Goal: Task Accomplishment & Management: Use online tool/utility

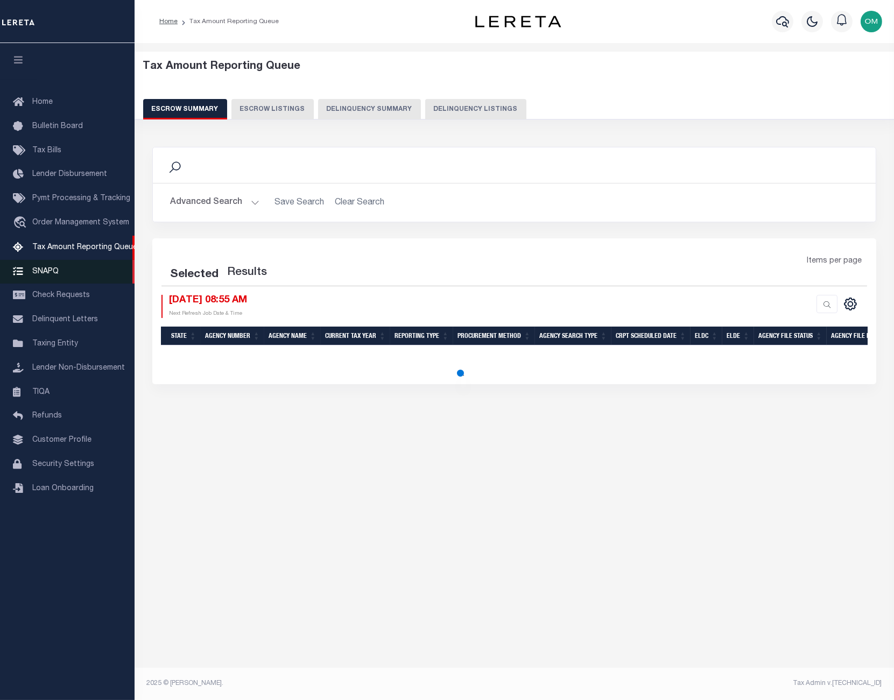
click at [48, 265] on link "SNAPQ" at bounding box center [67, 272] width 135 height 24
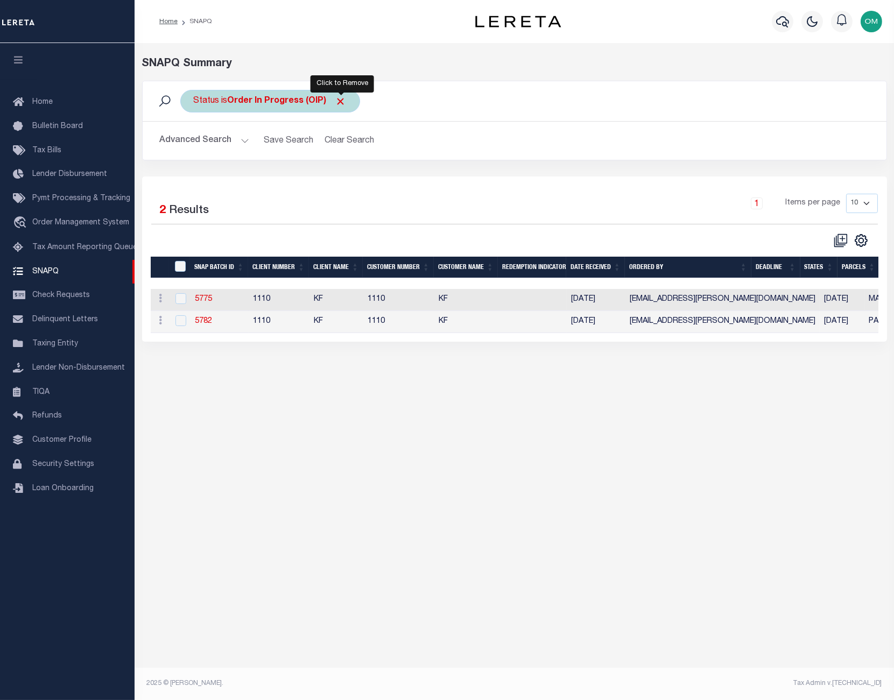
click at [343, 103] on span "Click to Remove" at bounding box center [340, 101] width 11 height 11
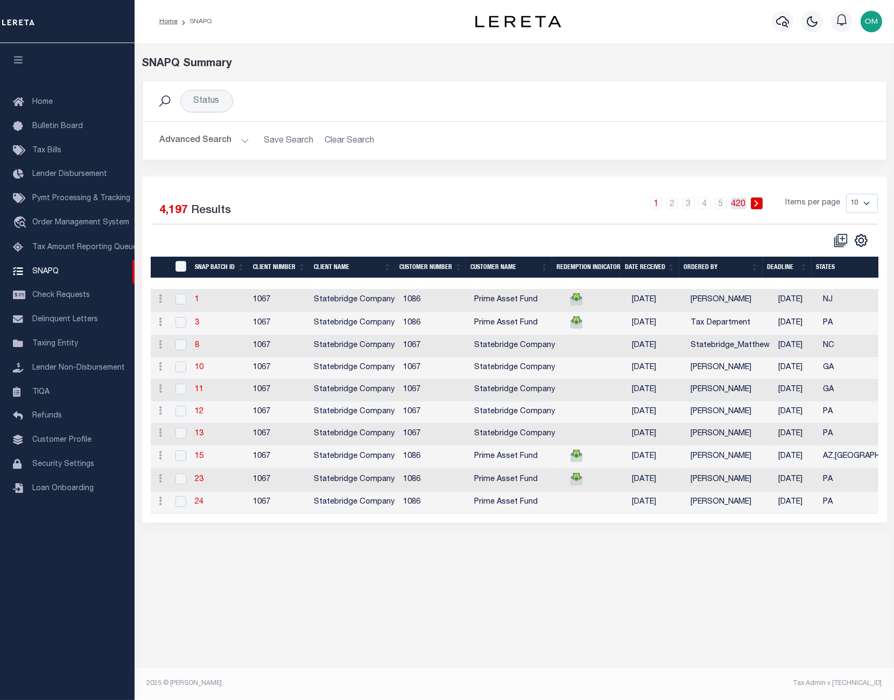
click at [739, 201] on link "420" at bounding box center [739, 204] width 16 height 12
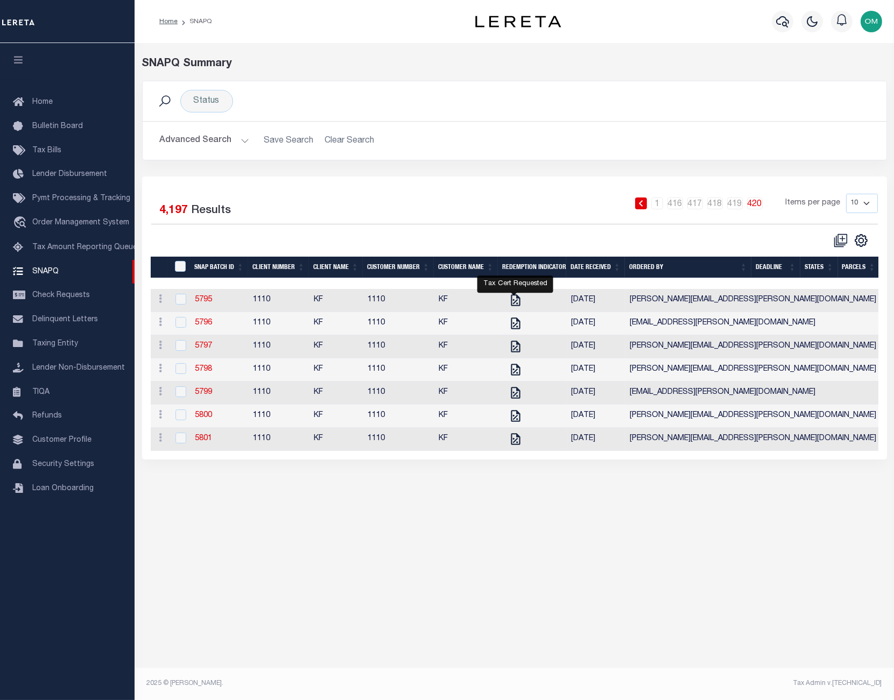
click at [227, 136] on button "Advanced Search" at bounding box center [204, 140] width 89 height 21
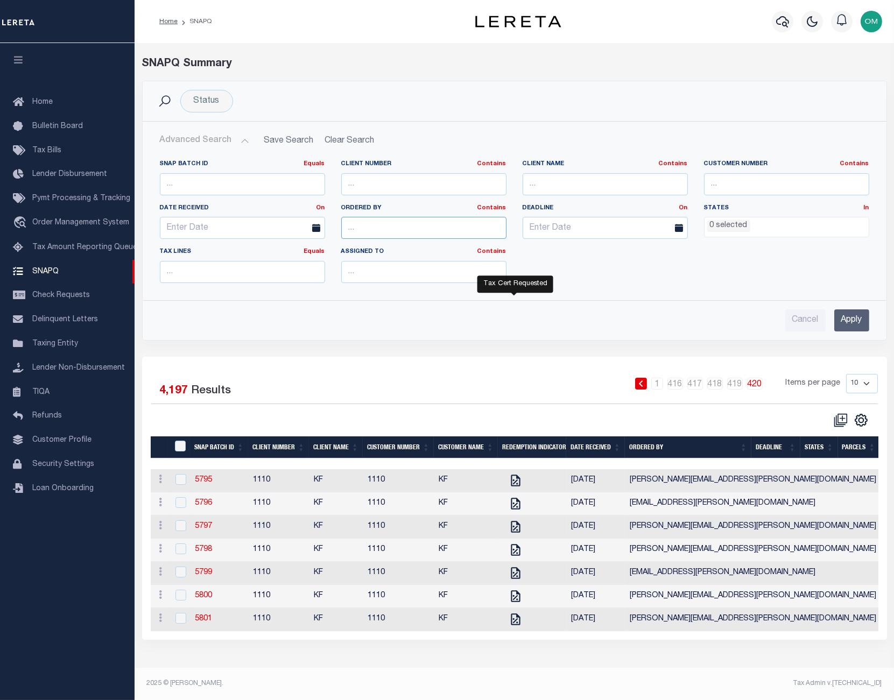
click at [368, 230] on input "text" at bounding box center [423, 228] width 165 height 22
click at [842, 314] on input "Apply" at bounding box center [851, 321] width 35 height 22
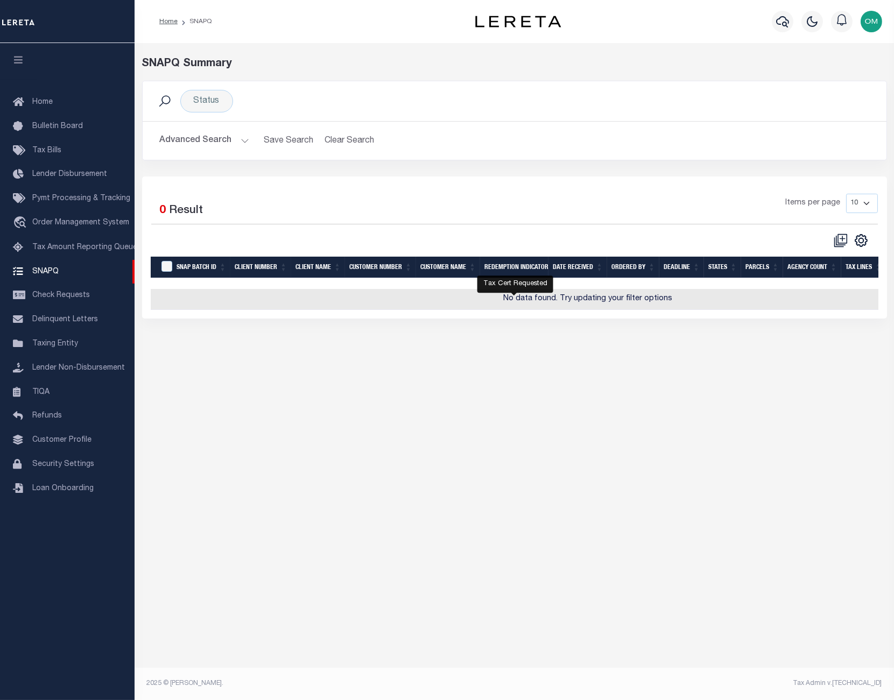
click at [239, 137] on button "Advanced Search" at bounding box center [204, 140] width 89 height 21
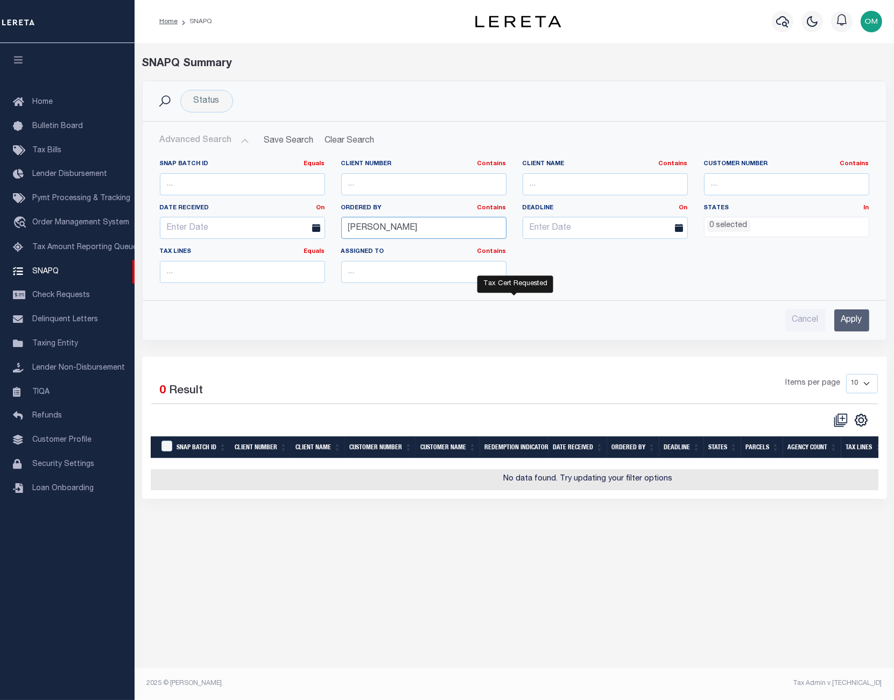
click at [405, 225] on input "omar" at bounding box center [423, 228] width 165 height 22
type input "omar.mohammed@accumatch.com"
click at [837, 324] on input "Apply" at bounding box center [851, 321] width 35 height 22
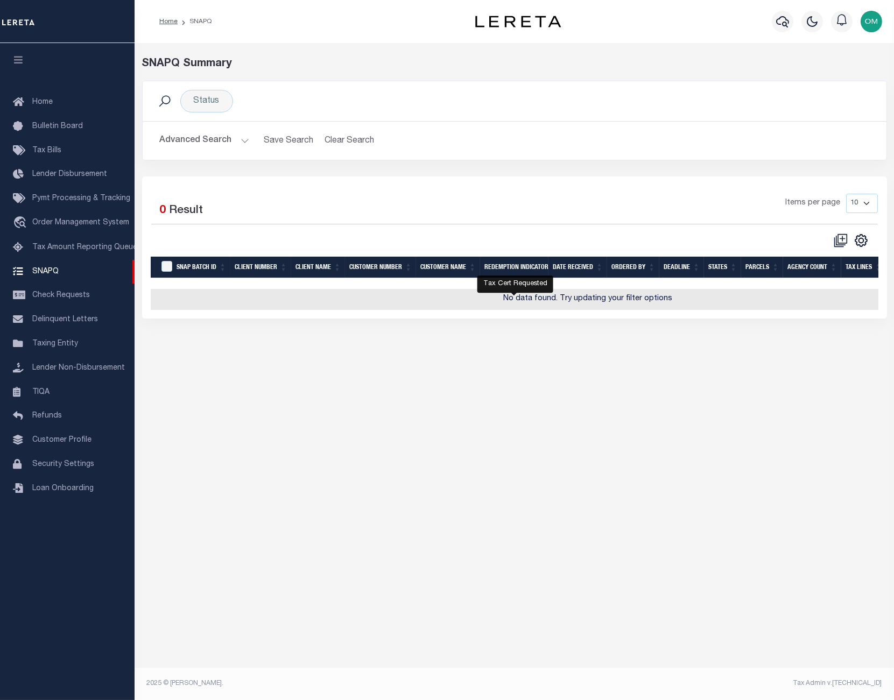
click at [241, 141] on button "Advanced Search" at bounding box center [204, 140] width 89 height 21
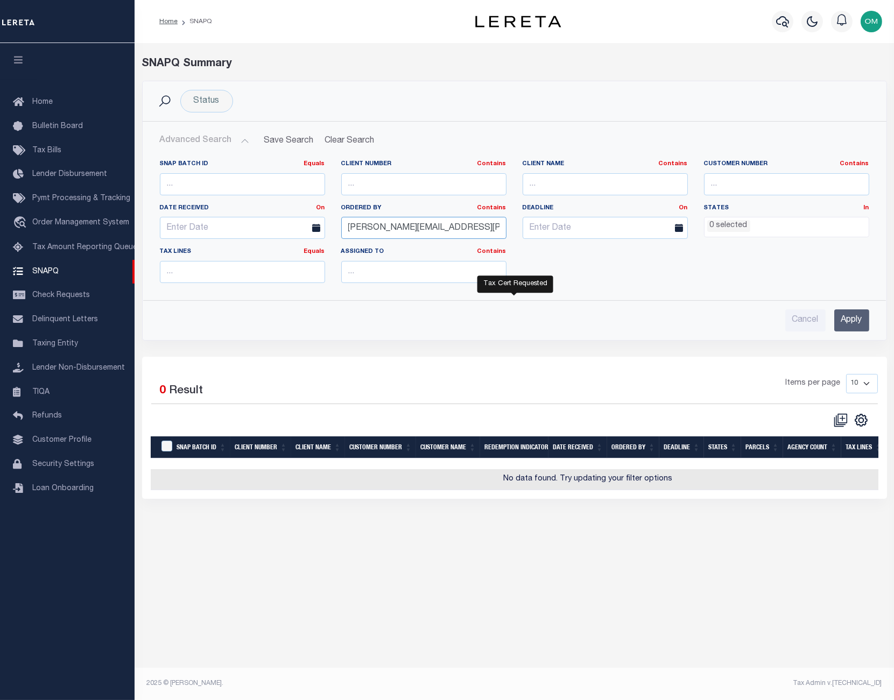
drag, startPoint x: 487, startPoint y: 231, endPoint x: 261, endPoint y: 234, distance: 226.1
click at [261, 234] on div "SNAP BATCH ID Equals Equals Is Not Equal To Is Greater Than Is Less Than Client…" at bounding box center [515, 226] width 726 height 132
click at [834, 324] on input "Apply" at bounding box center [851, 321] width 35 height 22
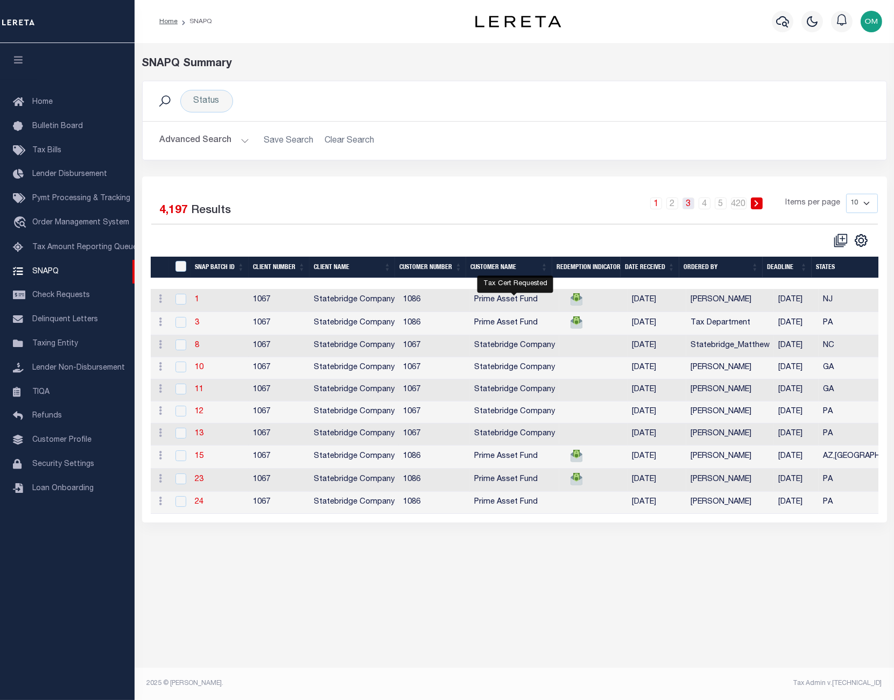
click at [689, 205] on link "3" at bounding box center [689, 204] width 12 height 12
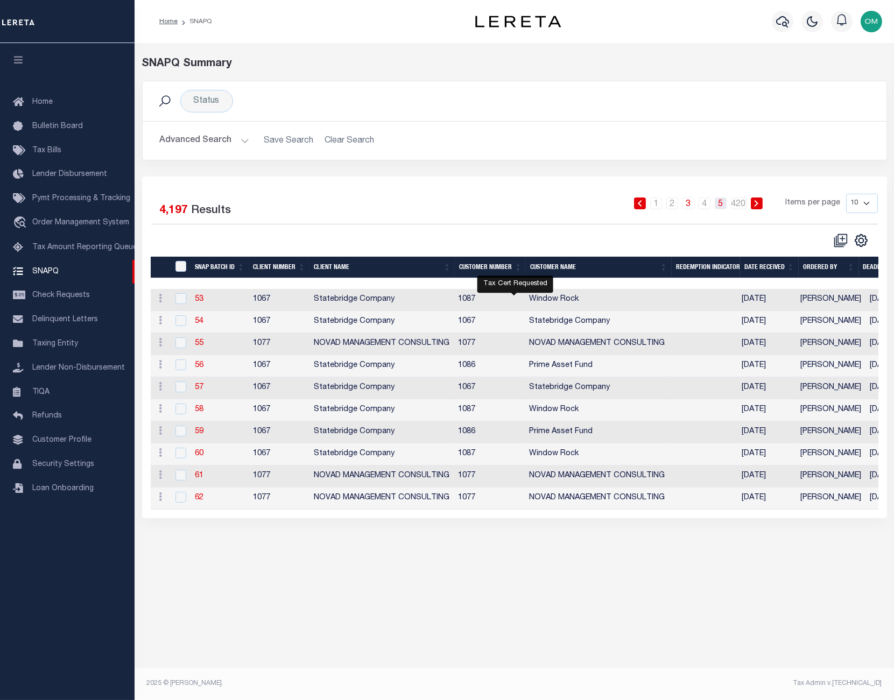
click at [721, 205] on link "5" at bounding box center [721, 204] width 12 height 12
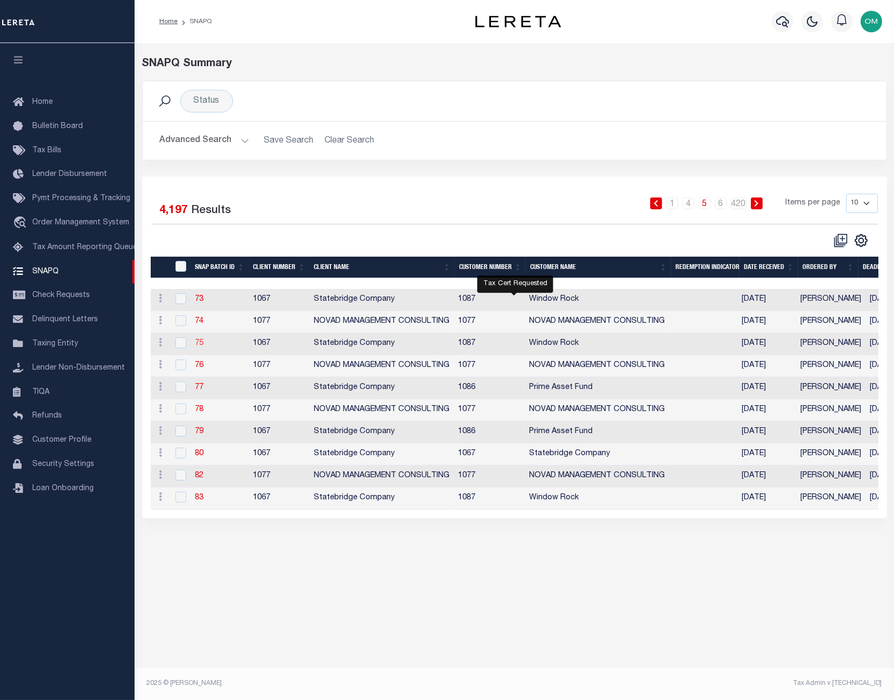
click at [200, 343] on link "75" at bounding box center [199, 344] width 9 height 8
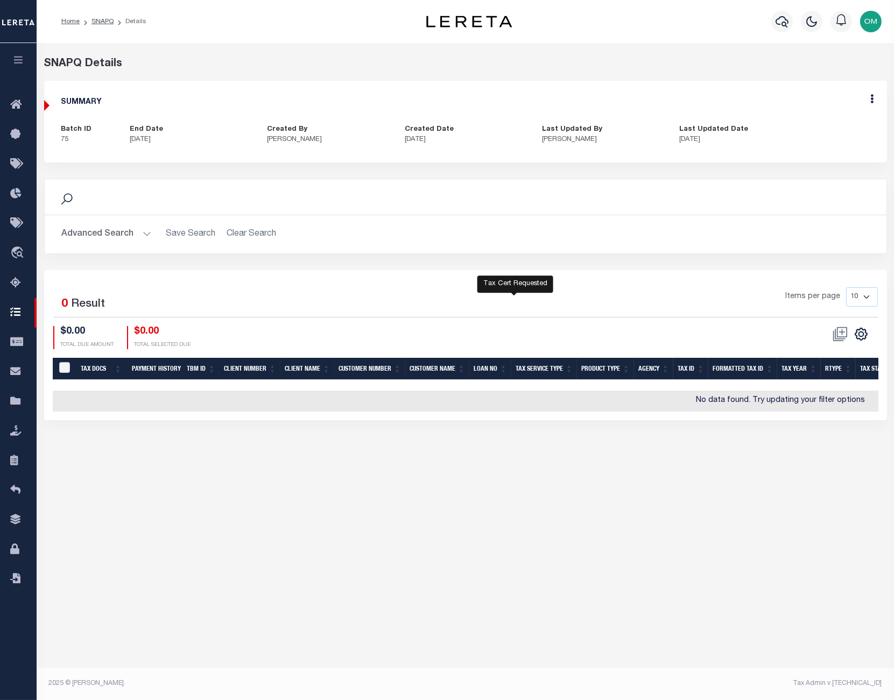
click at [19, 53] on button "button" at bounding box center [18, 61] width 37 height 37
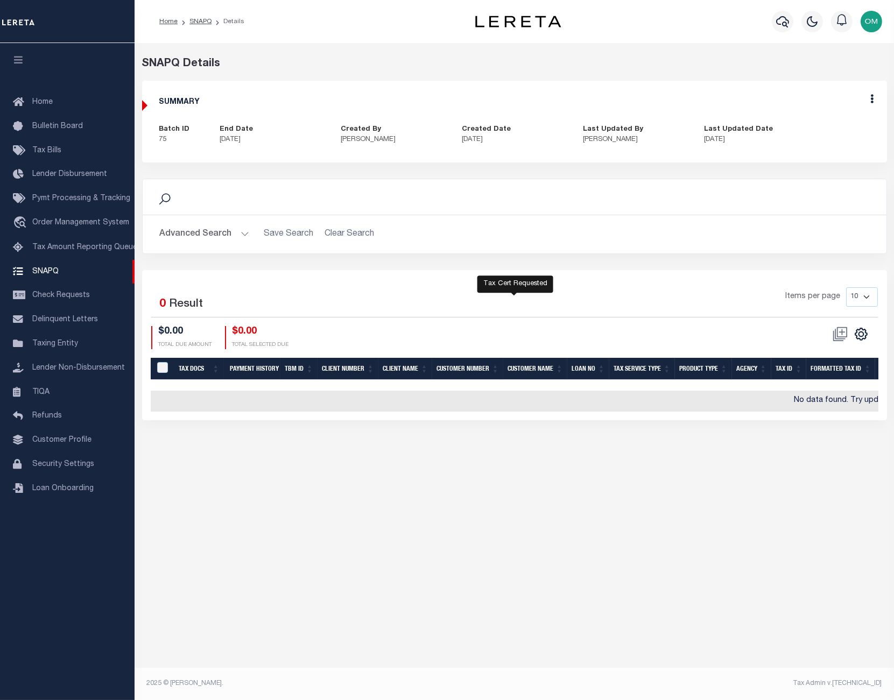
click at [44, 583] on div "Home Bulletin Board Tax Bills Lender Disbursement Pymt Processing & Tracking tr…" at bounding box center [67, 371] width 135 height 657
click at [112, 615] on div "Home Bulletin Board Tax Bills Lender Disbursement Pymt Processing & Tracking tr…" at bounding box center [67, 371] width 135 height 657
click at [151, 591] on div "SNAPQ Summary Status Search Advanced Search Save Search Clear Search Equals Equ…" at bounding box center [515, 358] width 760 height 630
click at [115, 612] on div "Home Bulletin Board Tax Bills Lender Disbursement Pymt Processing & Tracking tr…" at bounding box center [67, 371] width 135 height 657
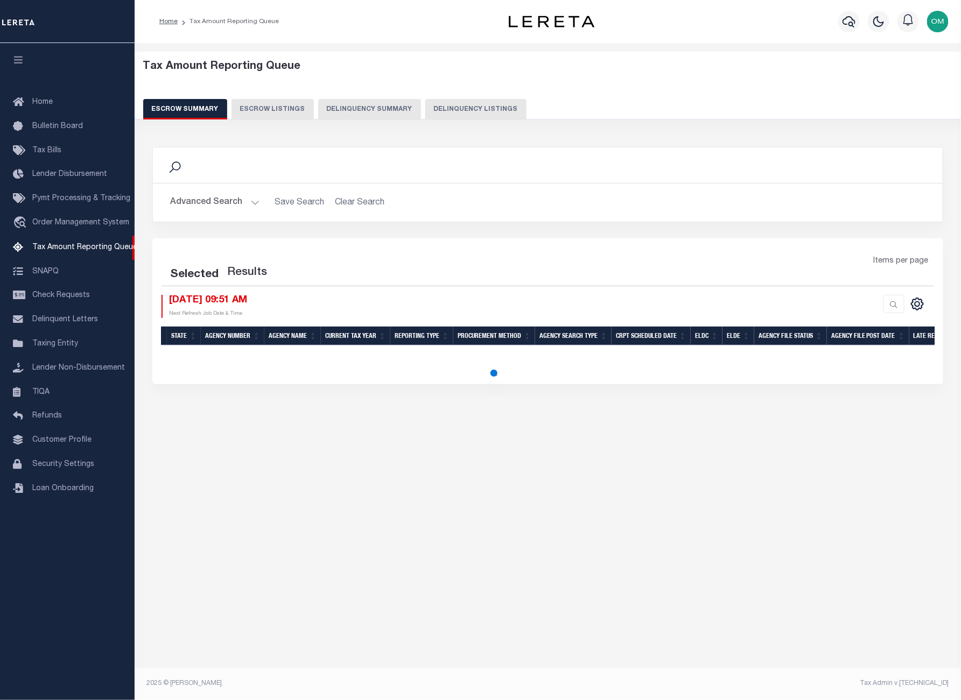
select select "100"
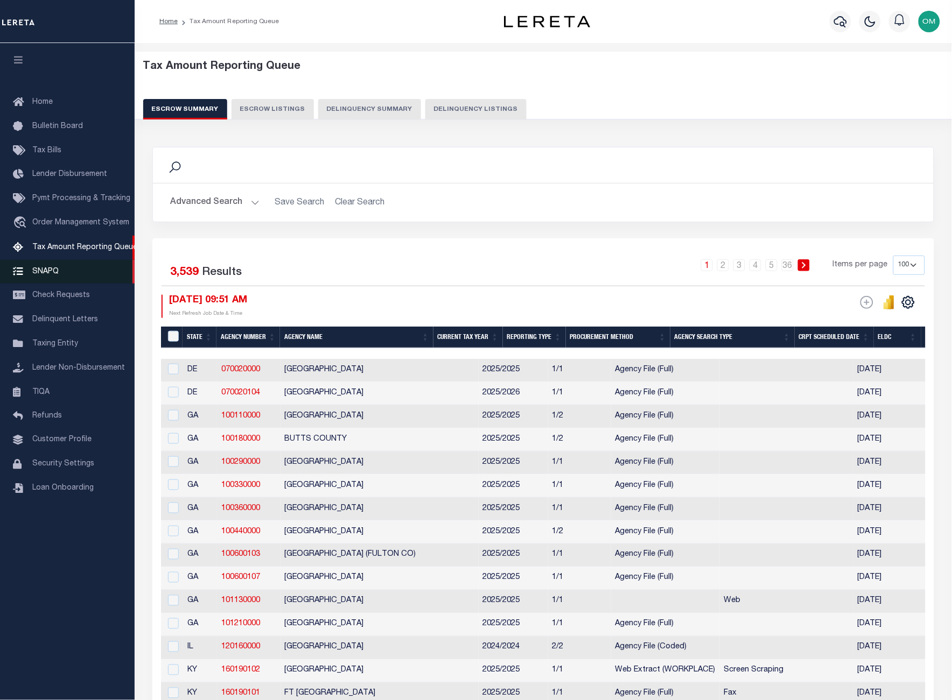
click at [36, 266] on link "SNAPQ" at bounding box center [67, 272] width 135 height 24
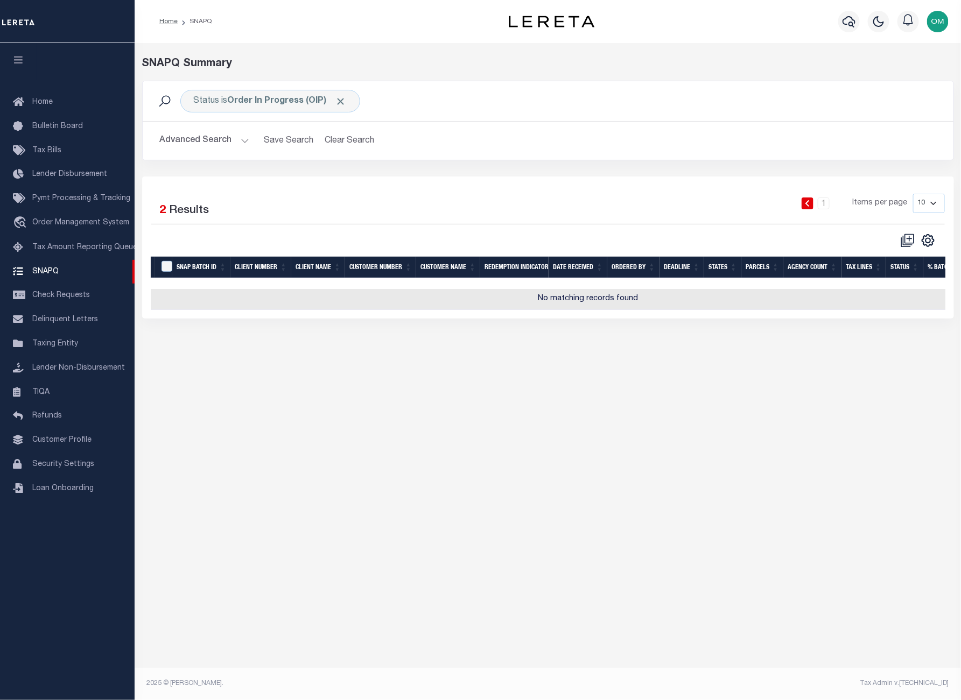
drag, startPoint x: 243, startPoint y: 138, endPoint x: 245, endPoint y: 146, distance: 8.4
click at [243, 139] on button "Advanced Search" at bounding box center [204, 140] width 89 height 21
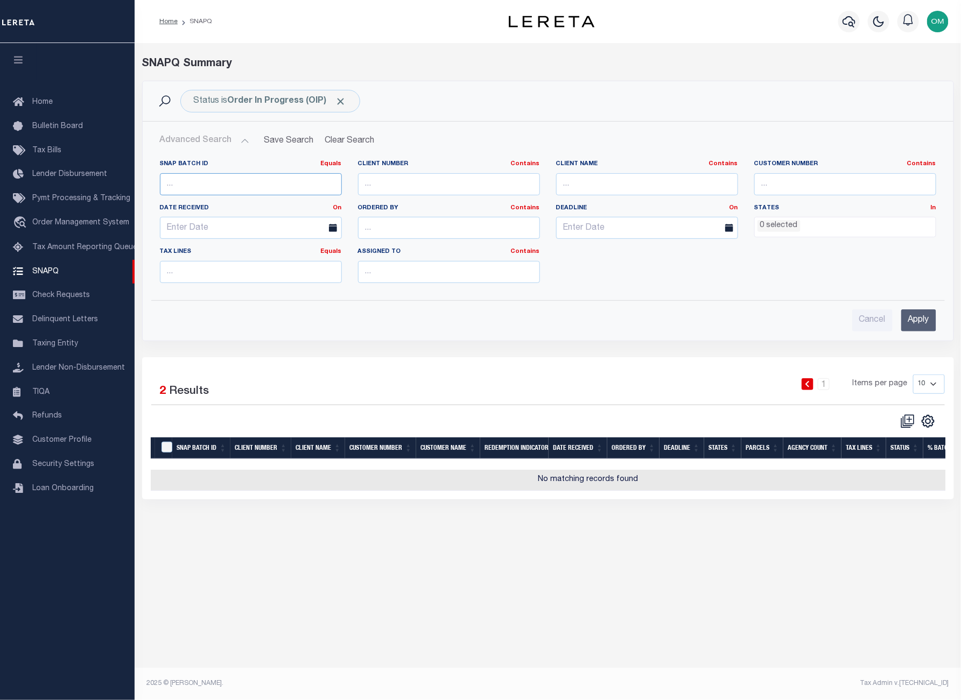
click at [234, 186] on input "number" at bounding box center [251, 184] width 182 height 22
type input "75"
click at [917, 320] on input "Apply" at bounding box center [918, 321] width 35 height 22
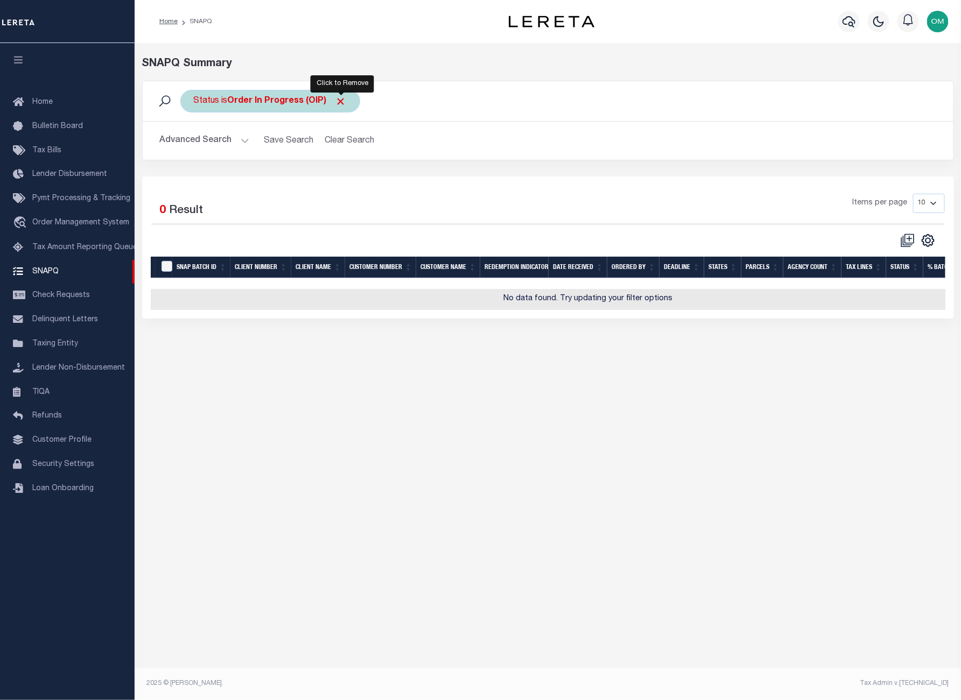
click at [336, 97] on span "Click to Remove" at bounding box center [340, 101] width 11 height 11
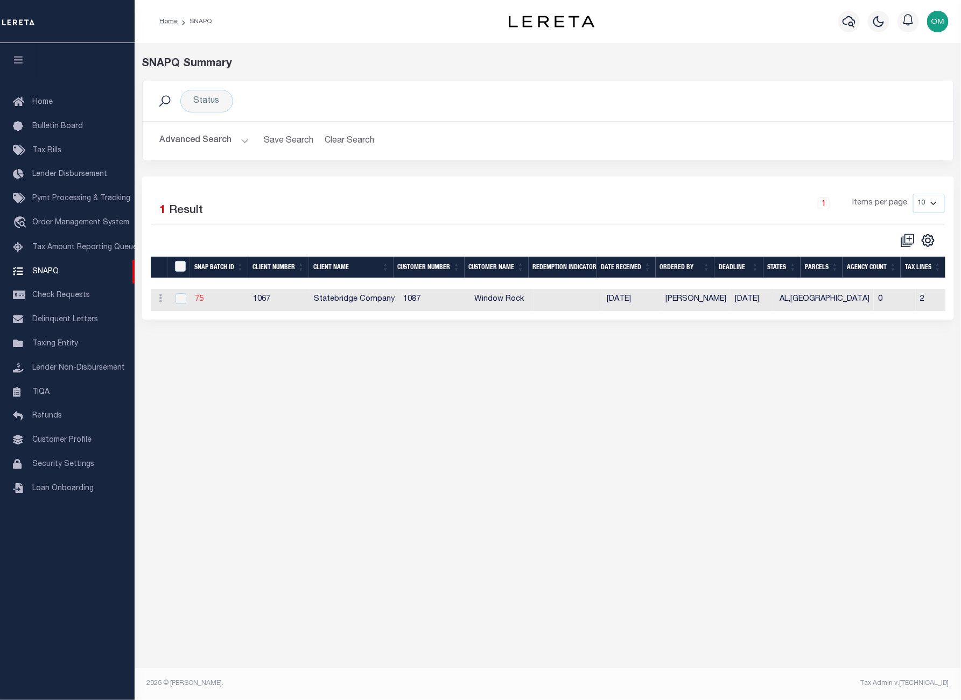
click at [199, 300] on link "75" at bounding box center [199, 300] width 9 height 8
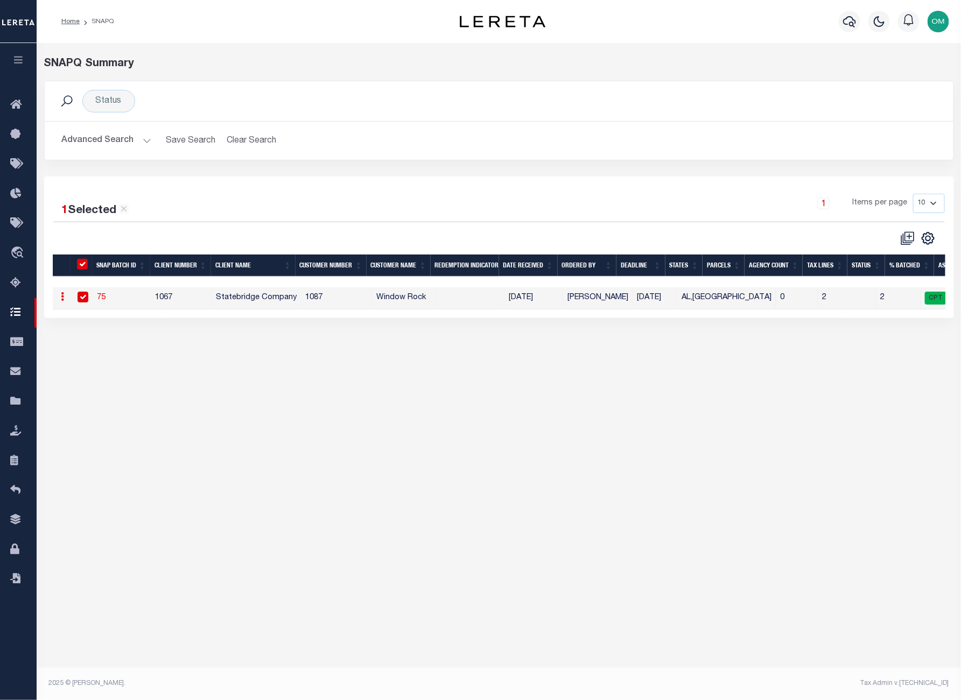
click at [82, 297] on input "checkbox" at bounding box center [83, 297] width 11 height 11
checkbox input "false"
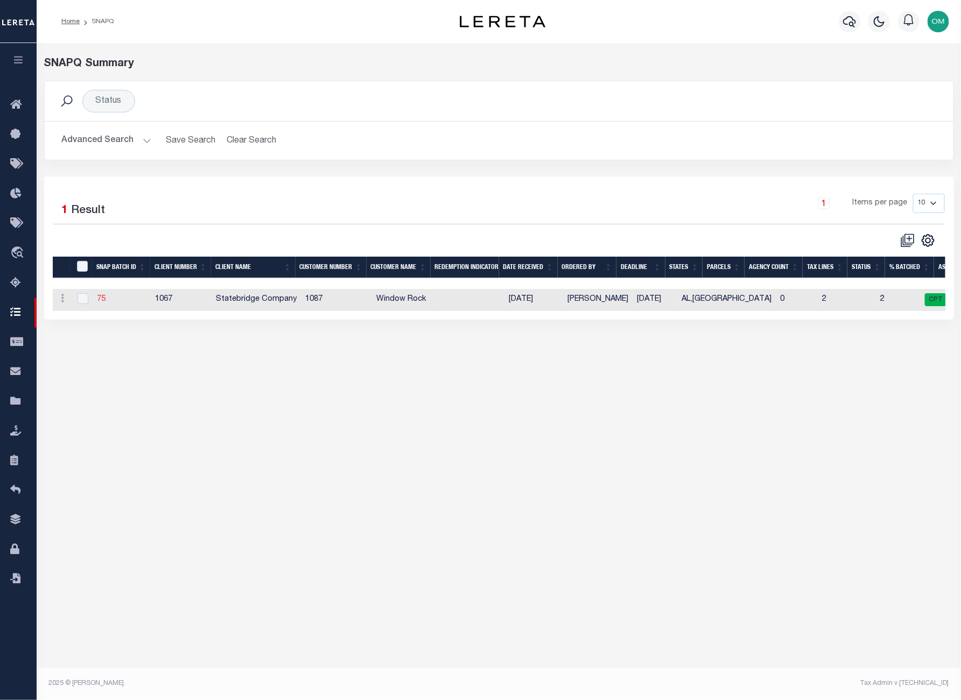
click at [100, 300] on link "75" at bounding box center [101, 300] width 9 height 8
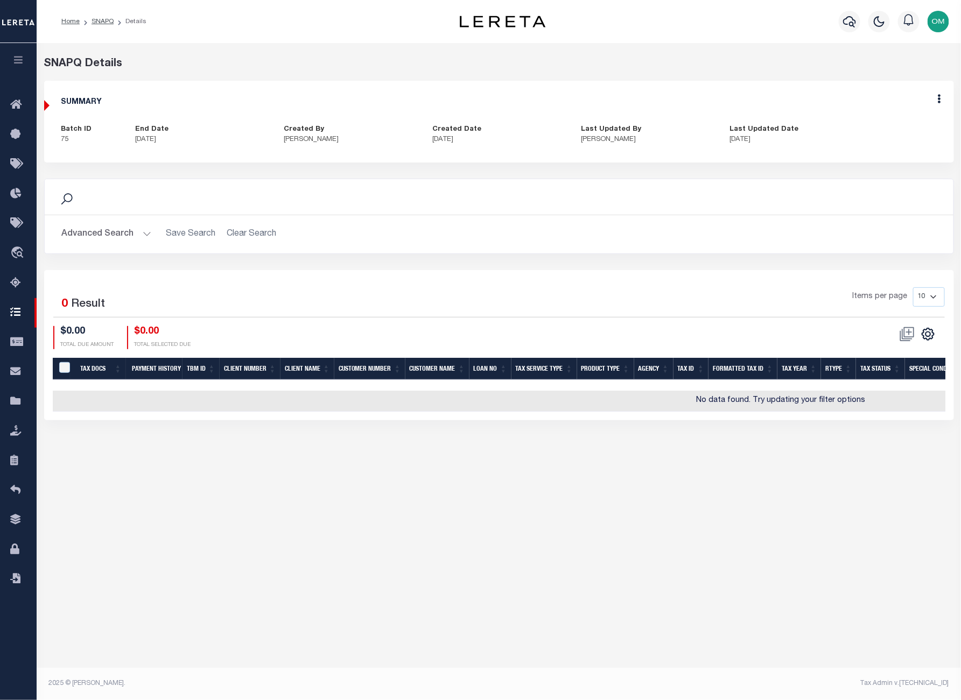
click at [144, 228] on button "Advanced Search" at bounding box center [106, 234] width 89 height 21
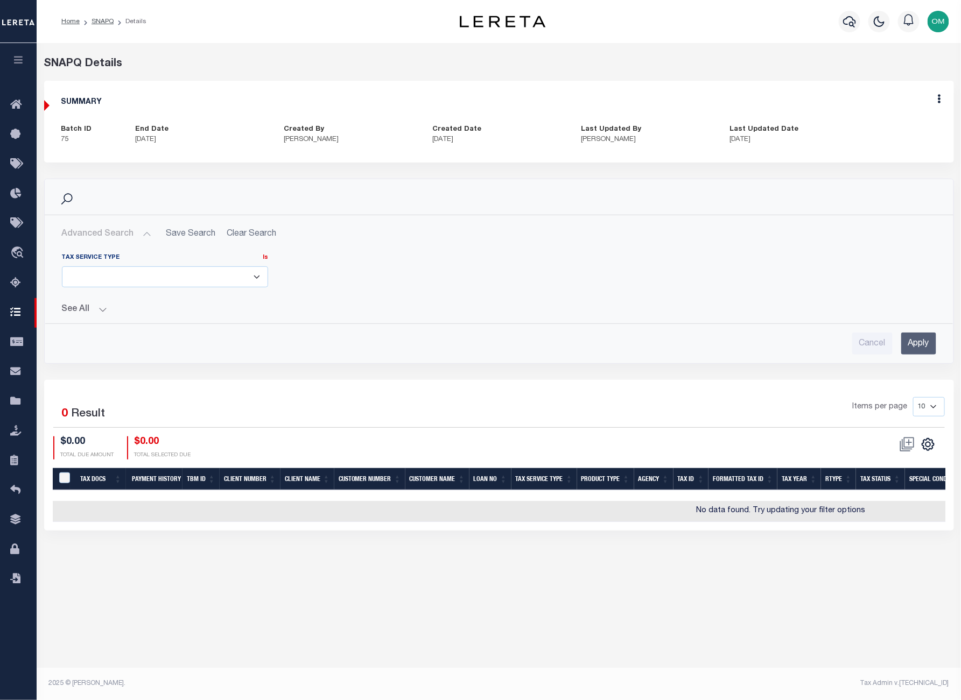
click at [144, 228] on button "Advanced Search" at bounding box center [106, 234] width 89 height 21
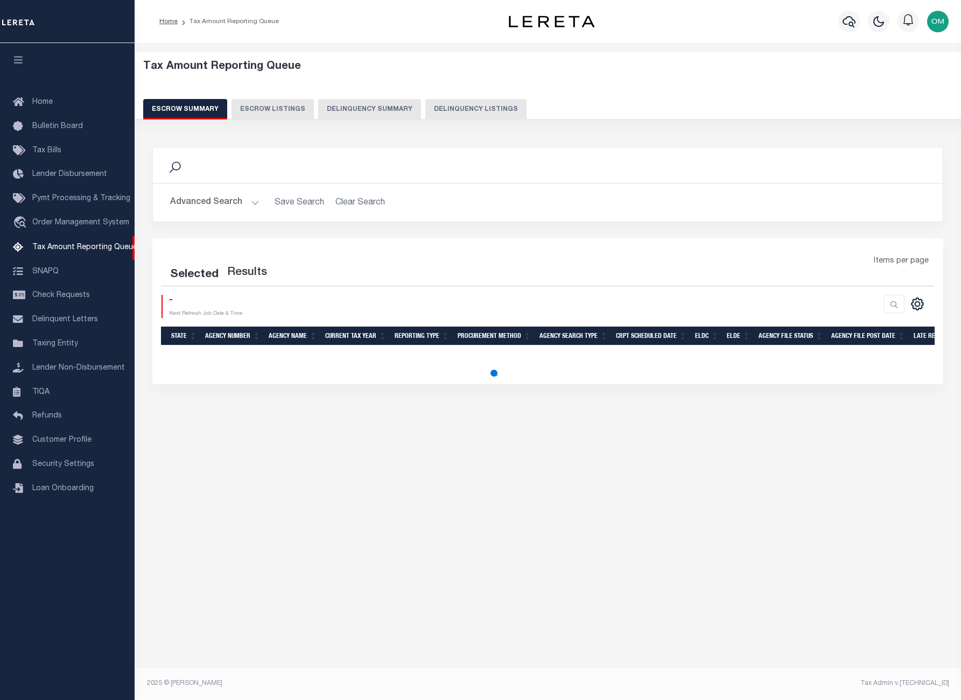
select select
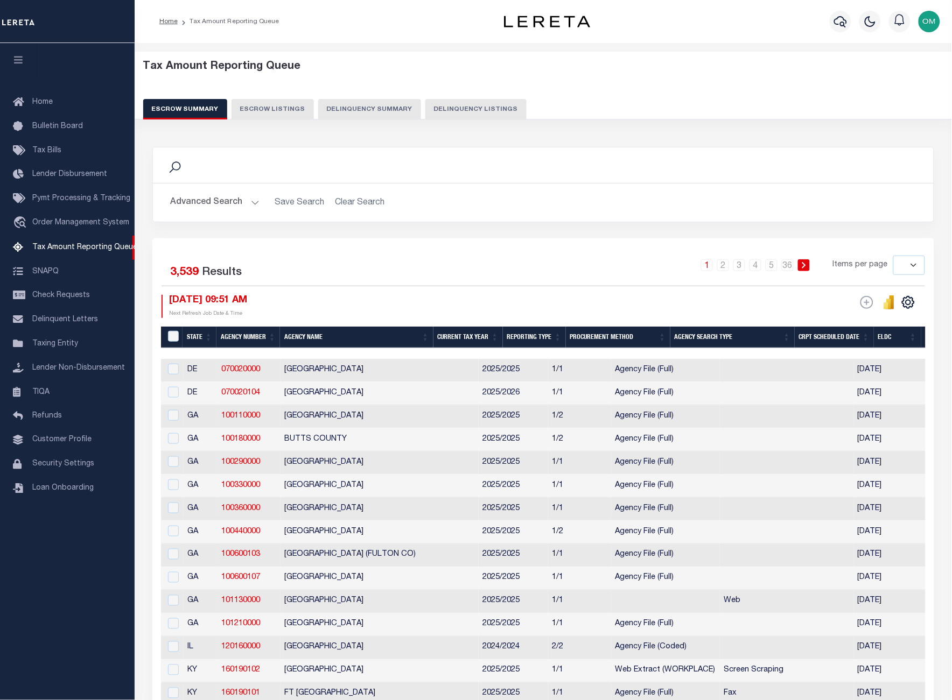
click at [376, 216] on div "Advanced Search Save Search Clear Search State In" at bounding box center [543, 203] width 781 height 38
click at [81, 216] on link "travel_explore Order Management System" at bounding box center [67, 223] width 135 height 25
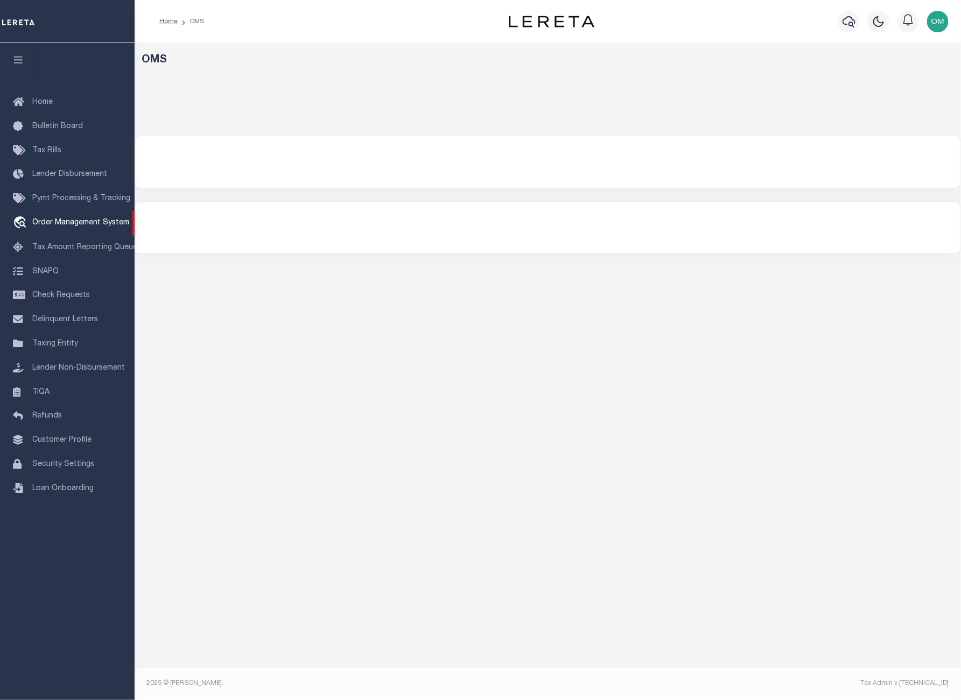
select select "200"
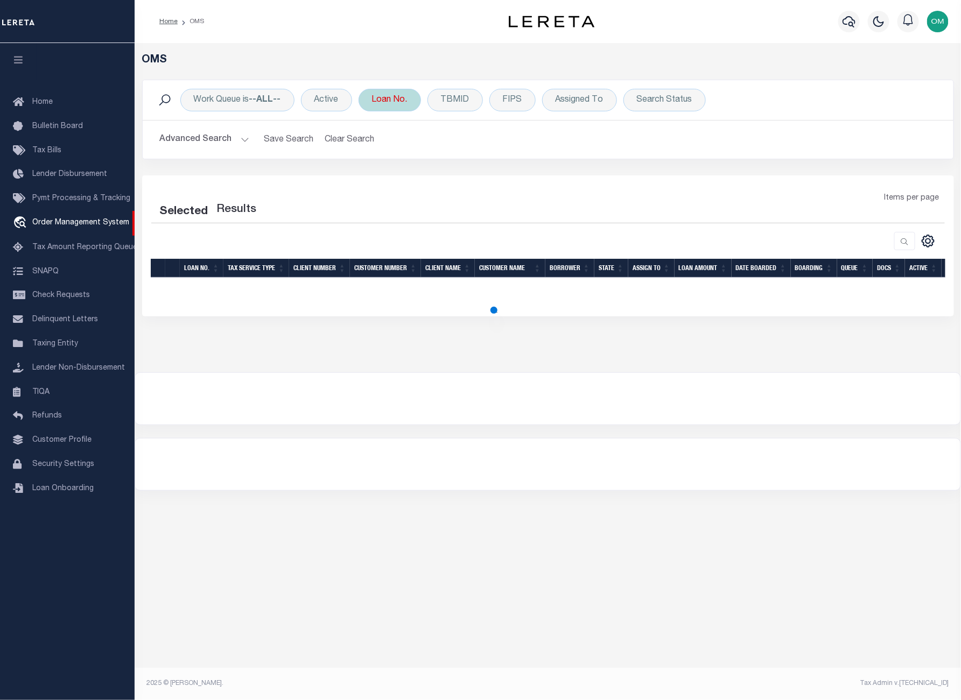
select select "200"
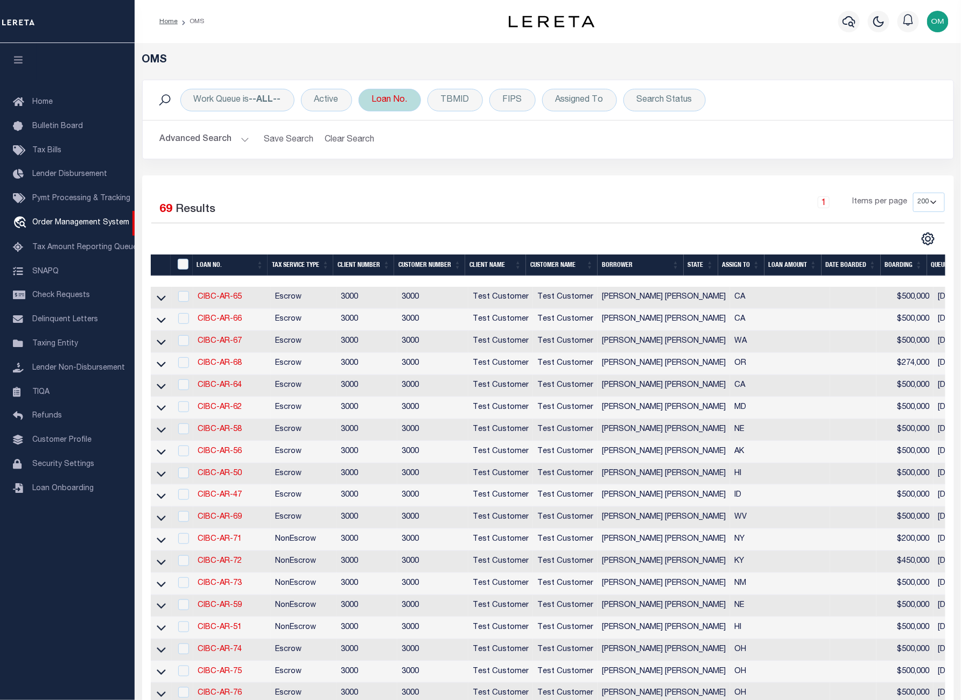
click at [388, 97] on div "Loan No." at bounding box center [390, 100] width 62 height 23
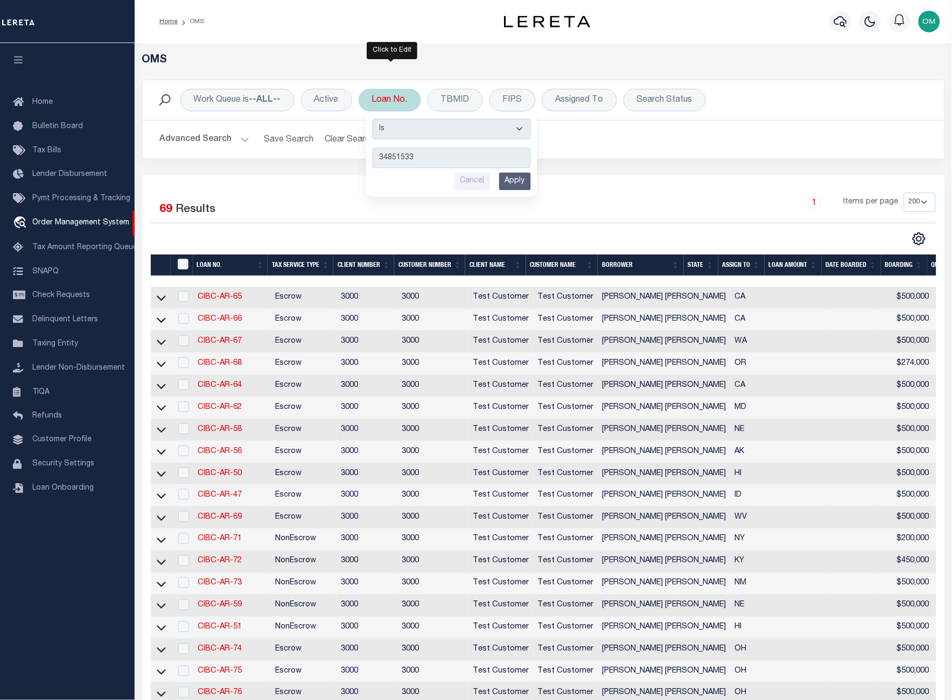
type input "34851533"
click at [529, 175] on input "Apply" at bounding box center [515, 176] width 32 height 18
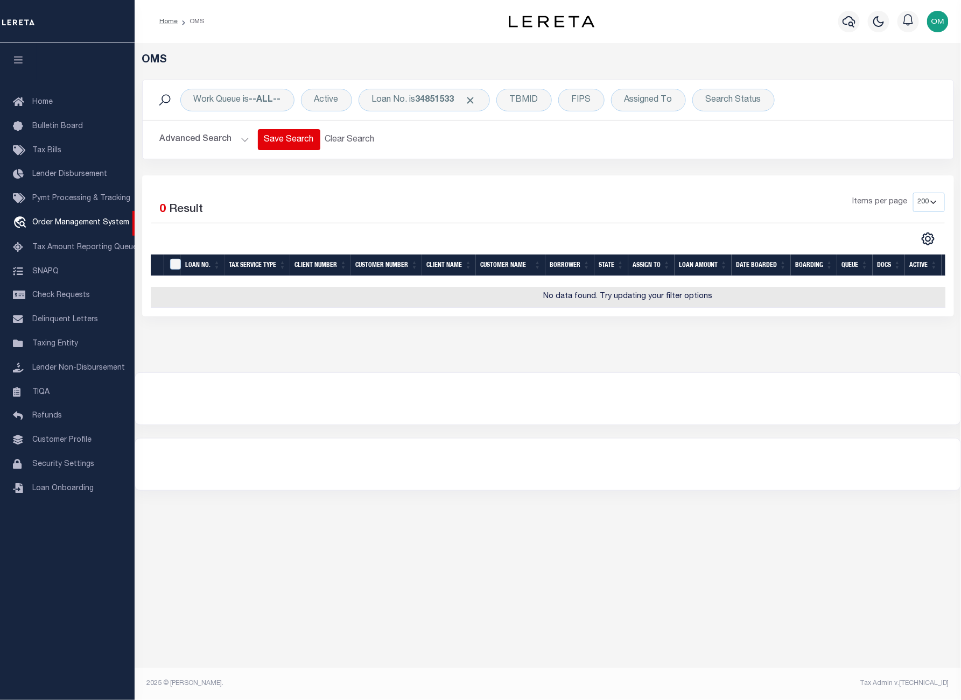
click at [258, 140] on button "Save Search" at bounding box center [289, 139] width 62 height 21
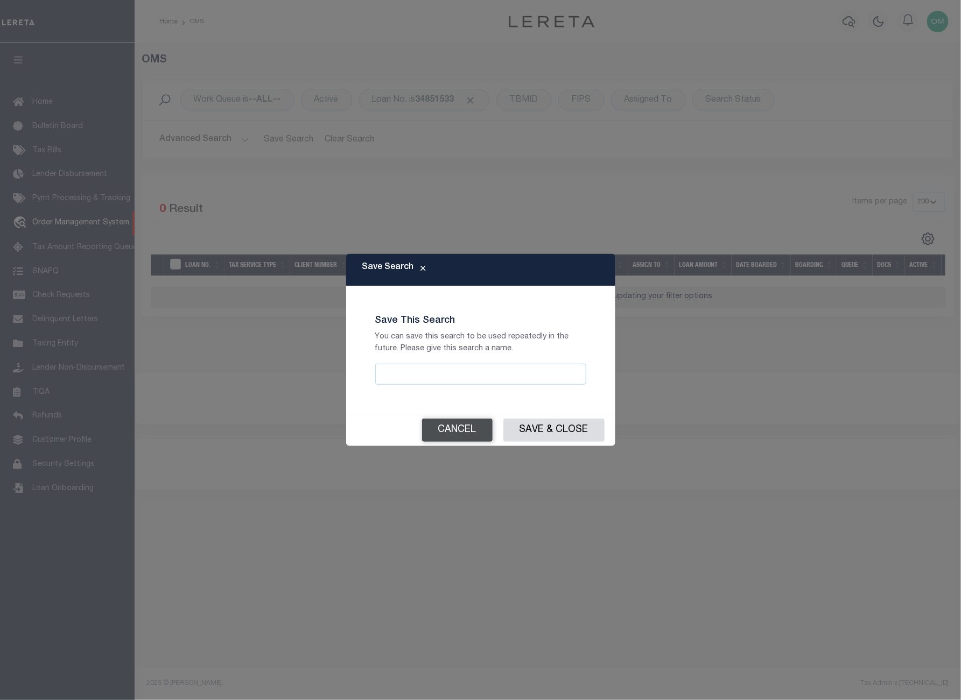
click at [465, 428] on button "Cancel" at bounding box center [457, 430] width 71 height 23
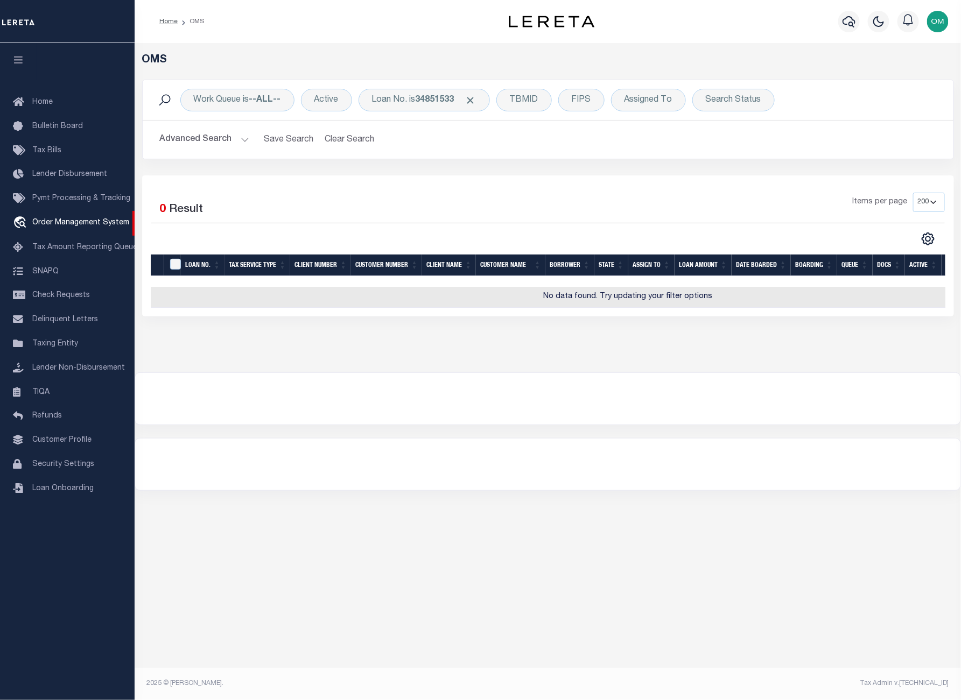
click at [237, 135] on button "Advanced Search" at bounding box center [204, 139] width 89 height 21
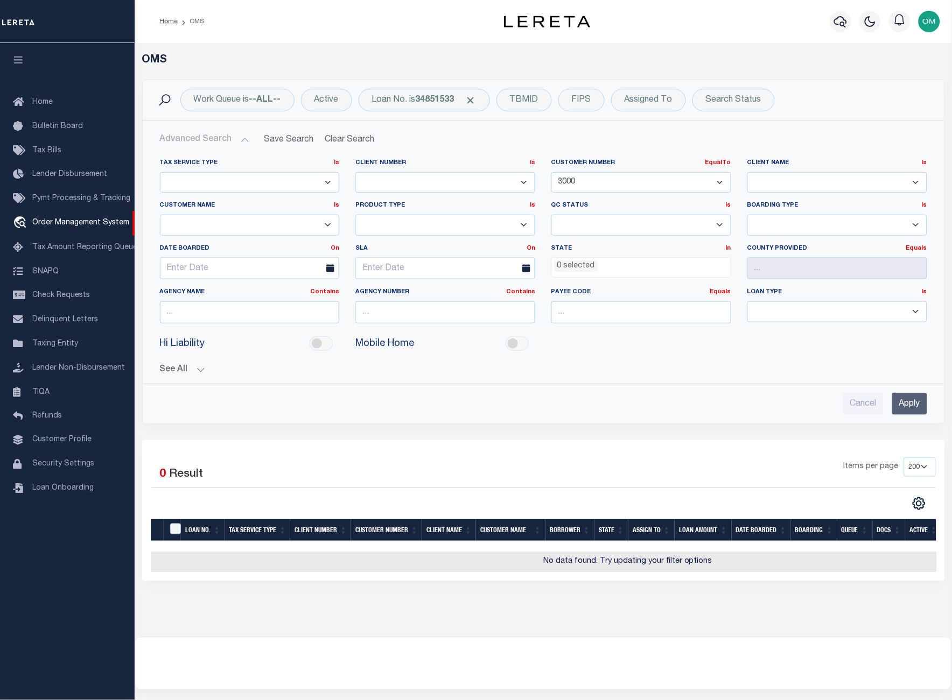
click at [706, 180] on select "091901 1011 1012 1013 1014 1019 1042 1049 1052 1053 1055 1058 1061 1063 1064 10…" at bounding box center [641, 182] width 180 height 21
select select
click at [551, 172] on select "091901 1011 1012 1013 1014 1019 1042 1049 1052 1053 1055 1058 1061 1063 1064 10…" at bounding box center [641, 182] width 180 height 21
click at [899, 395] on input "Apply" at bounding box center [909, 404] width 35 height 22
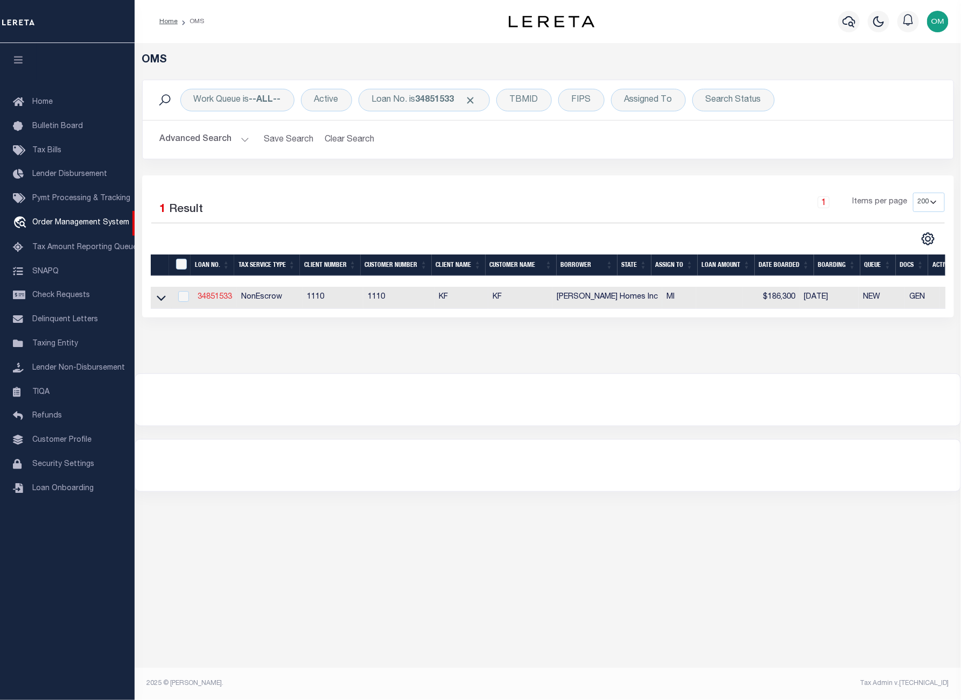
click at [214, 299] on link "34851533" at bounding box center [215, 297] width 34 height 8
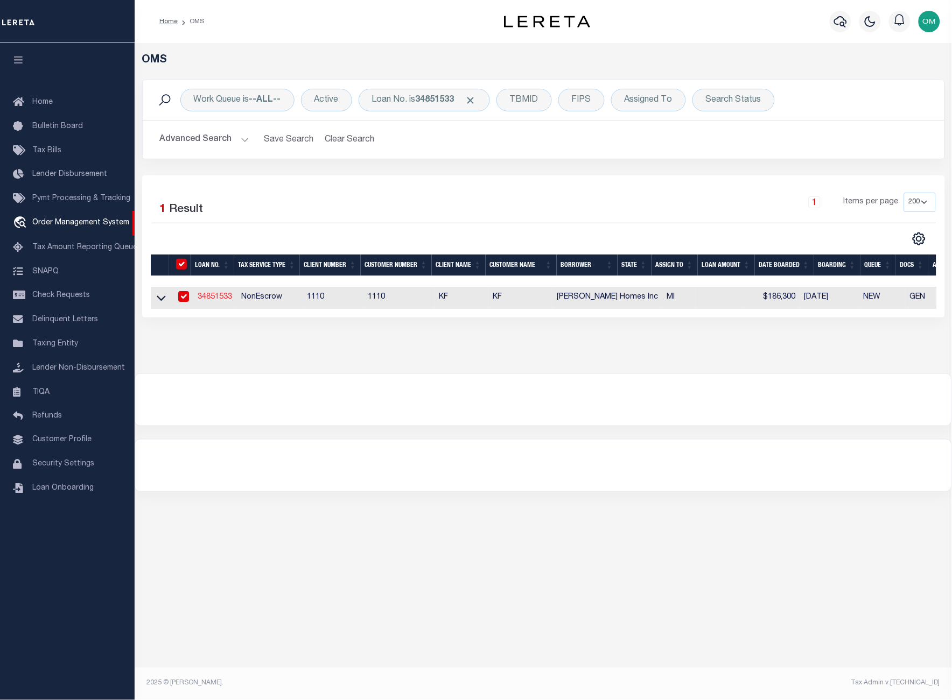
type input "34851533"
type input "Ivey Homes Inc"
select select
select select "10"
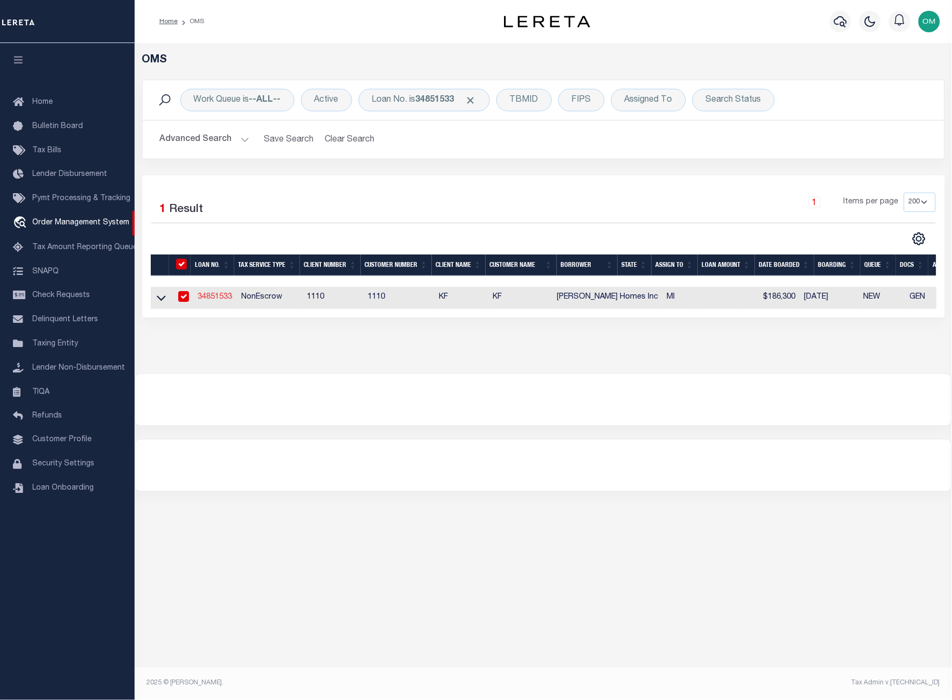
select select "NonEscrow"
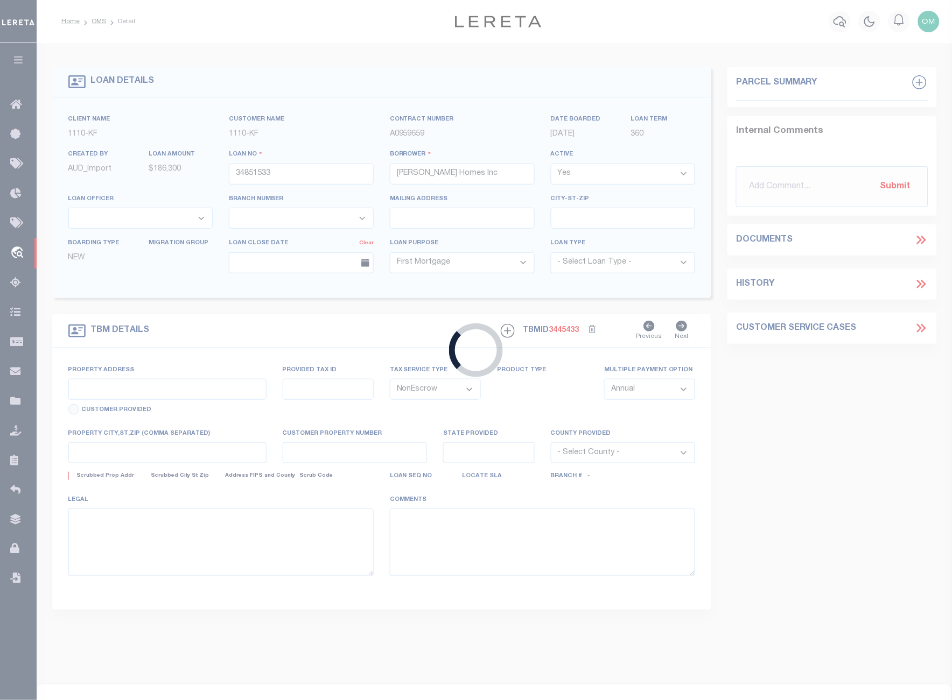
select select "3485"
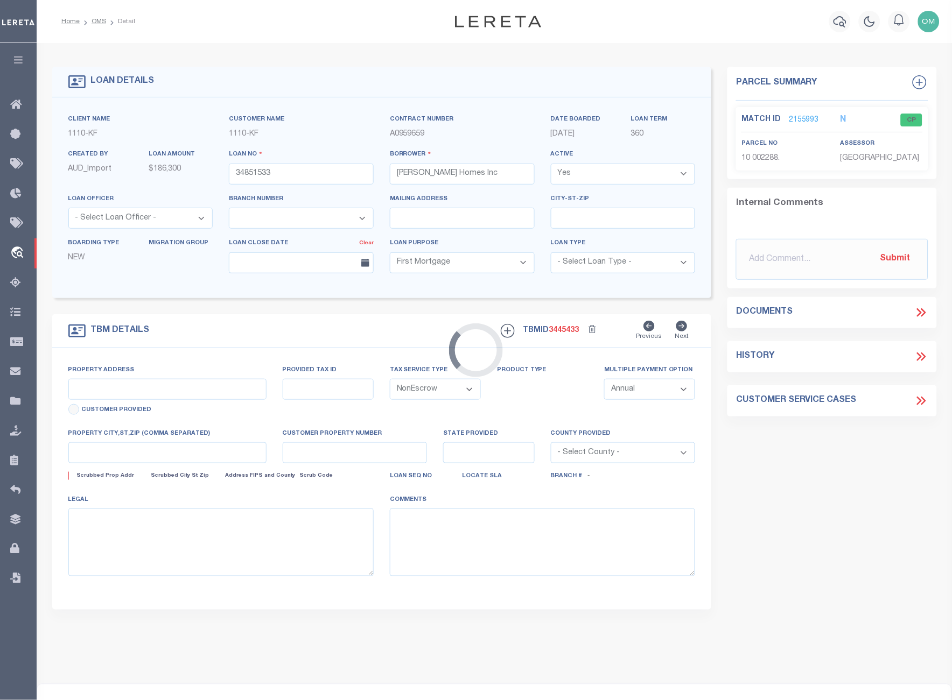
type input "2517 TAYLOR STREET, DETROIT, MI, 48206"
type input "10002288"
type input "DETROIT MI 48206"
type input "MI"
select select
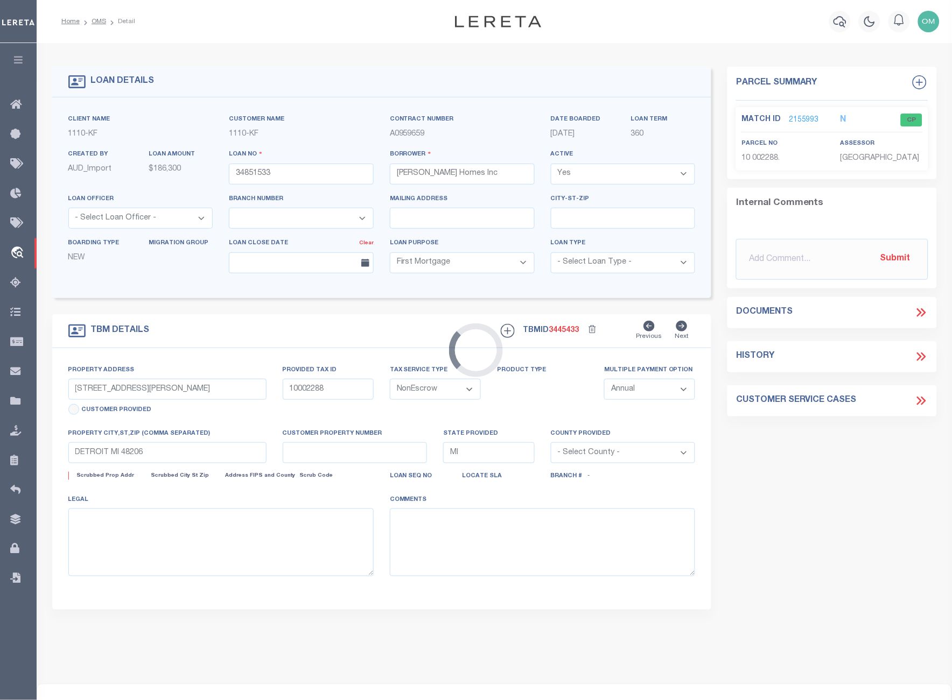
select select "2"
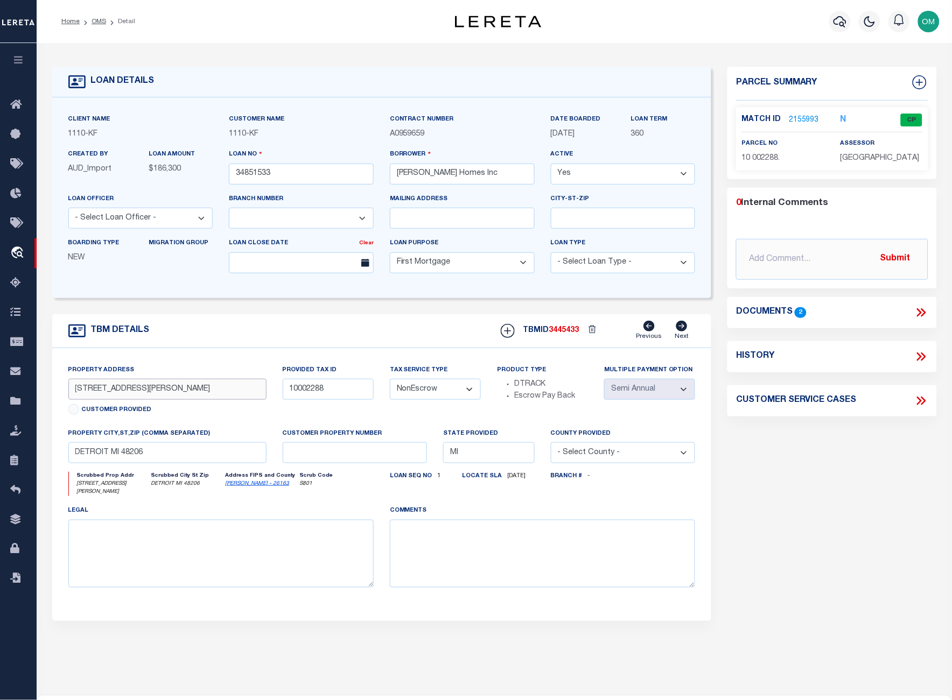
drag, startPoint x: 154, startPoint y: 392, endPoint x: 50, endPoint y: 404, distance: 105.1
click at [50, 404] on div "TBM DETAILS TBMID 3445433" at bounding box center [382, 467] width 676 height 307
click at [175, 393] on input "2517 TAYLOR STREET, DETROIT, MI, 48206" at bounding box center [167, 389] width 198 height 21
click at [96, 20] on link "OMS" at bounding box center [99, 21] width 15 height 6
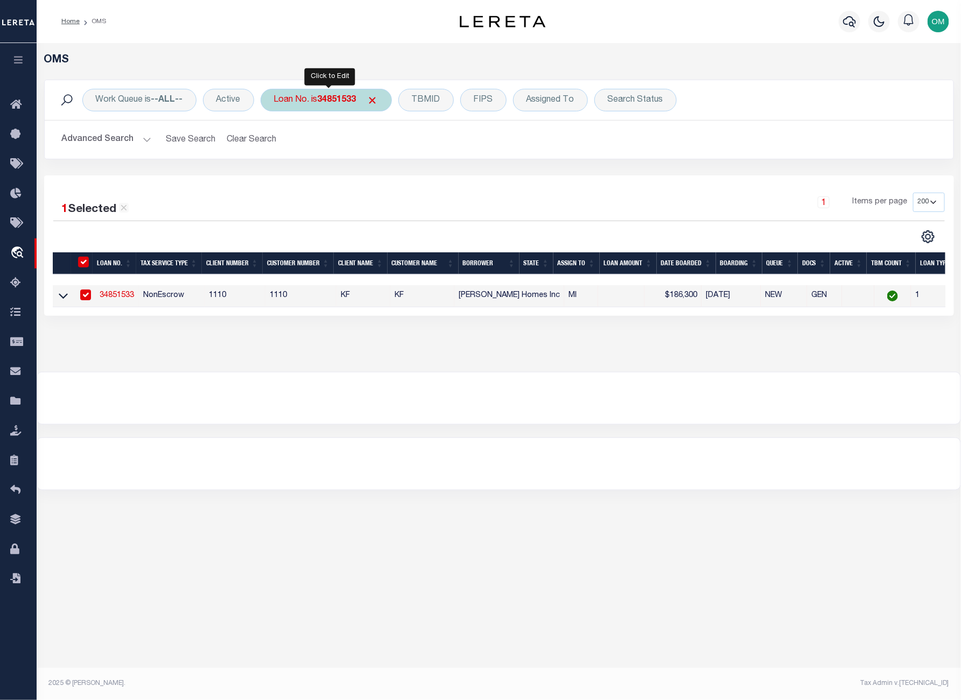
click at [317, 92] on div "Loan No. is 34851533" at bounding box center [326, 100] width 131 height 23
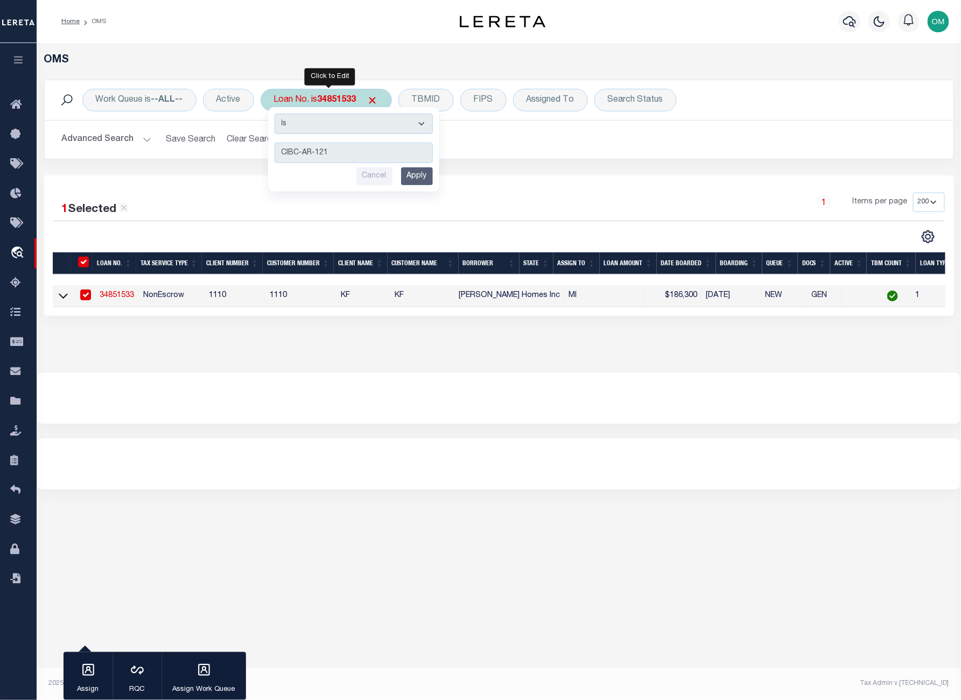
type input "CIBC-AR-121"
click at [423, 179] on input "Apply" at bounding box center [417, 176] width 32 height 18
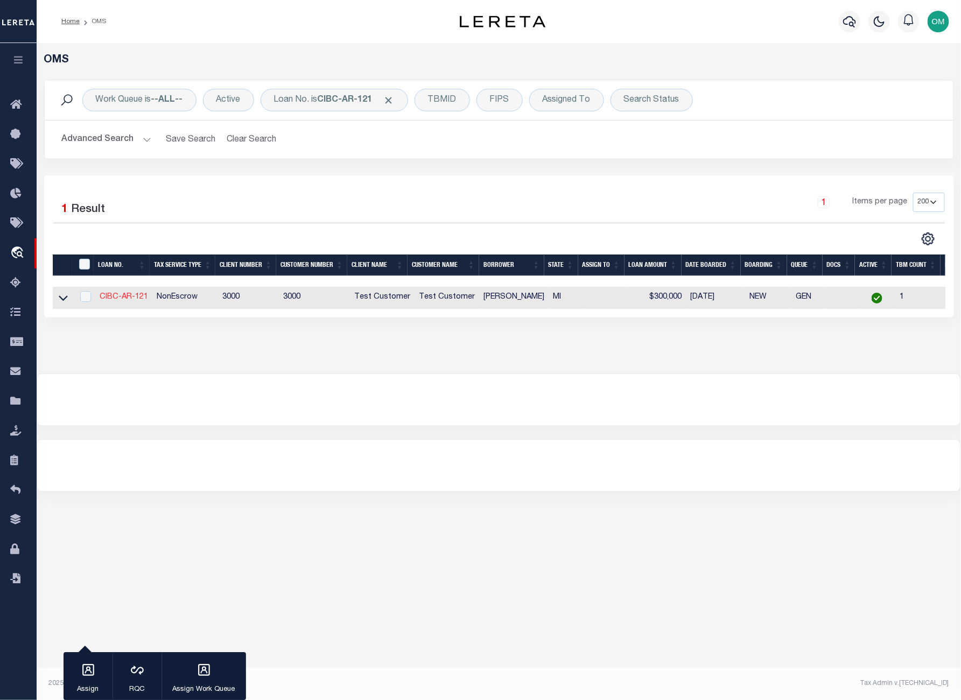
click at [124, 296] on link "CIBC-AR-121" at bounding box center [124, 297] width 48 height 8
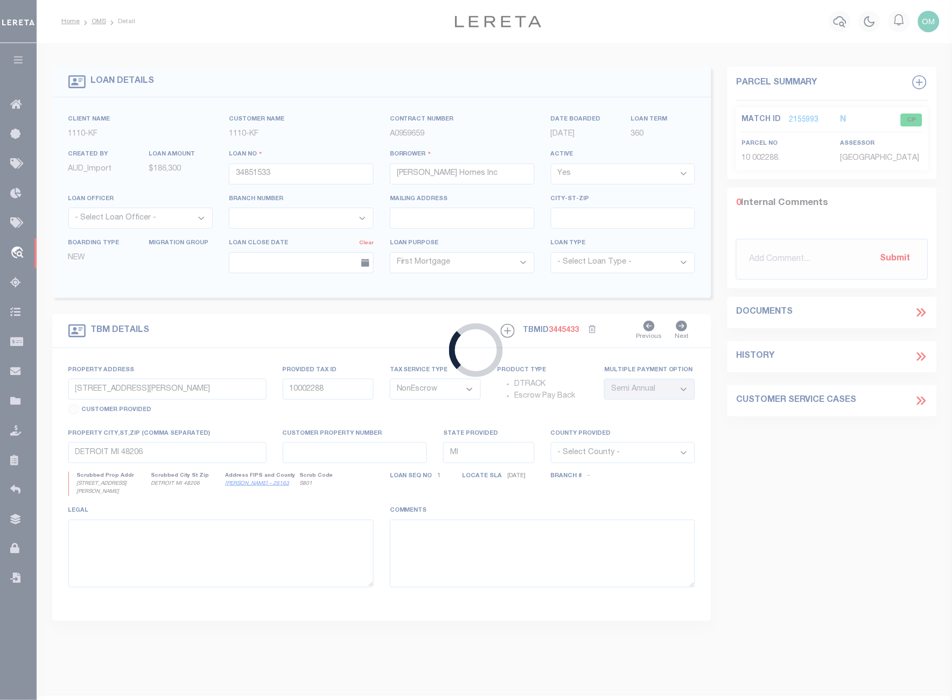
type input "CIBC-AR-121"
type input "[PERSON_NAME]"
select select
type input "2517 TAYLOR ST"
type input "DETROIT MI 48206-2089"
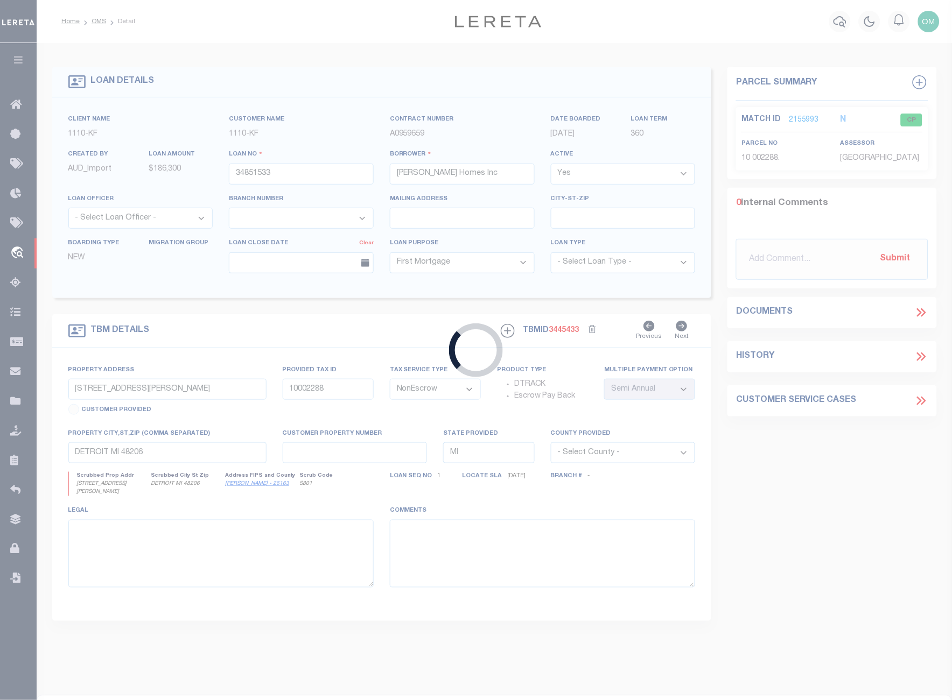
type input "09/14/2025"
select select "10"
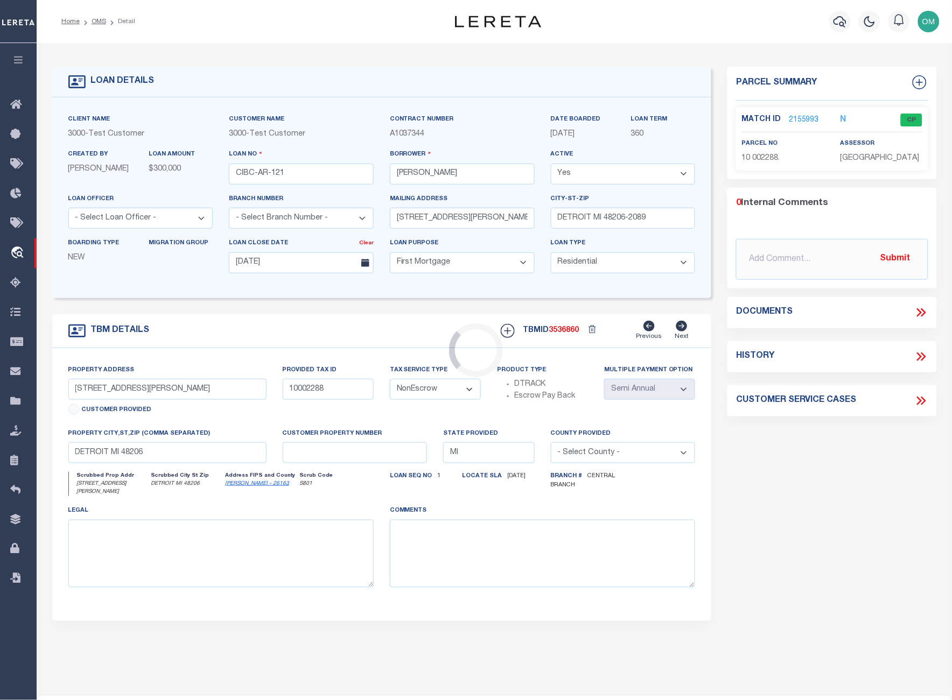
type input "2517 TAYLOR ST"
type input "DETROIT MI 48206-2089"
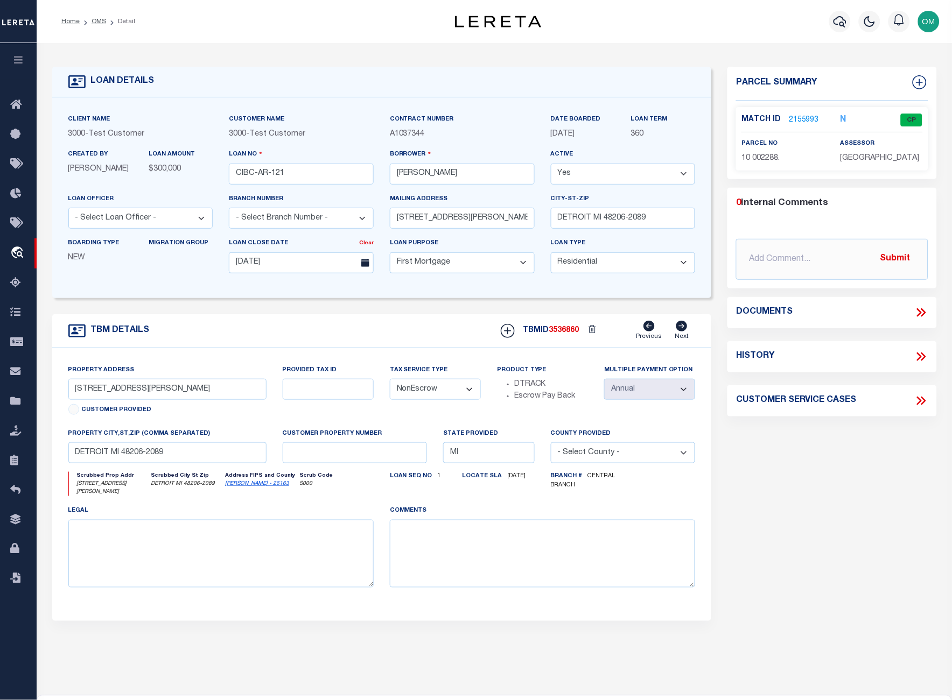
select select "25317"
click at [798, 110] on div "Match ID 2261758 CP parcel no 10 002288. assessor" at bounding box center [832, 139] width 192 height 64
click at [798, 115] on link "2261758" at bounding box center [804, 120] width 30 height 11
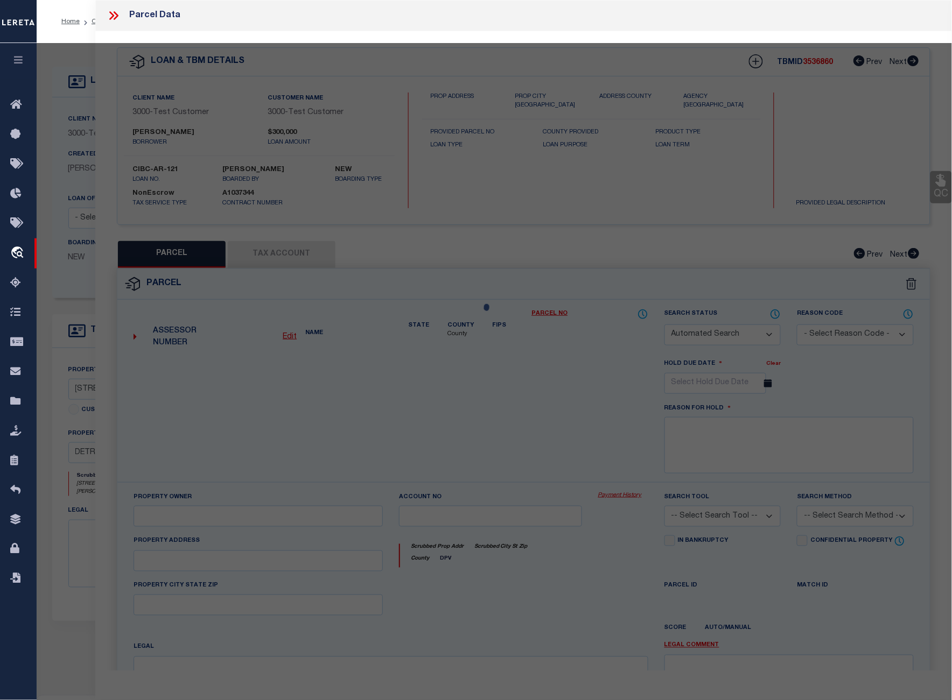
checkbox input "false"
select select "CP"
type input "IVEY HOMES INC"
select select "ATL"
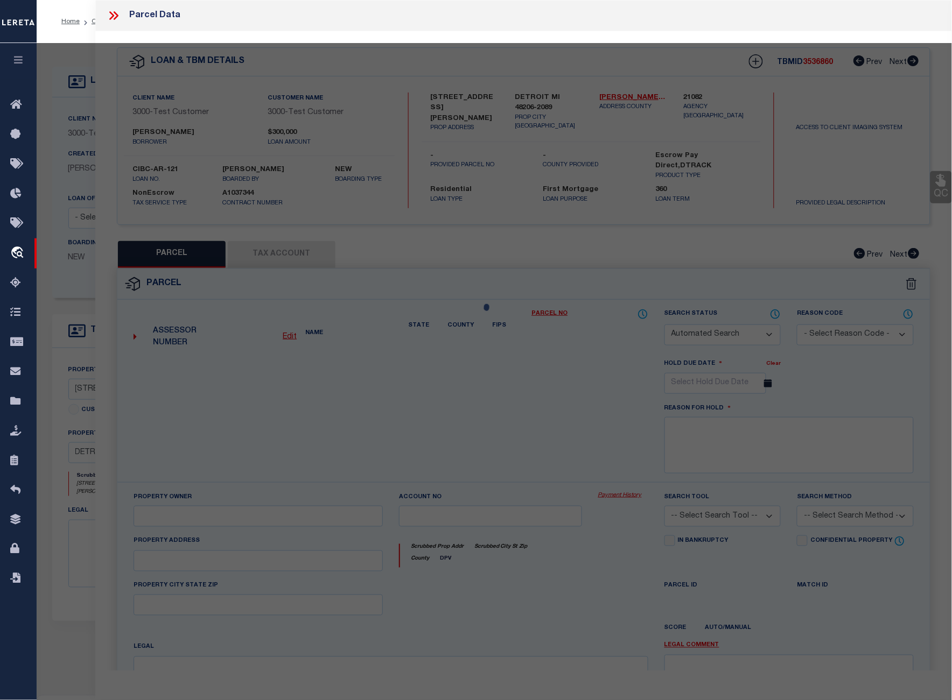
select select "ADD"
type input "2517 TAYLOR ST"
type input "DETROIT, MI 48206"
type textarea "S TAYLOR 135 JOY FARM SUB L32 P39-40 PLATS, W C R 10/99 35 X 127"
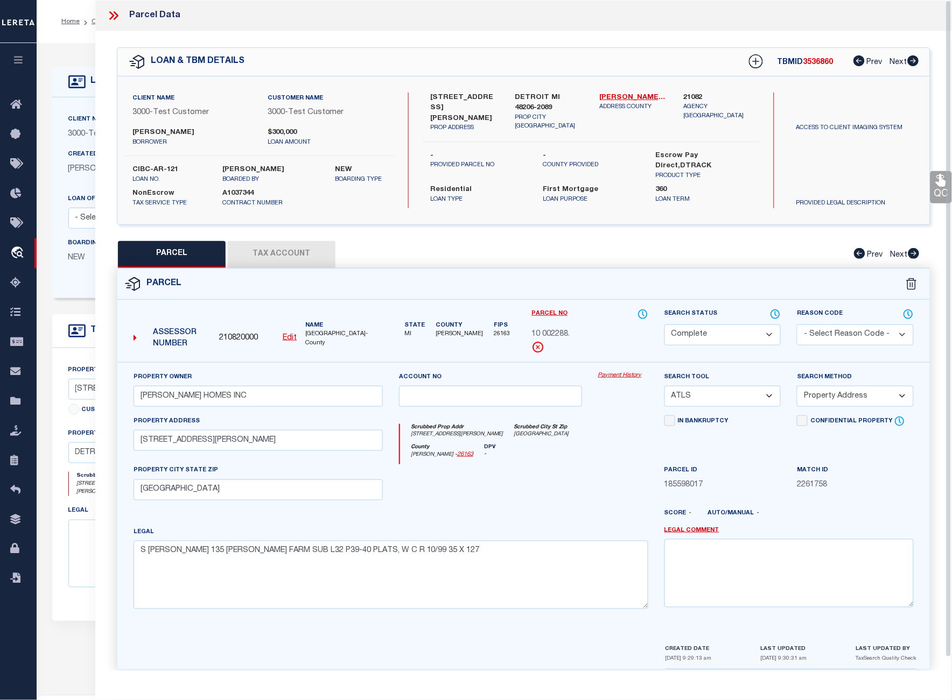
click at [620, 373] on link "Payment History" at bounding box center [623, 375] width 50 height 9
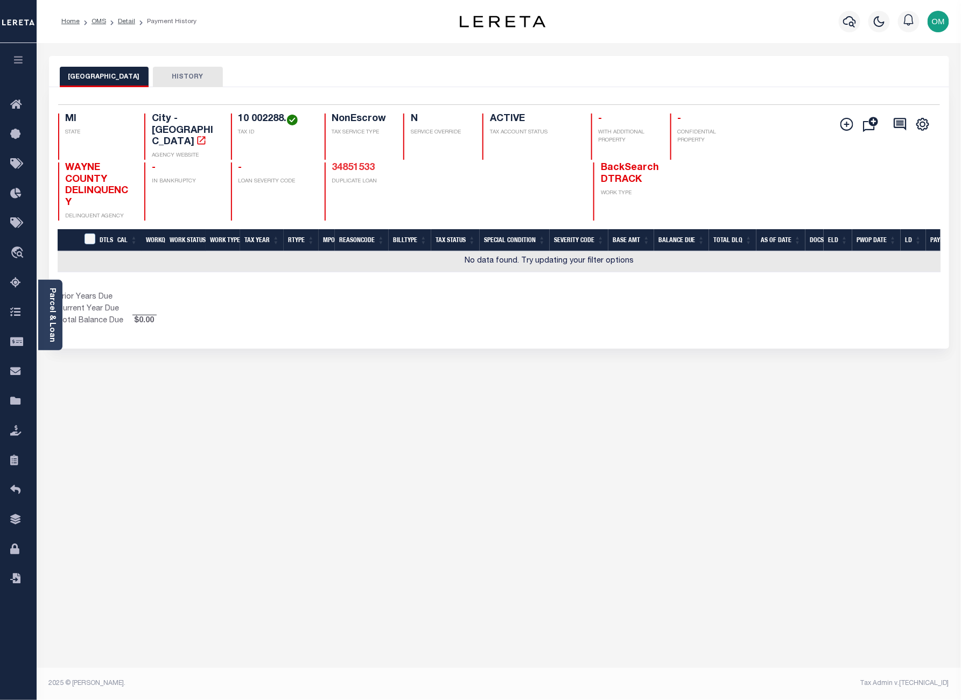
click at [354, 163] on link "34851533" at bounding box center [353, 168] width 43 height 10
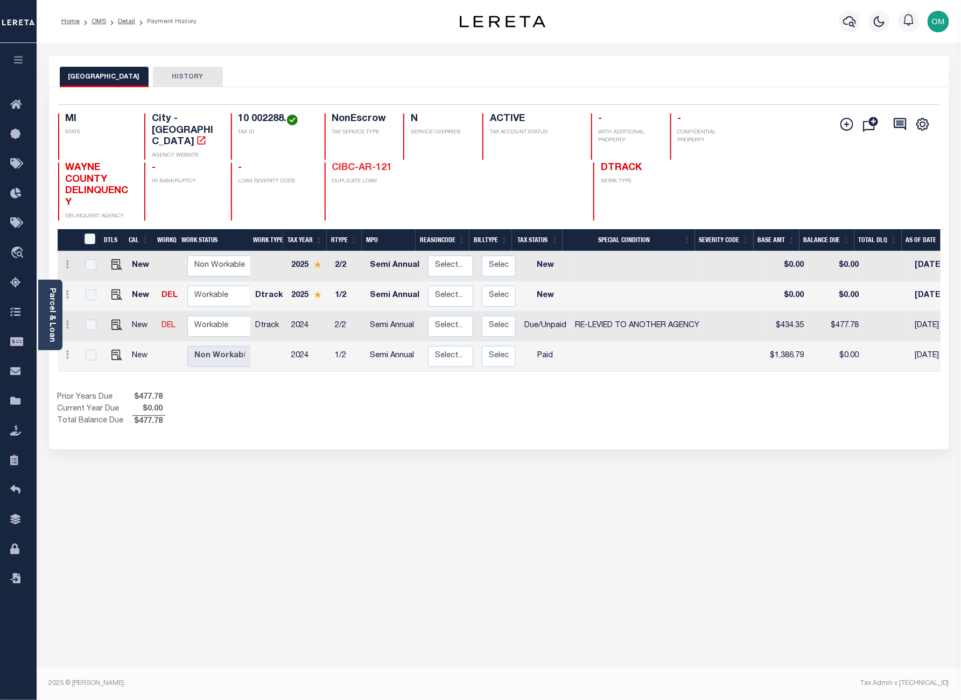
click at [364, 163] on link "CIBC-AR-121" at bounding box center [362, 168] width 60 height 10
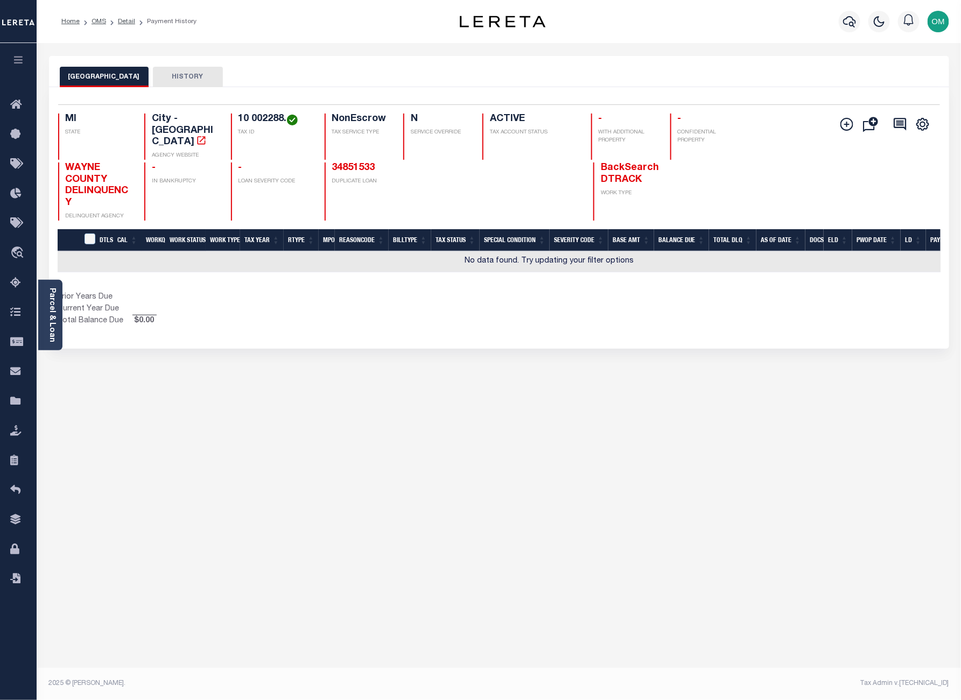
click at [364, 163] on link "34851533" at bounding box center [353, 168] width 43 height 10
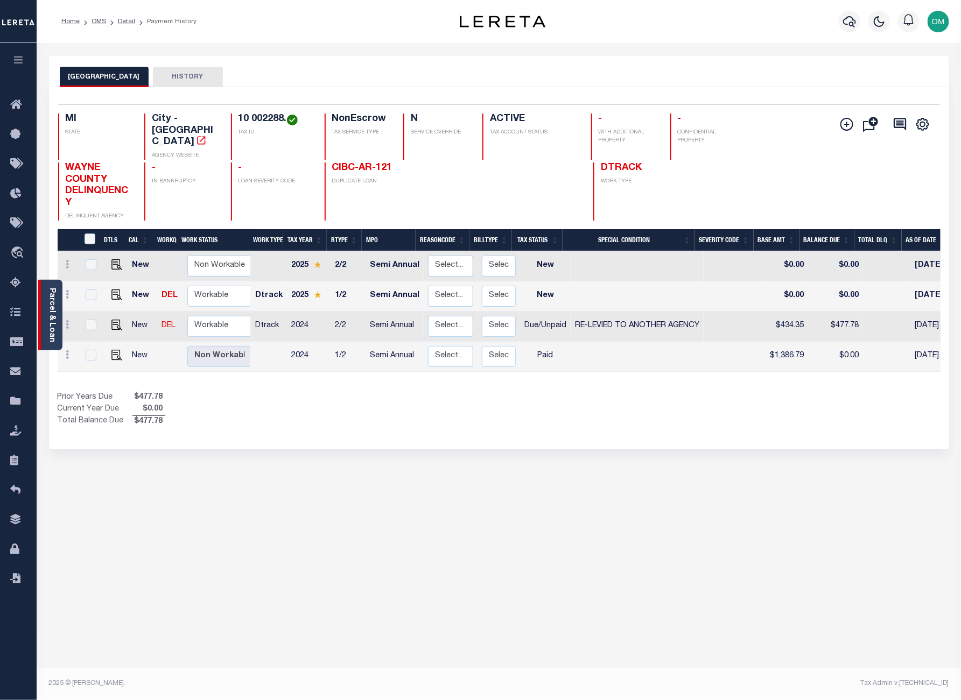
click at [50, 308] on link "Parcel & Loan" at bounding box center [52, 315] width 8 height 54
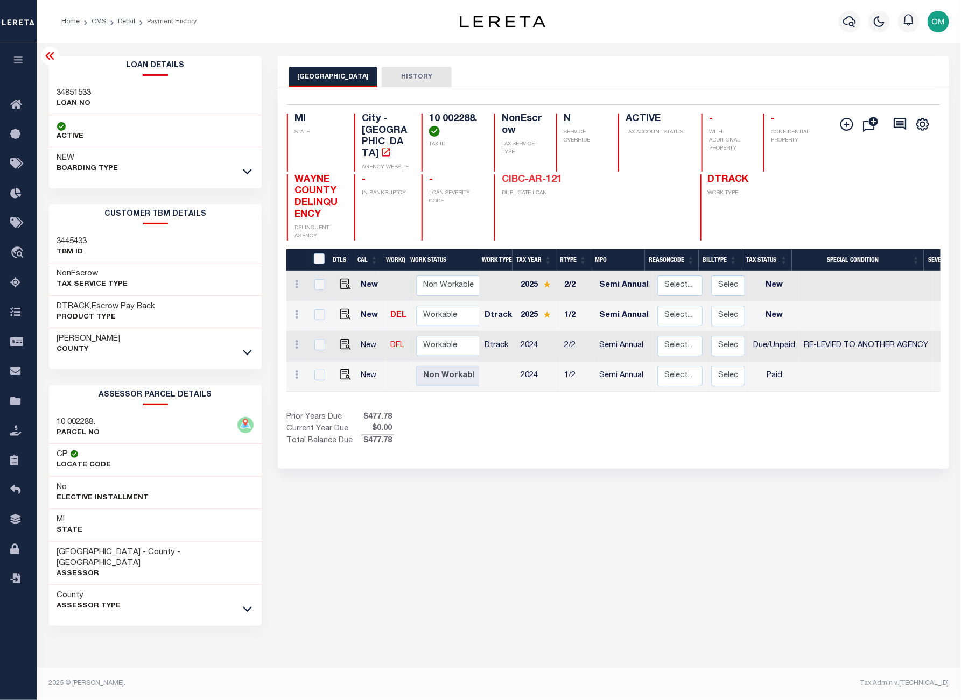
click at [521, 175] on link "CIBC-AR-121" at bounding box center [532, 180] width 60 height 10
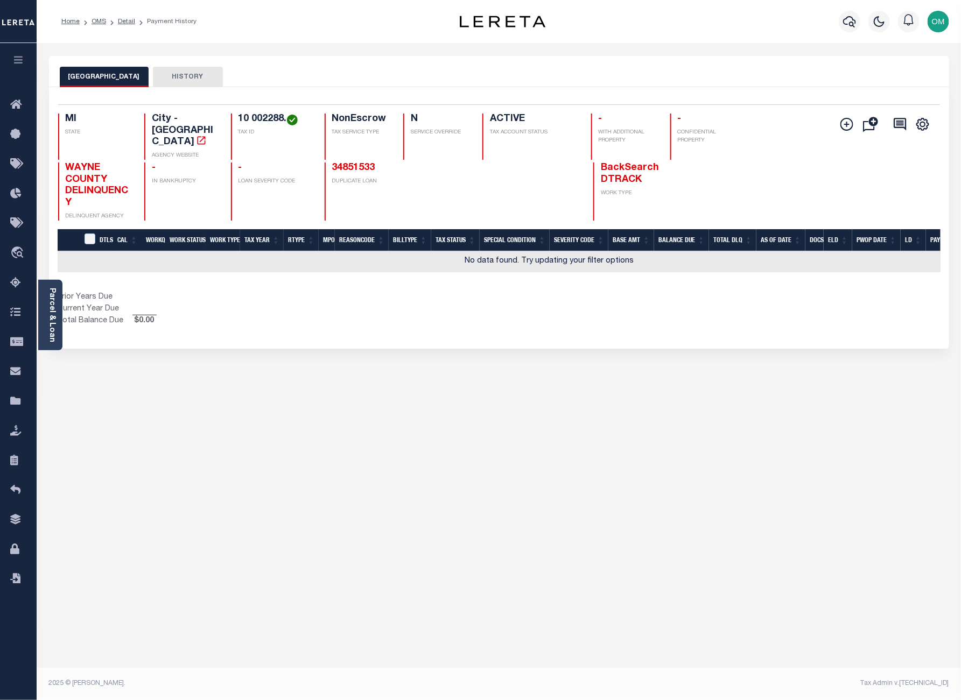
click at [177, 77] on button "HISTORY" at bounding box center [188, 77] width 70 height 20
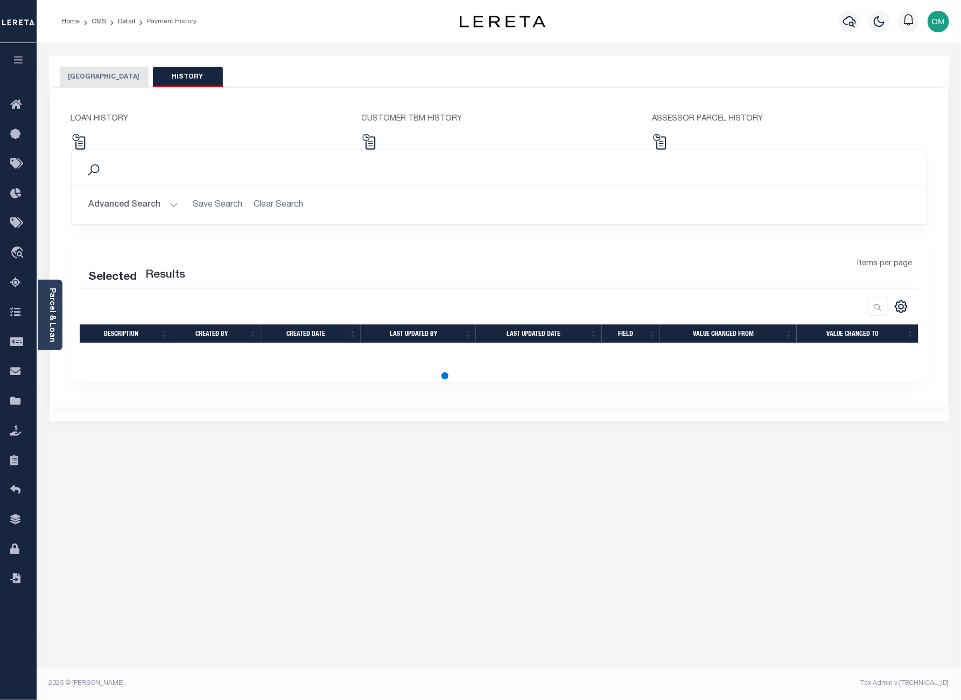
click at [106, 76] on button "[GEOGRAPHIC_DATA]" at bounding box center [104, 77] width 89 height 20
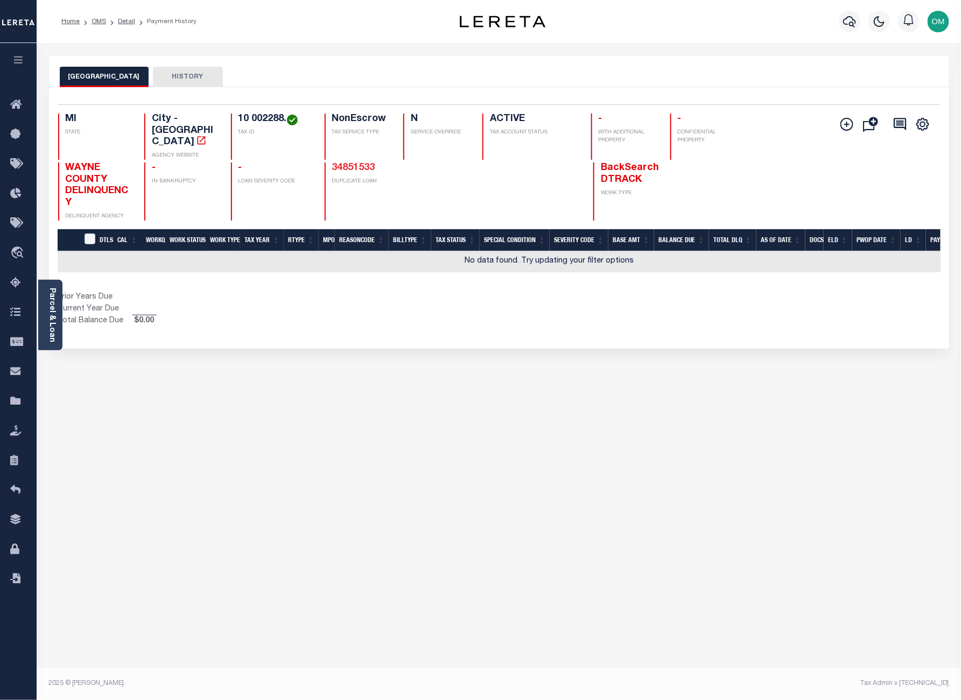
click at [358, 163] on link "34851533" at bounding box center [353, 168] width 43 height 10
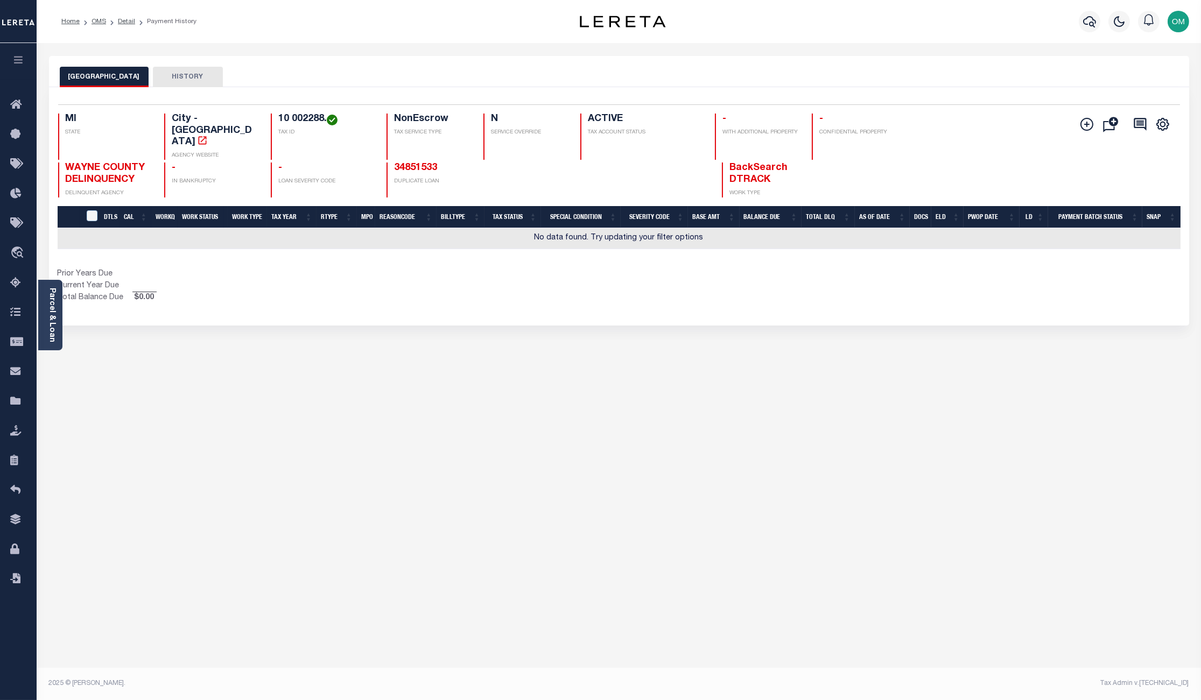
click at [171, 75] on button "HISTORY" at bounding box center [188, 77] width 70 height 20
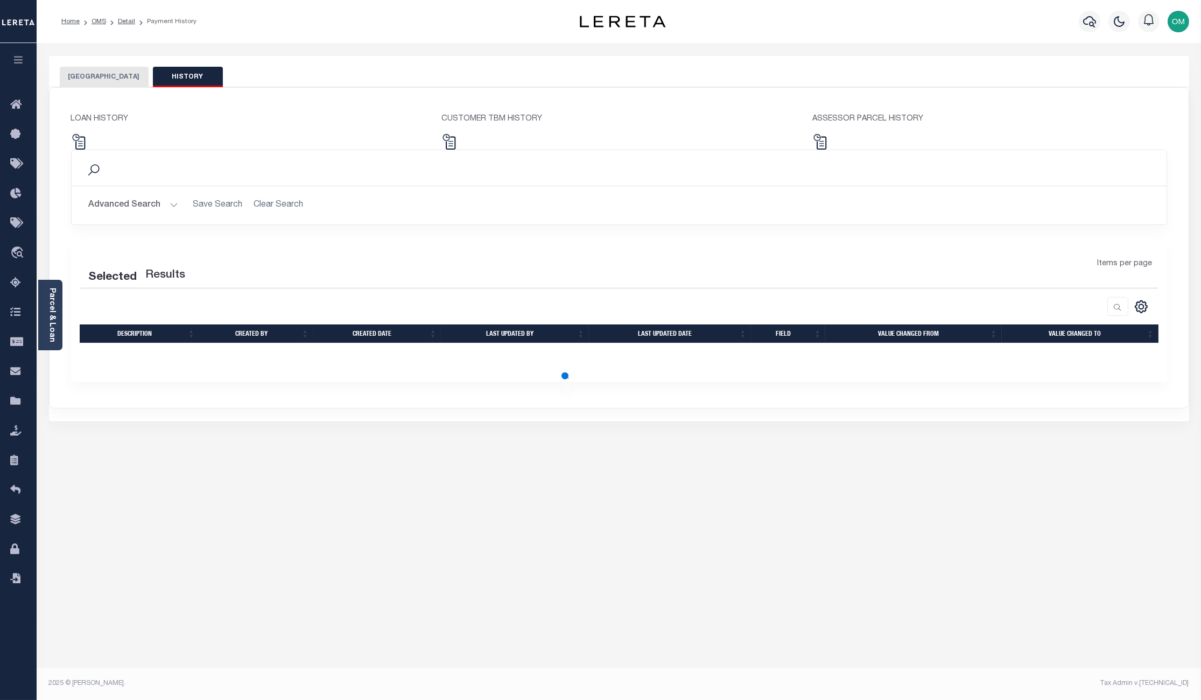
click at [79, 73] on button "[GEOGRAPHIC_DATA]" at bounding box center [104, 77] width 89 height 20
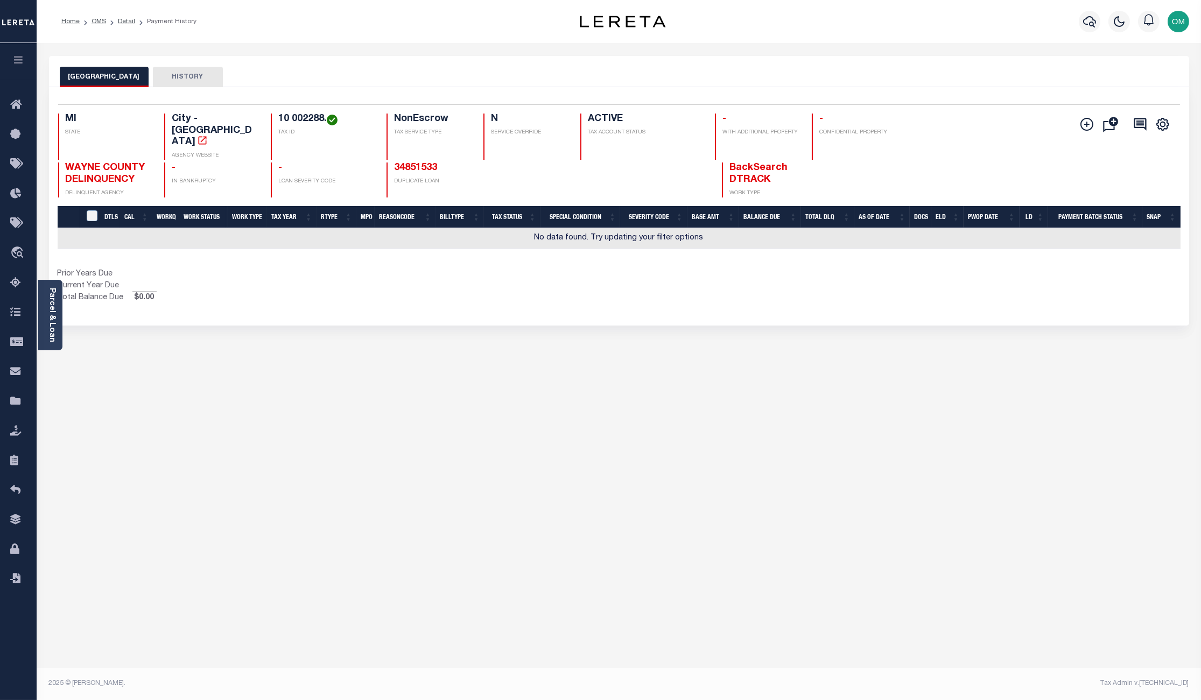
click at [600, 490] on div "DETROIT CITY HISTORY Selected 0 Result" at bounding box center [619, 360] width 1156 height 608
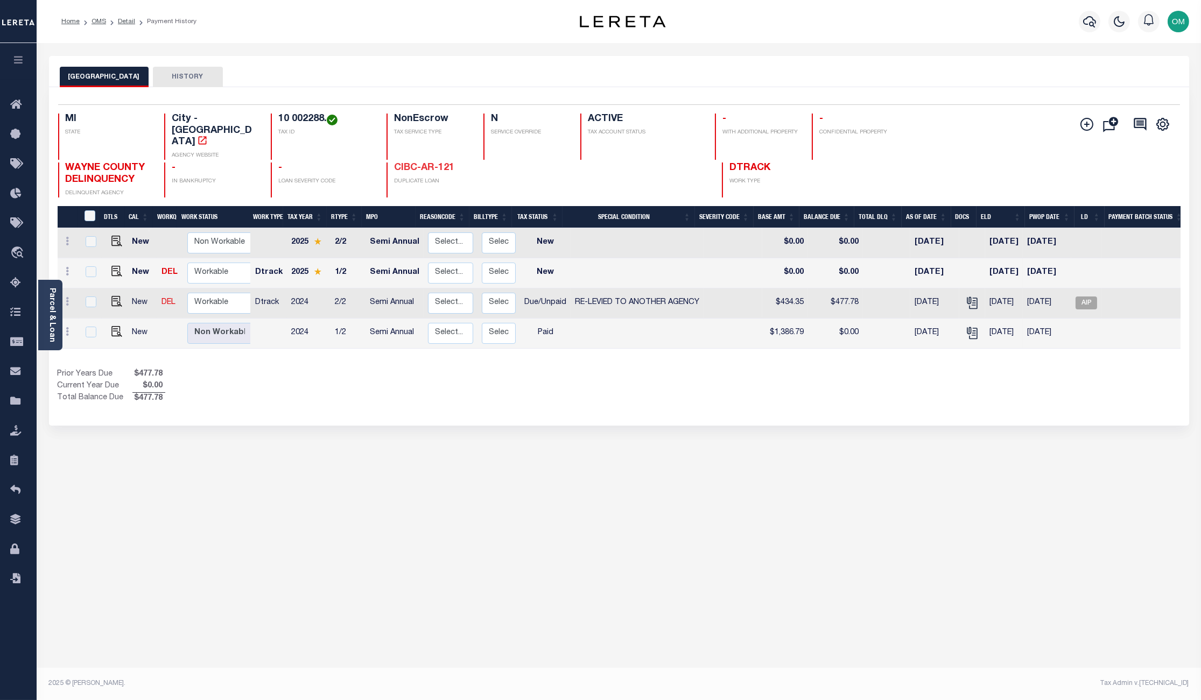
click at [420, 163] on link "CIBC-AR-121" at bounding box center [424, 168] width 60 height 10
click at [428, 163] on link "CIBC-AR-121" at bounding box center [424, 168] width 60 height 10
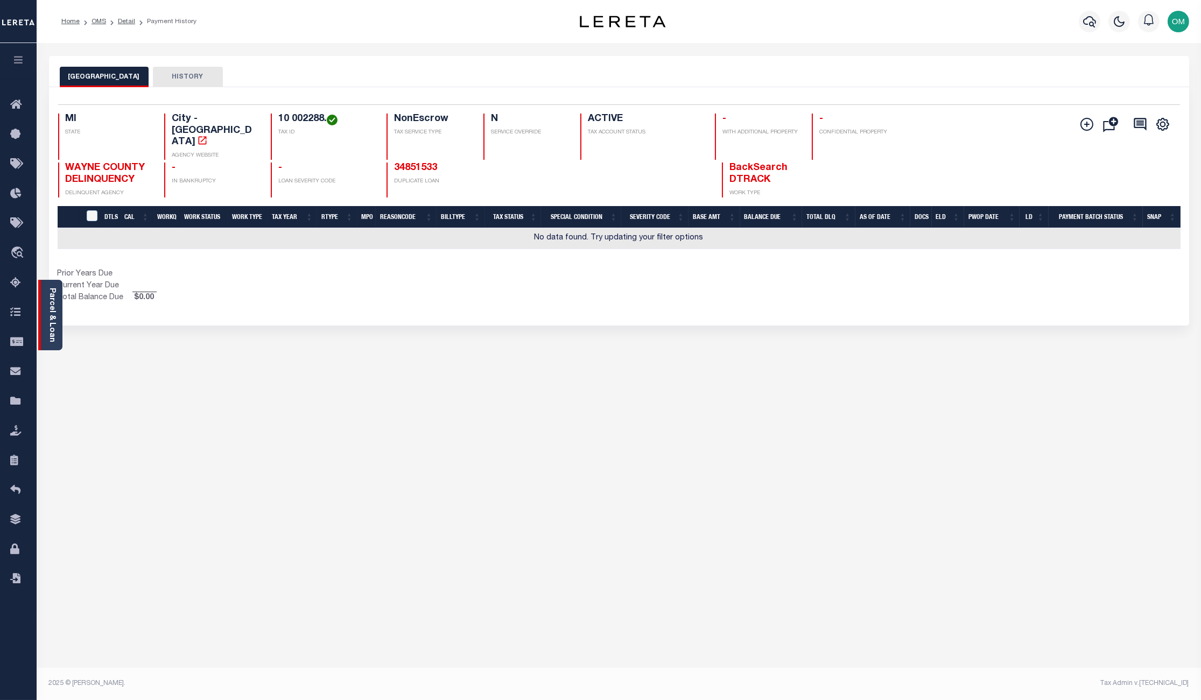
click at [51, 315] on link "Parcel & Loan" at bounding box center [52, 315] width 8 height 54
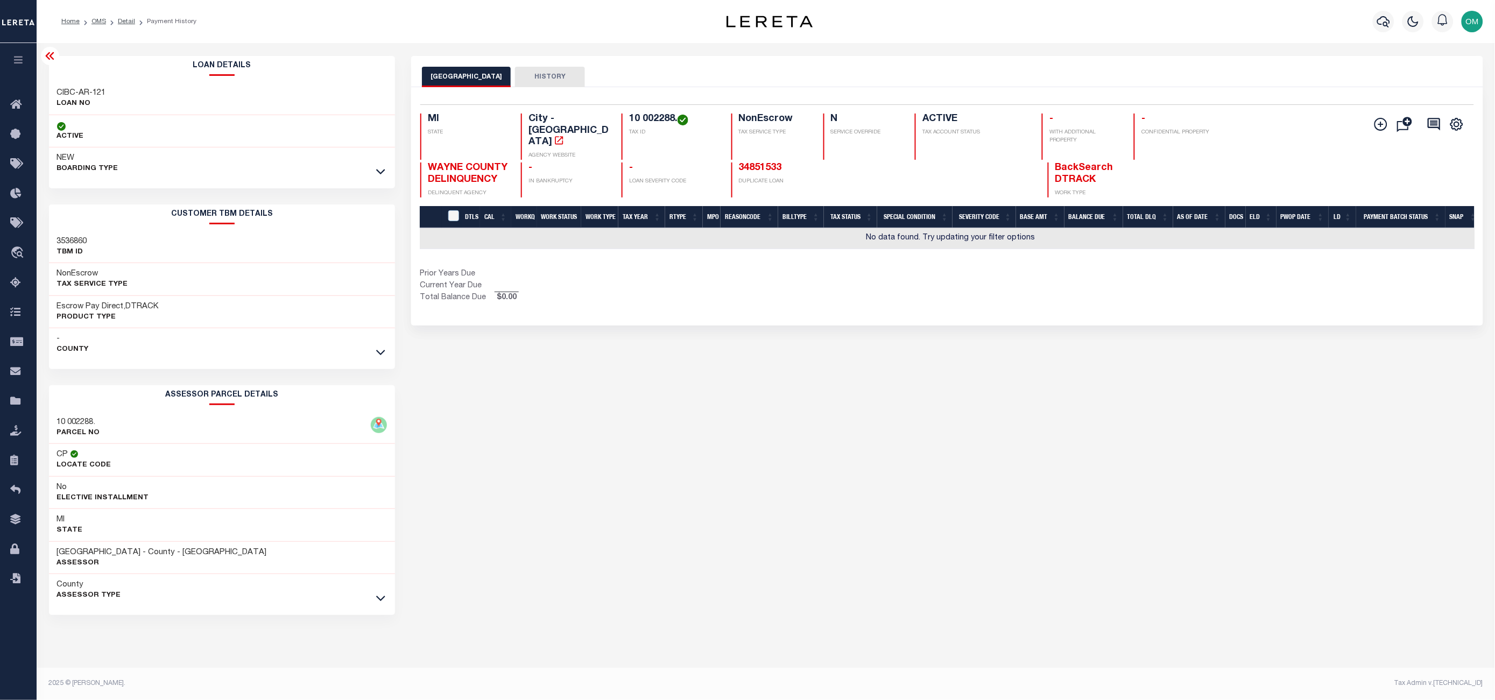
click at [533, 76] on button "HISTORY" at bounding box center [550, 77] width 70 height 20
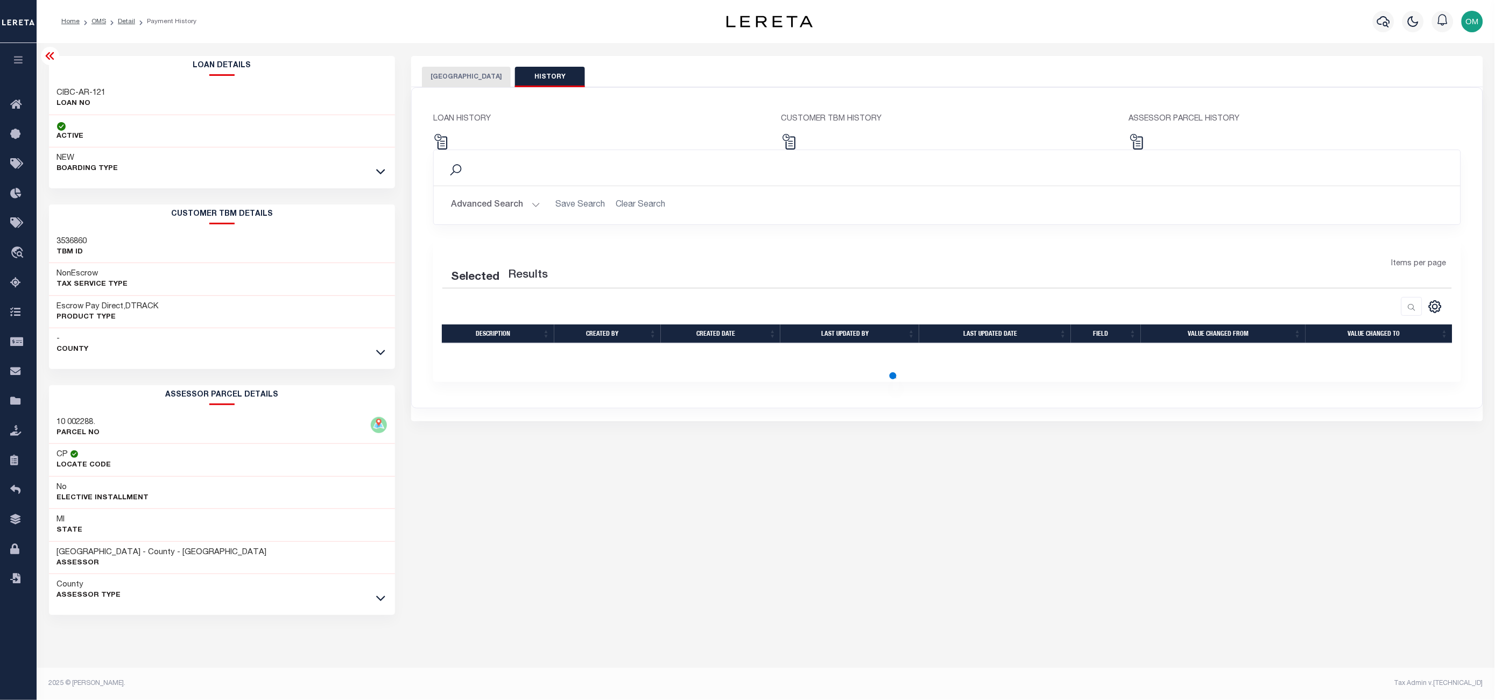
click at [459, 76] on button "[GEOGRAPHIC_DATA]" at bounding box center [466, 77] width 89 height 20
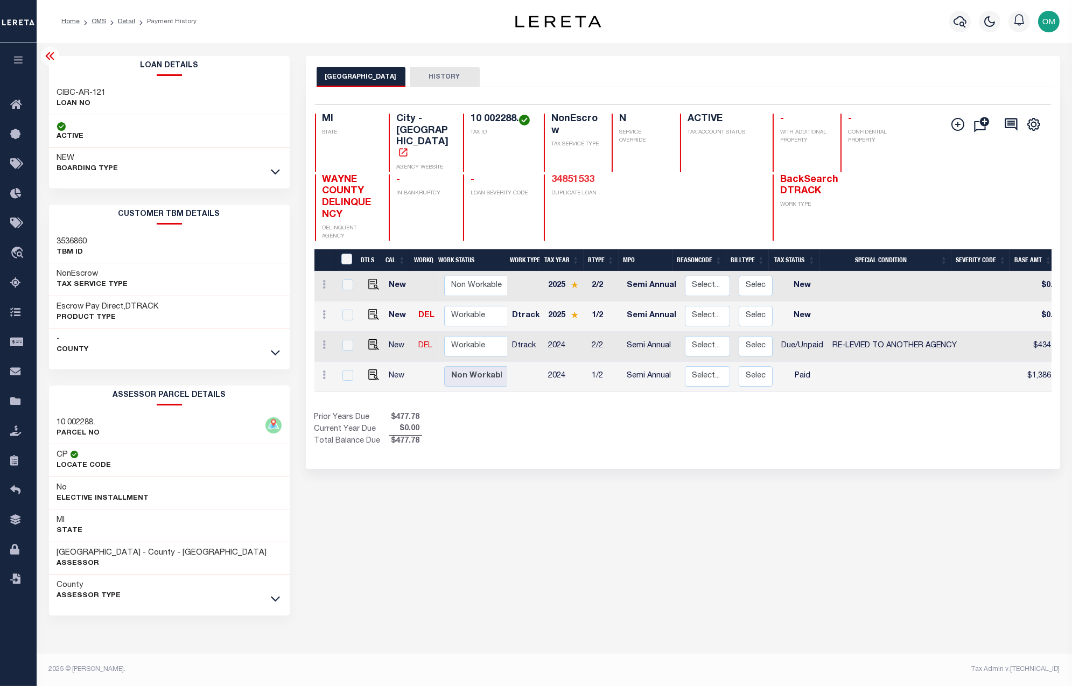
click at [576, 175] on link "34851533" at bounding box center [572, 180] width 43 height 10
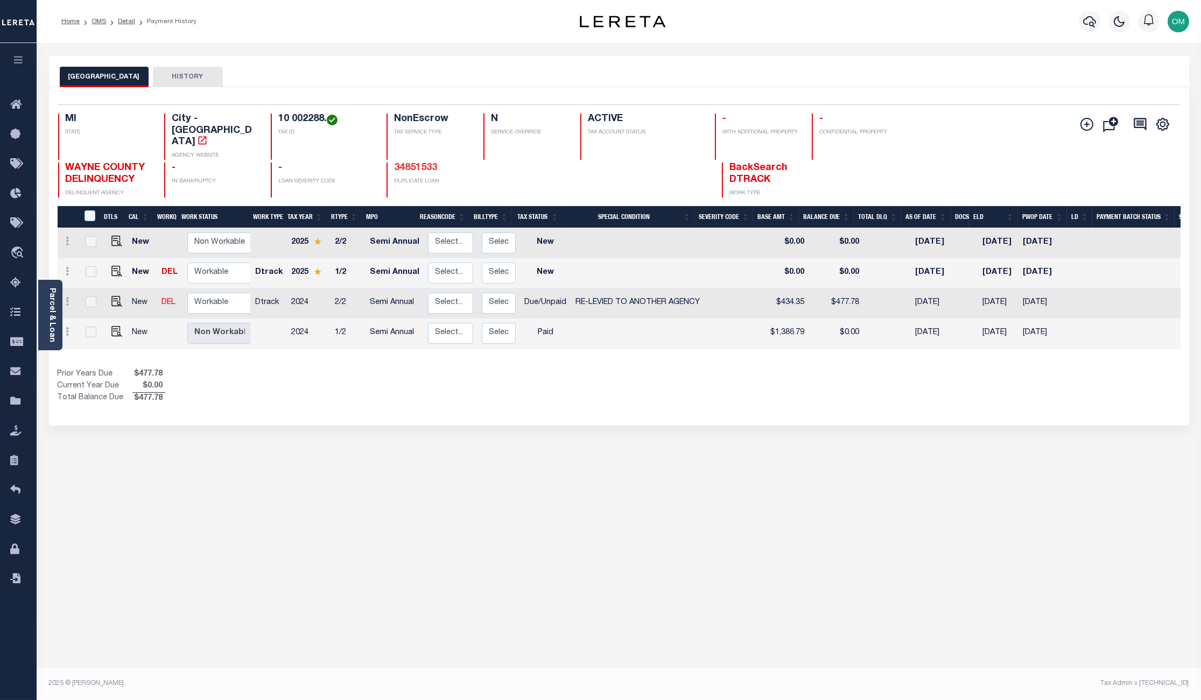
click at [418, 163] on link "34851533" at bounding box center [415, 168] width 43 height 10
click at [51, 292] on link "Parcel & Loan" at bounding box center [52, 315] width 8 height 54
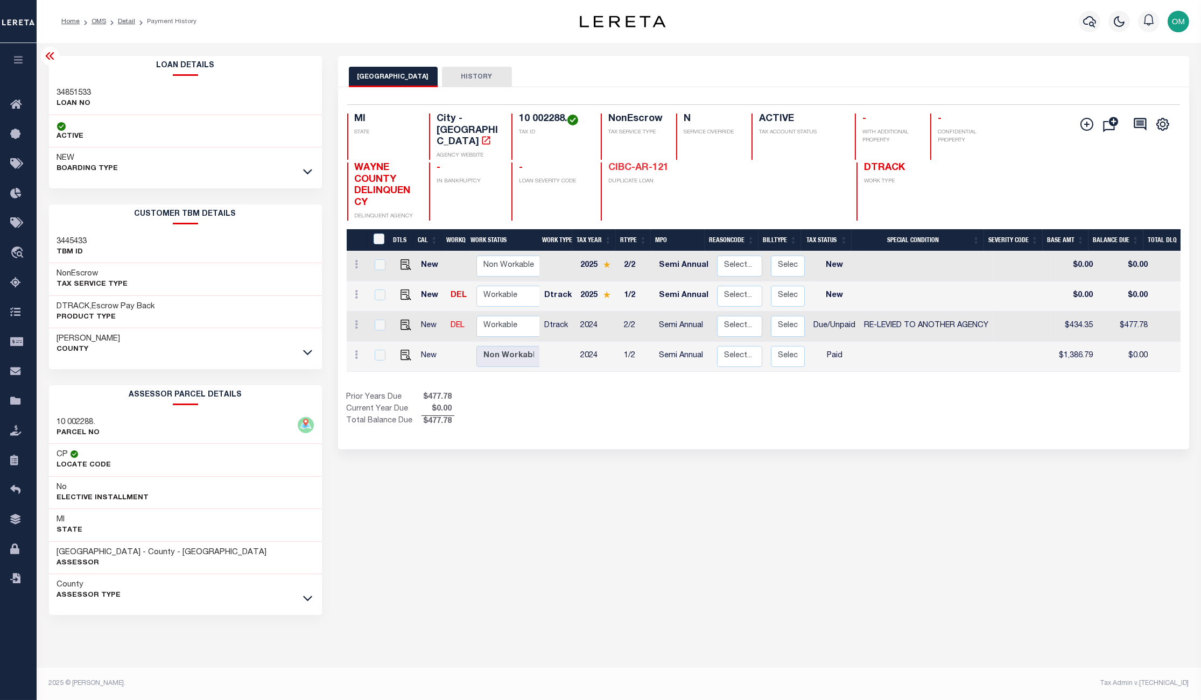
click at [657, 163] on link "CIBC-AR-121" at bounding box center [638, 168] width 60 height 10
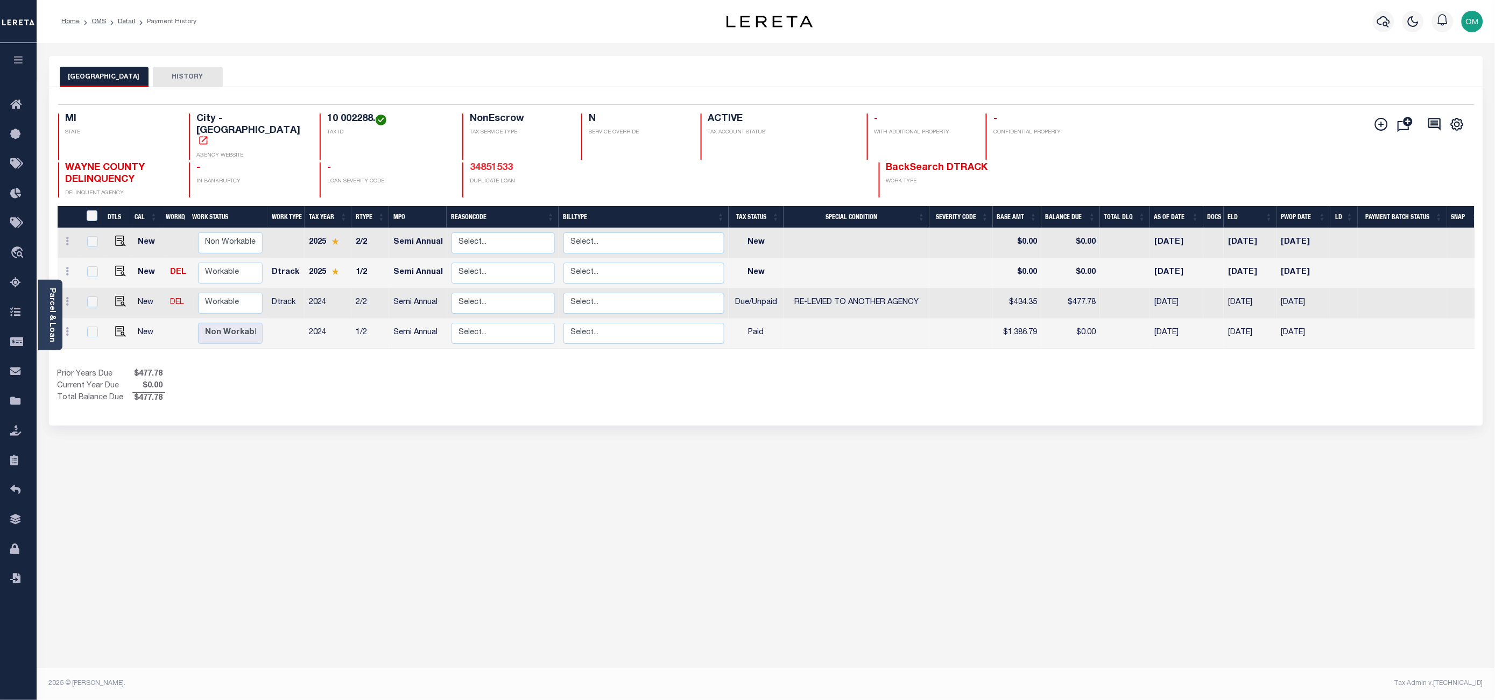
click at [470, 163] on link "34851533" at bounding box center [491, 168] width 43 height 10
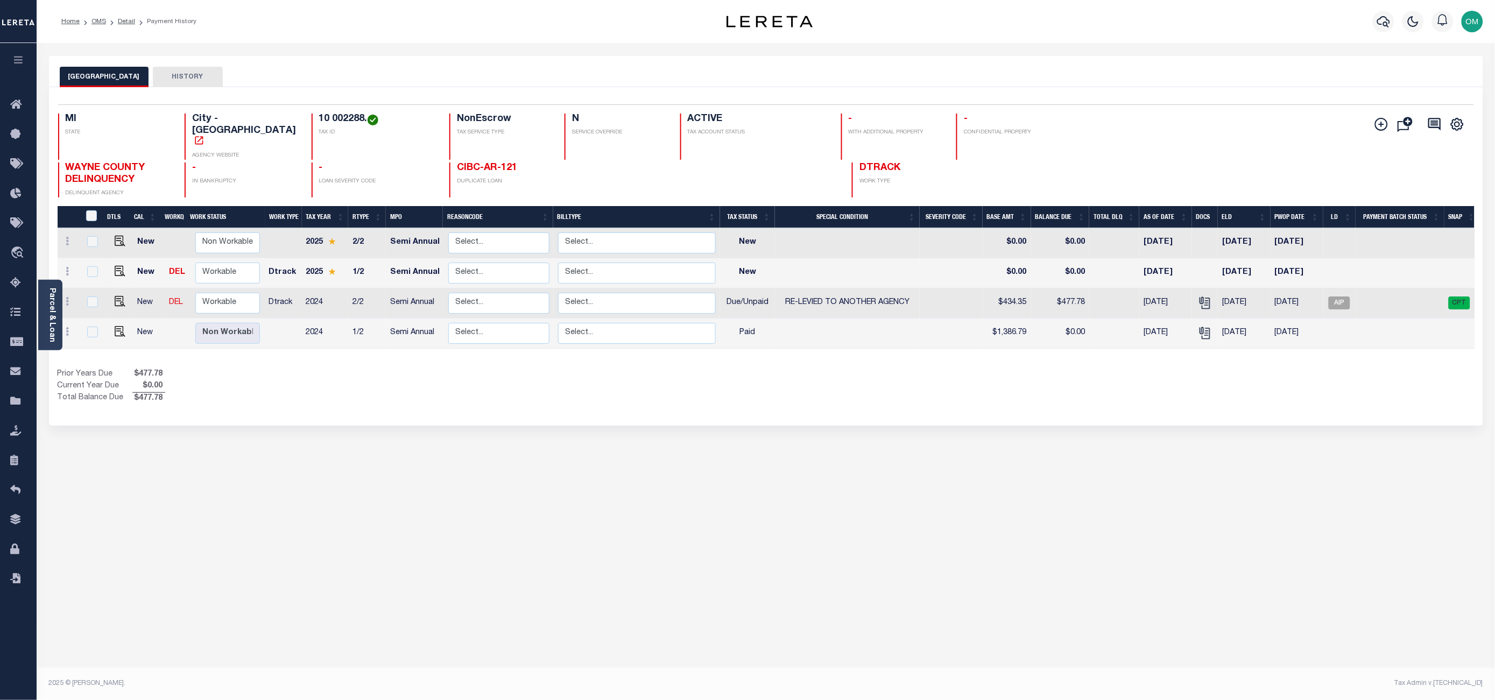
click at [469, 163] on link "CIBC-AR-121" at bounding box center [487, 168] width 60 height 10
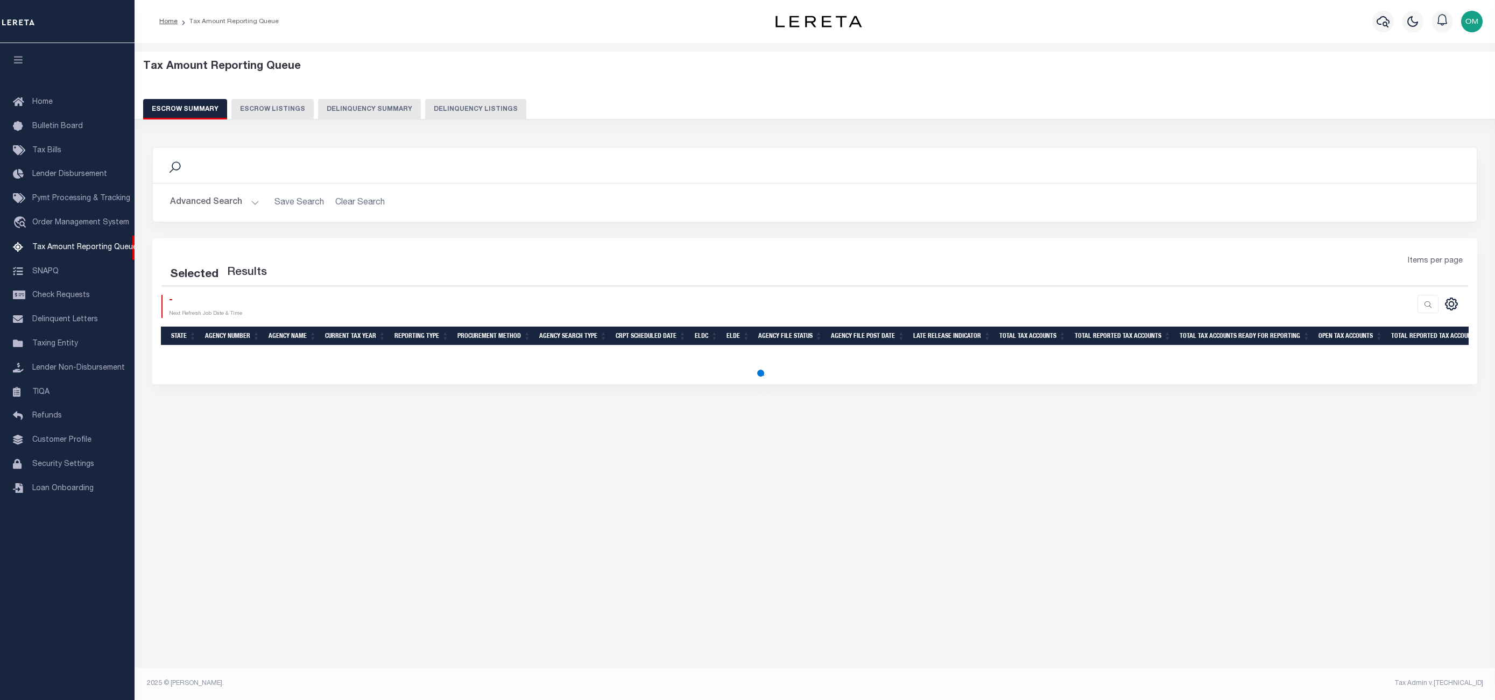
select select "100"
click at [66, 221] on span "Order Management System" at bounding box center [80, 223] width 97 height 8
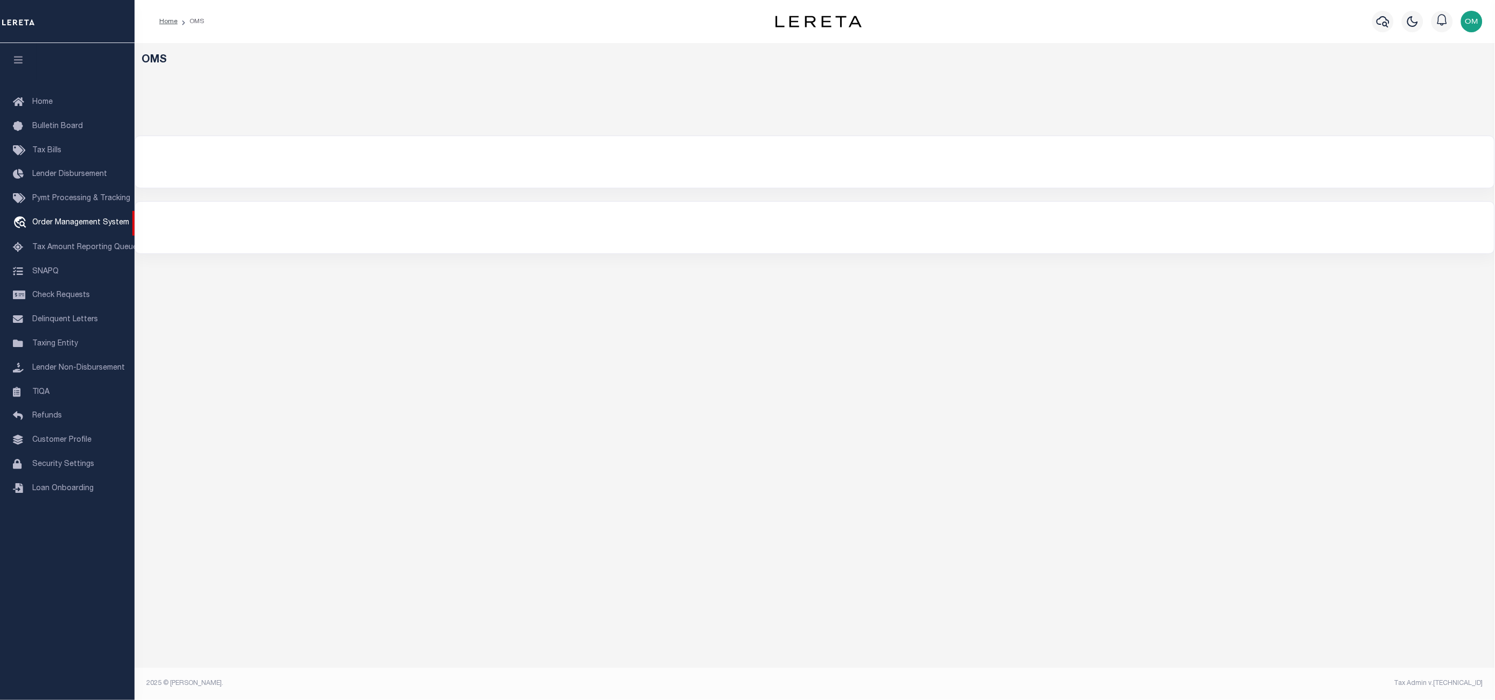
select select "200"
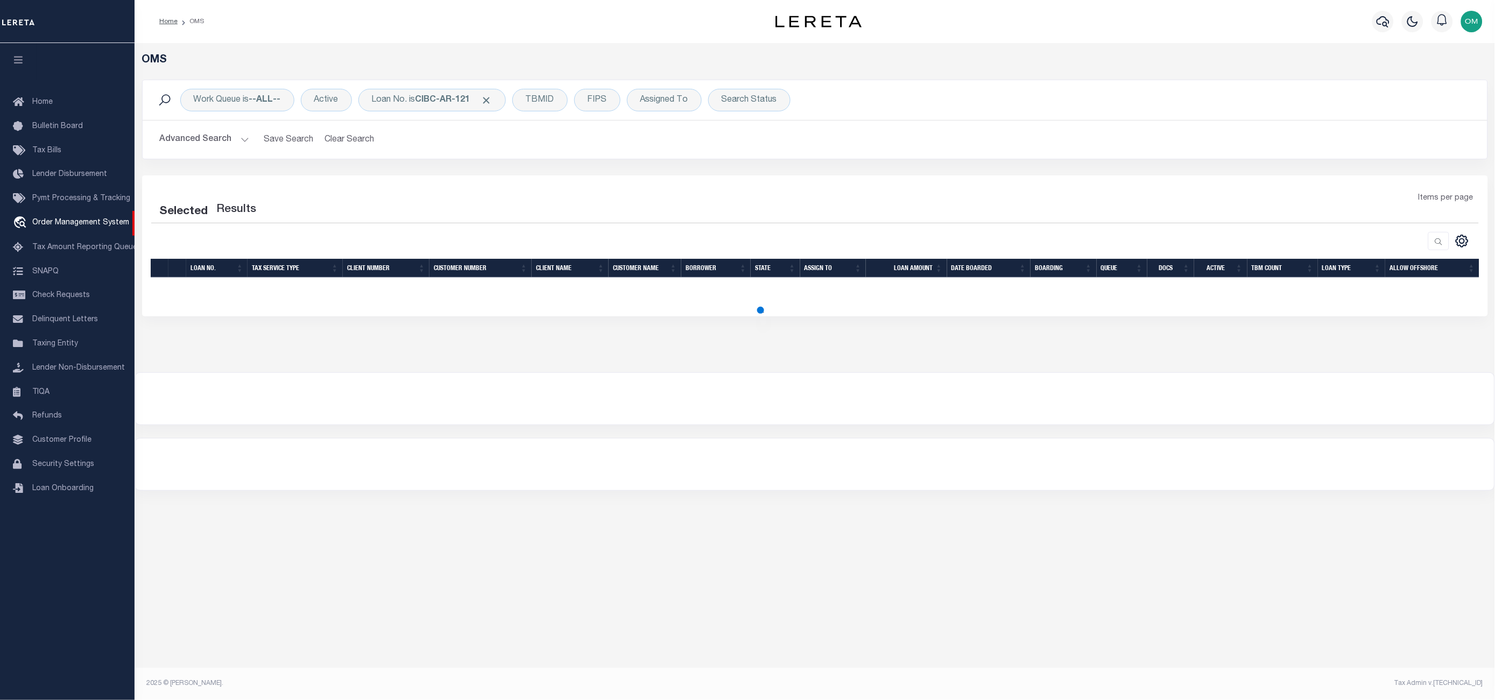
select select "200"
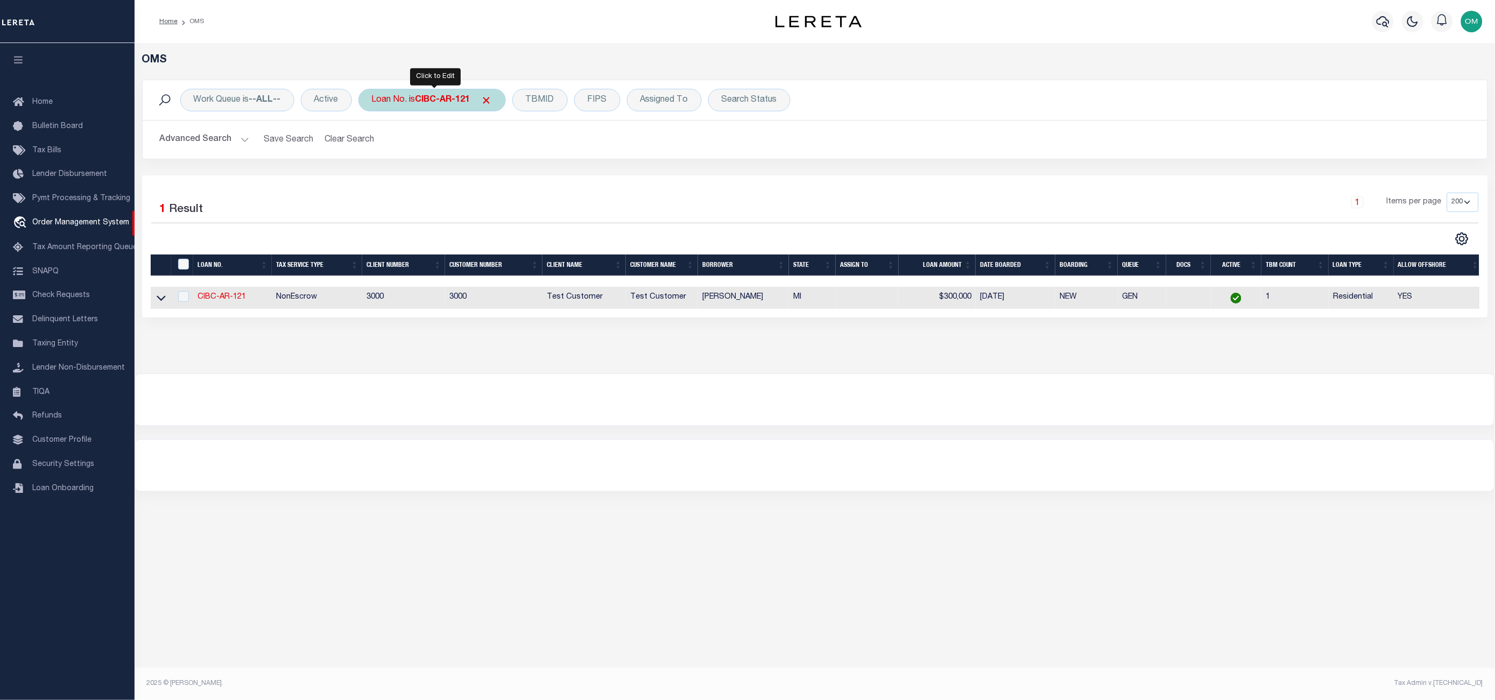
click at [427, 96] on b "CIBC-AR-121" at bounding box center [443, 100] width 55 height 9
type input "CIBC-AR-86"
click at [521, 176] on input "Apply" at bounding box center [515, 176] width 32 height 18
click at [226, 300] on link "CIBC-AR-86" at bounding box center [220, 297] width 44 height 8
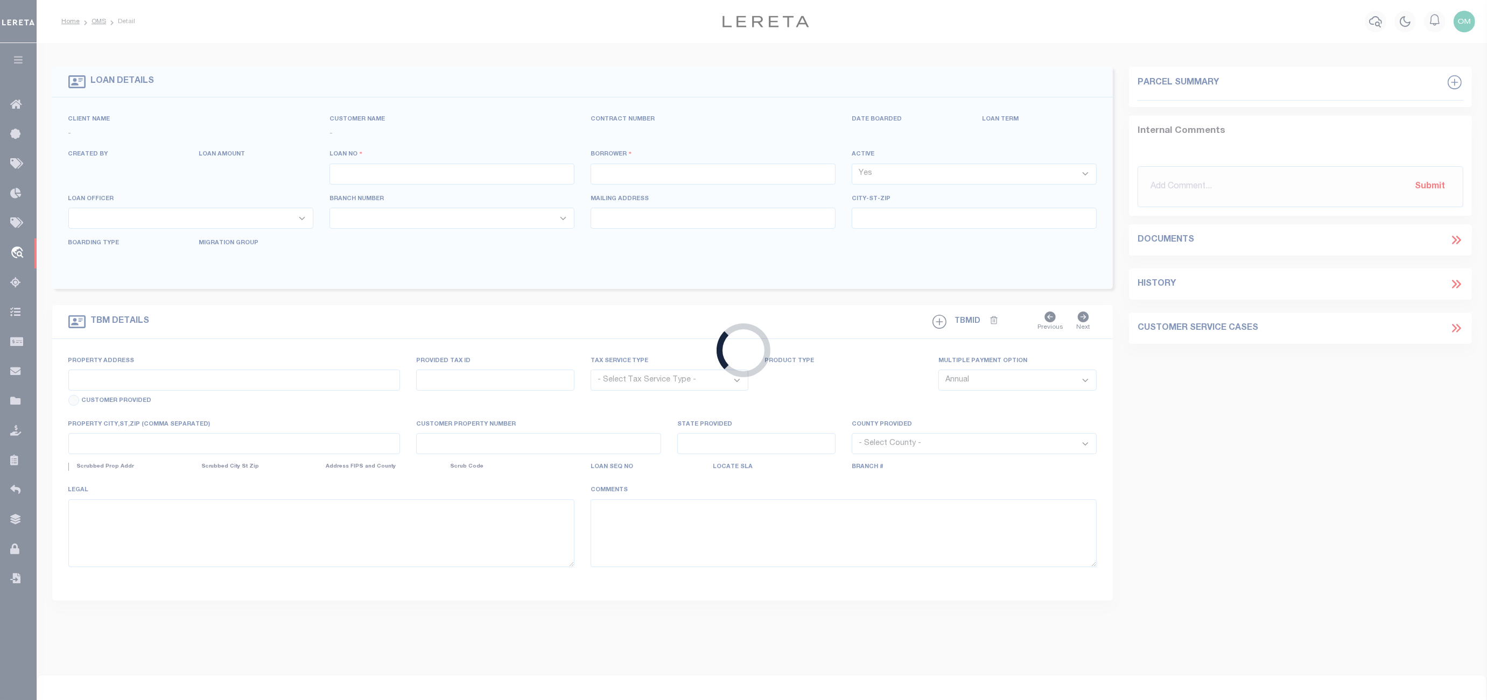
type input "CIBC-AR-86"
type input "[PERSON_NAME]"
select select
type input "3070 BUGLE DR"
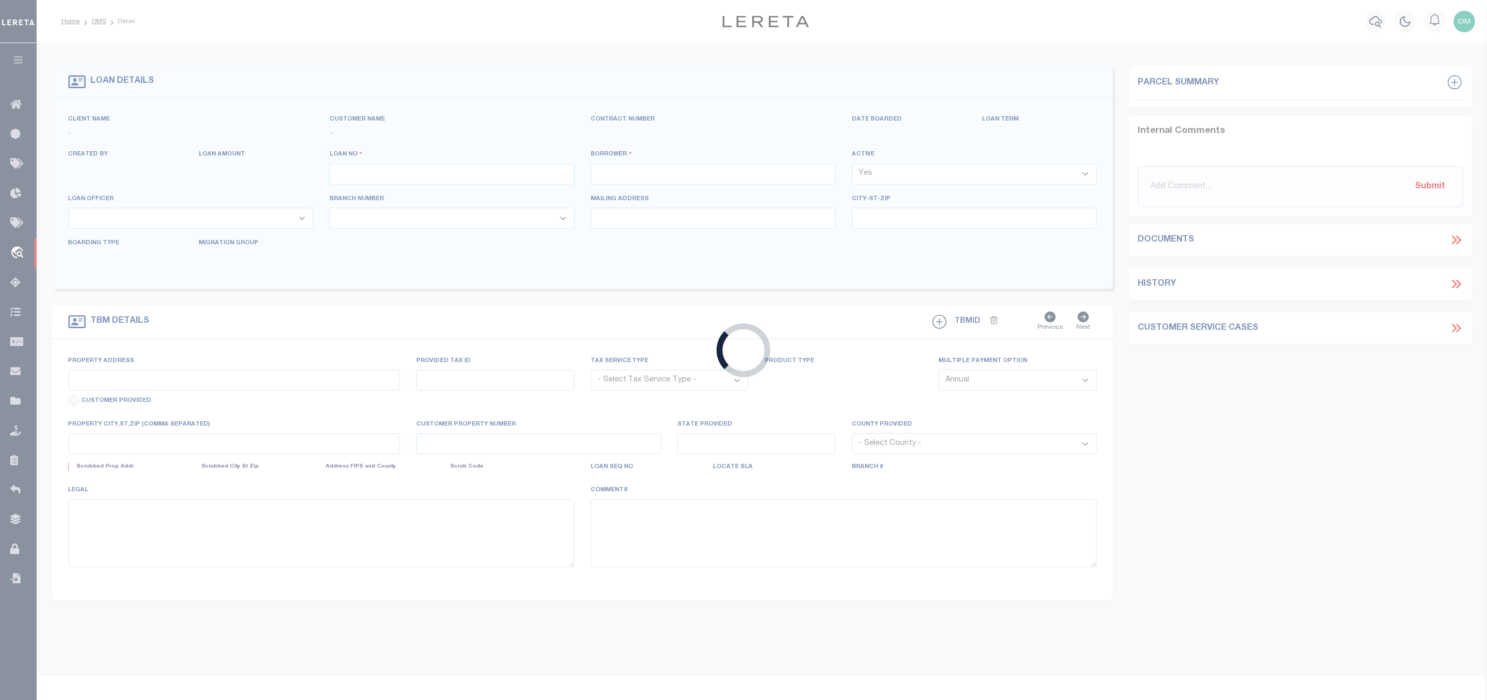
type input "DULUTH GA 30096-3542"
type input "07/06/2025"
select select "200"
select select "10"
select select "Escrow"
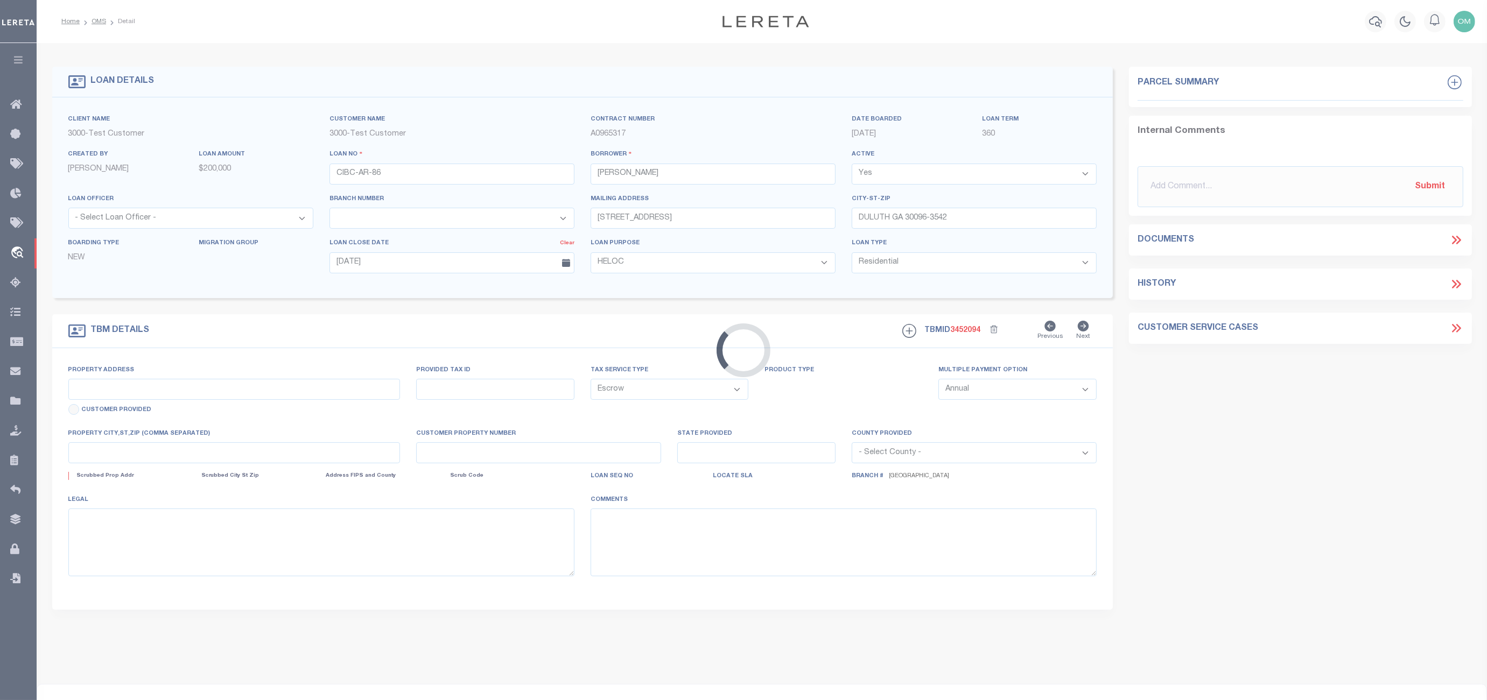
select select "25318"
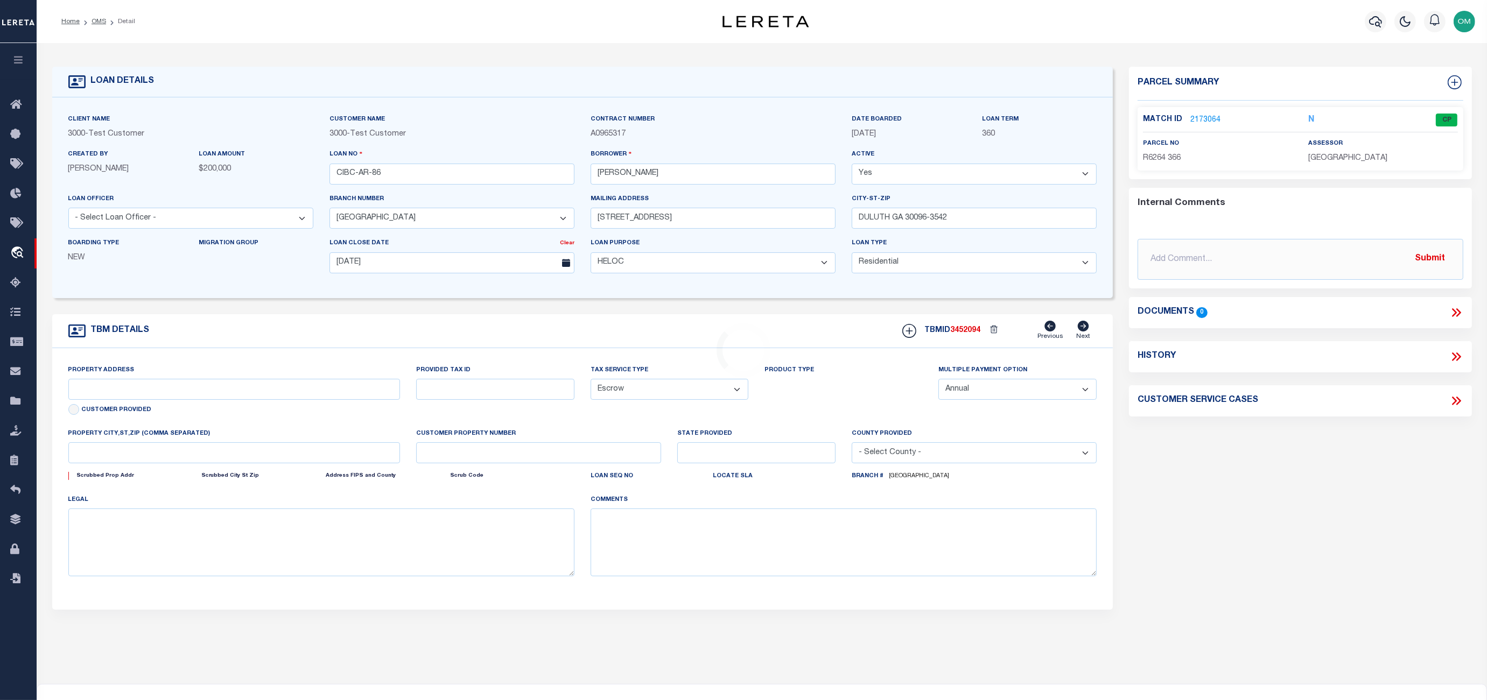
type input "3070 BUGLE DR"
select select
type input "DULUTH GA 30096-3542"
type input "GA"
click at [1206, 116] on link "2173064" at bounding box center [1205, 120] width 30 height 11
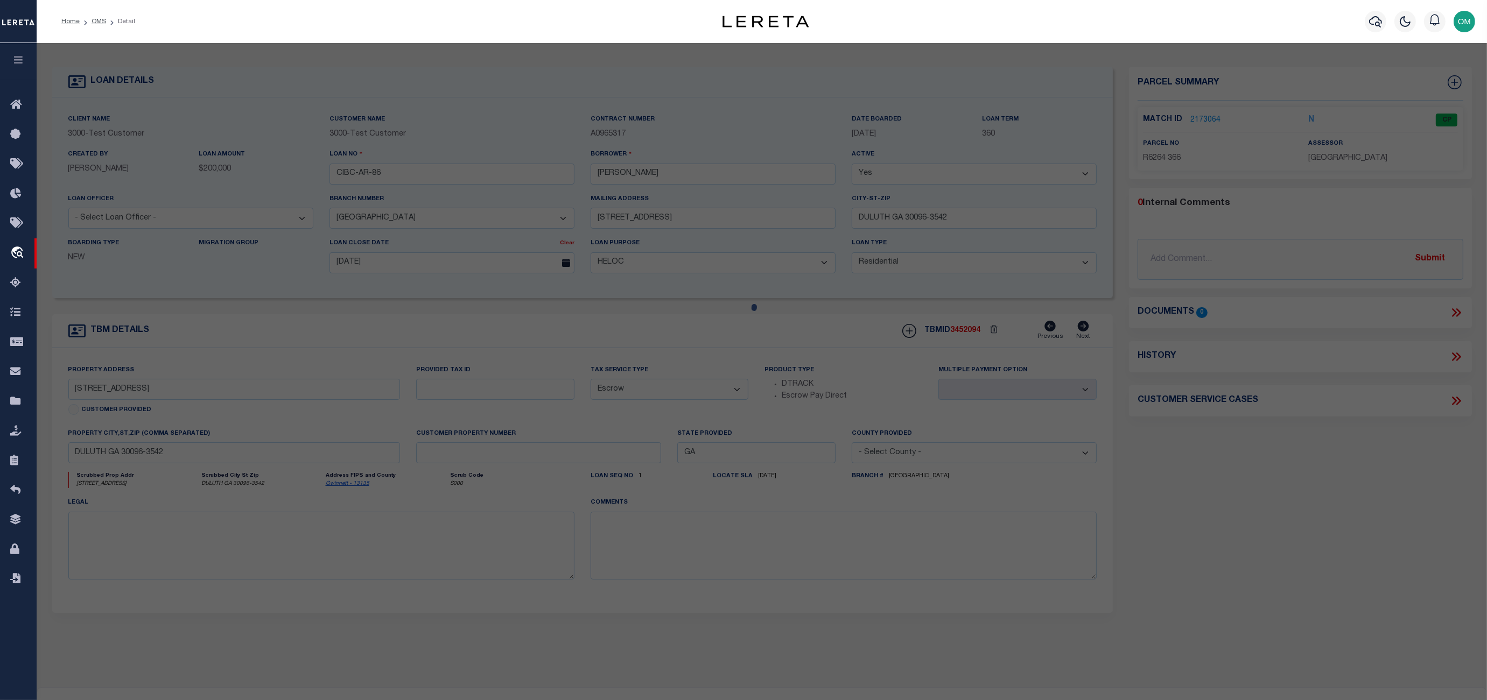
checkbox input "false"
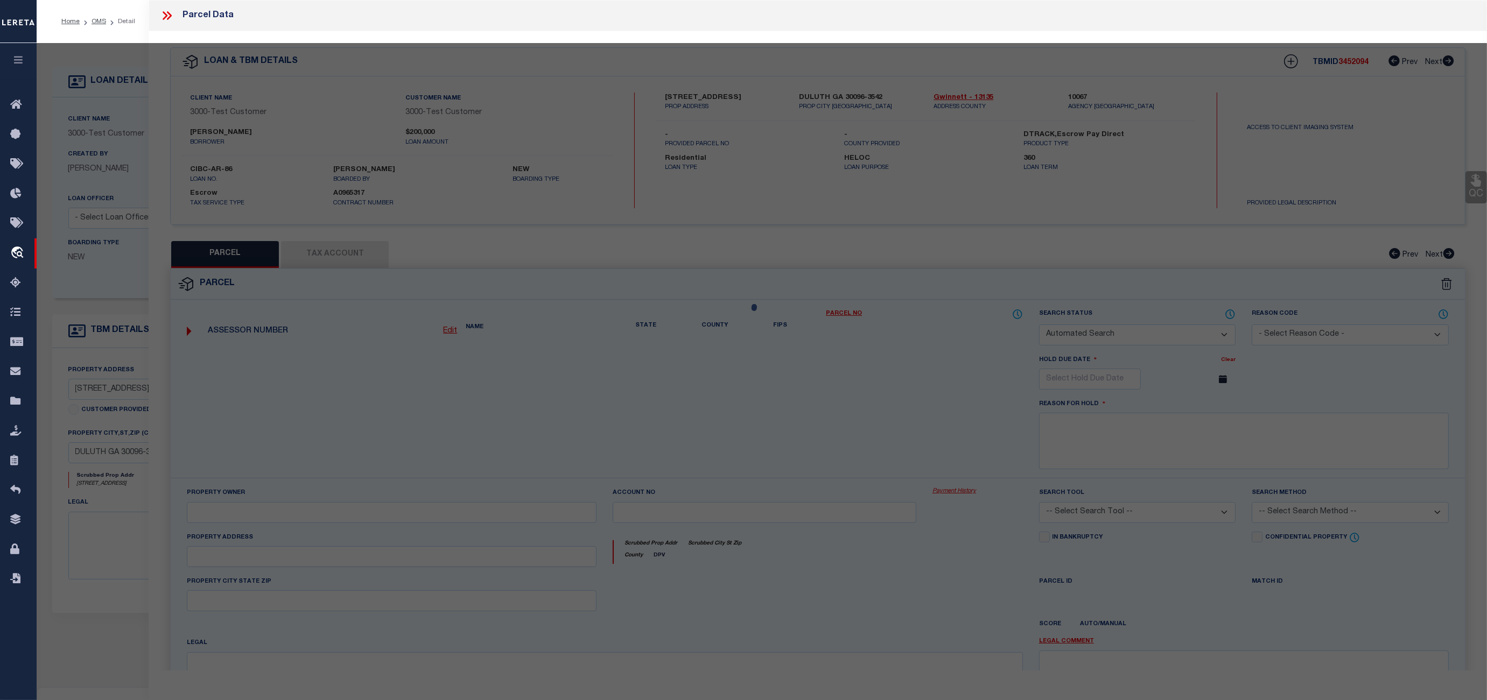
select select "CP"
select select "ADA"
type input "SEIBERT,YOUNG AE KWAK"
select select "ATL"
select select "ADD"
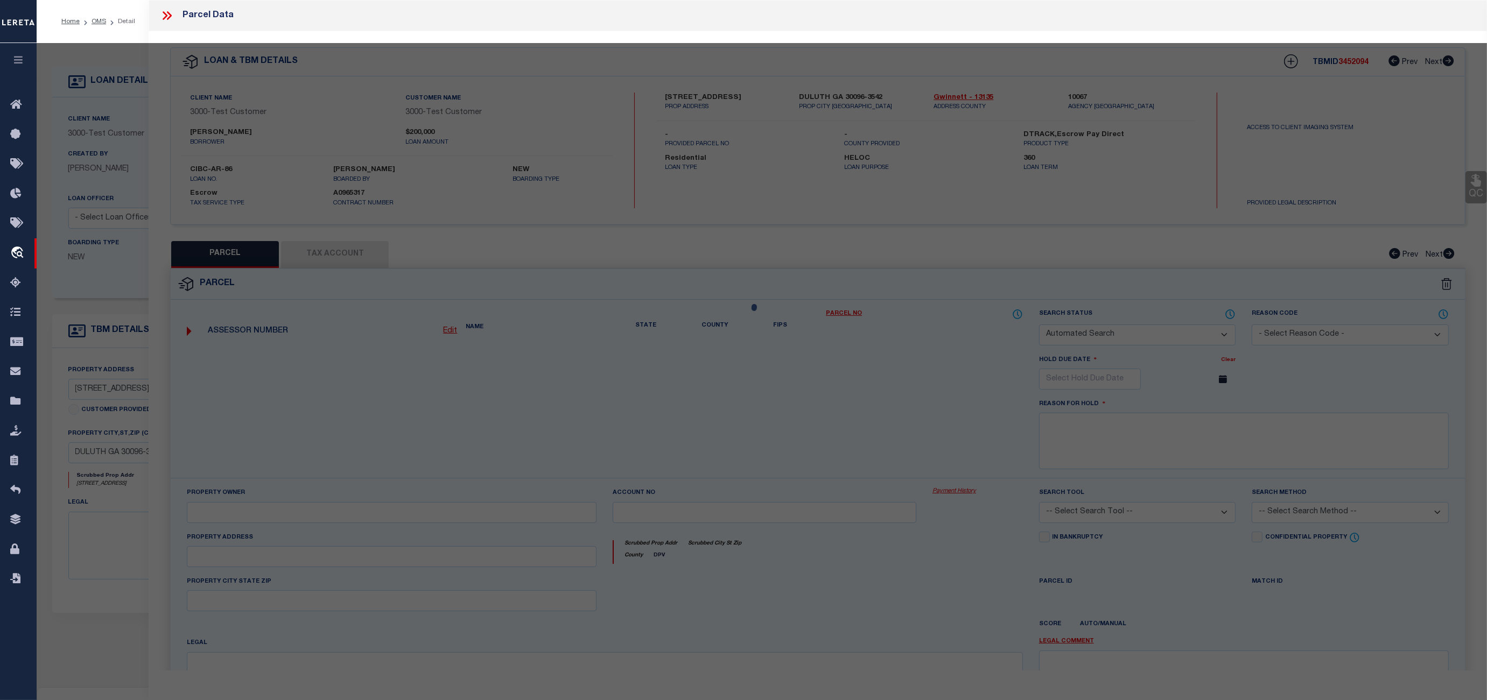
type input "3070 BUGLE DR"
type input "DULUTH, GA 30096"
type textarea "L3 BA ELKWOOD MANOR #1"
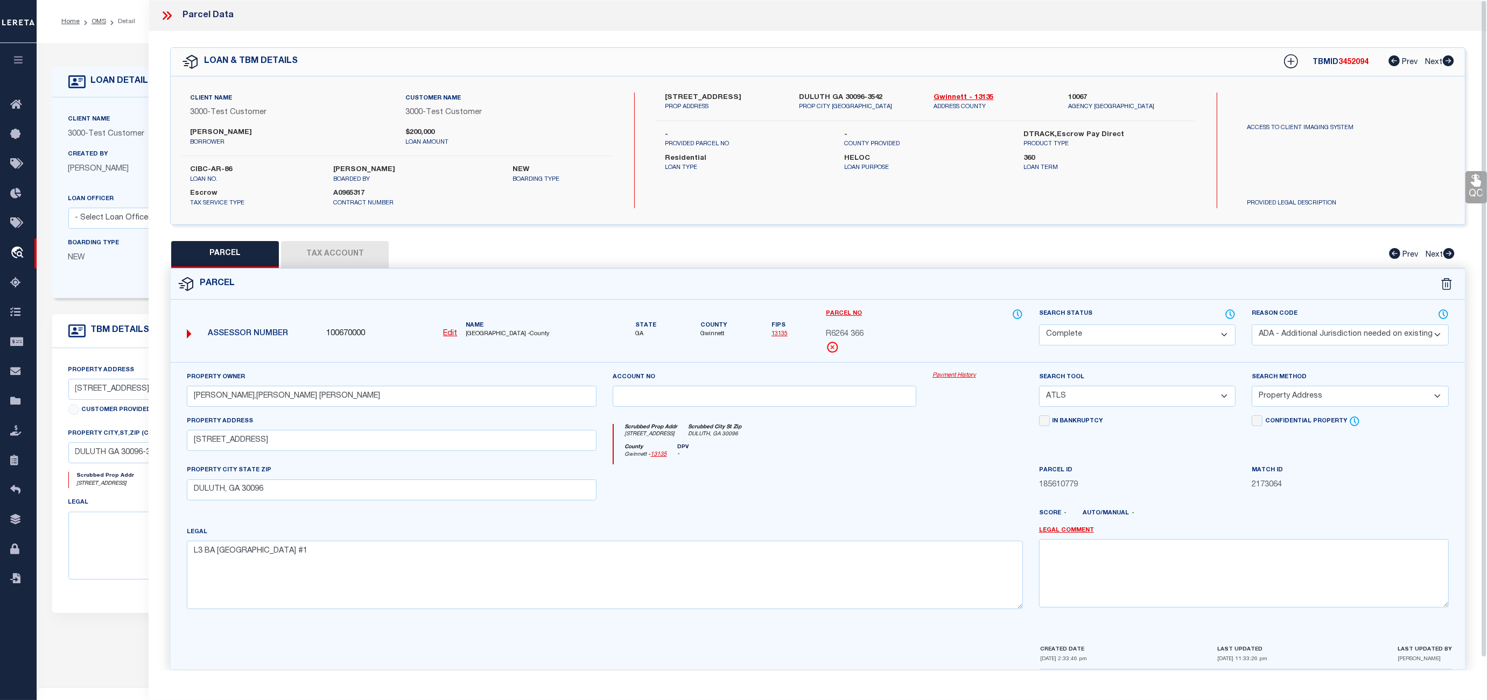
click at [961, 373] on link "Payment History" at bounding box center [977, 375] width 90 height 9
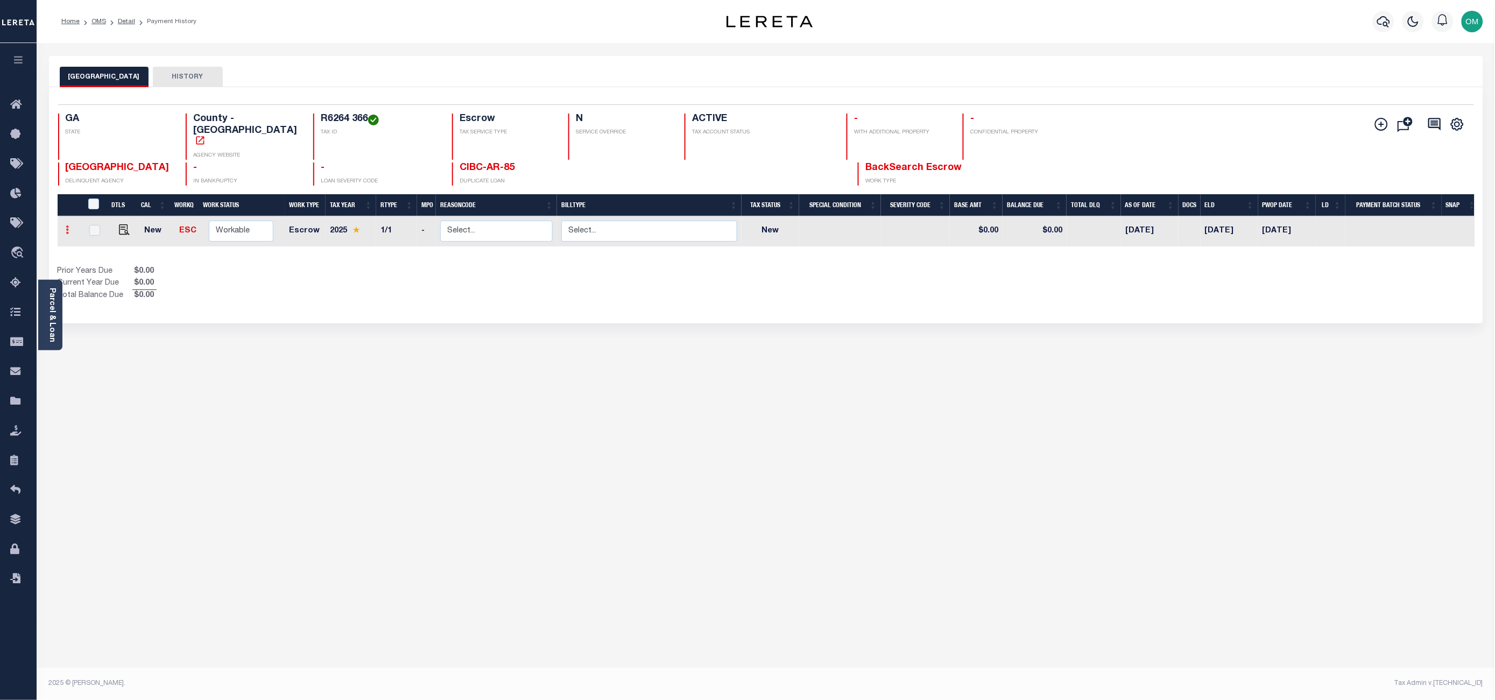
click at [67, 226] on icon at bounding box center [67, 230] width 3 height 9
click at [131, 223] on img at bounding box center [132, 228] width 11 height 11
select select "NW2"
type input "$0.00"
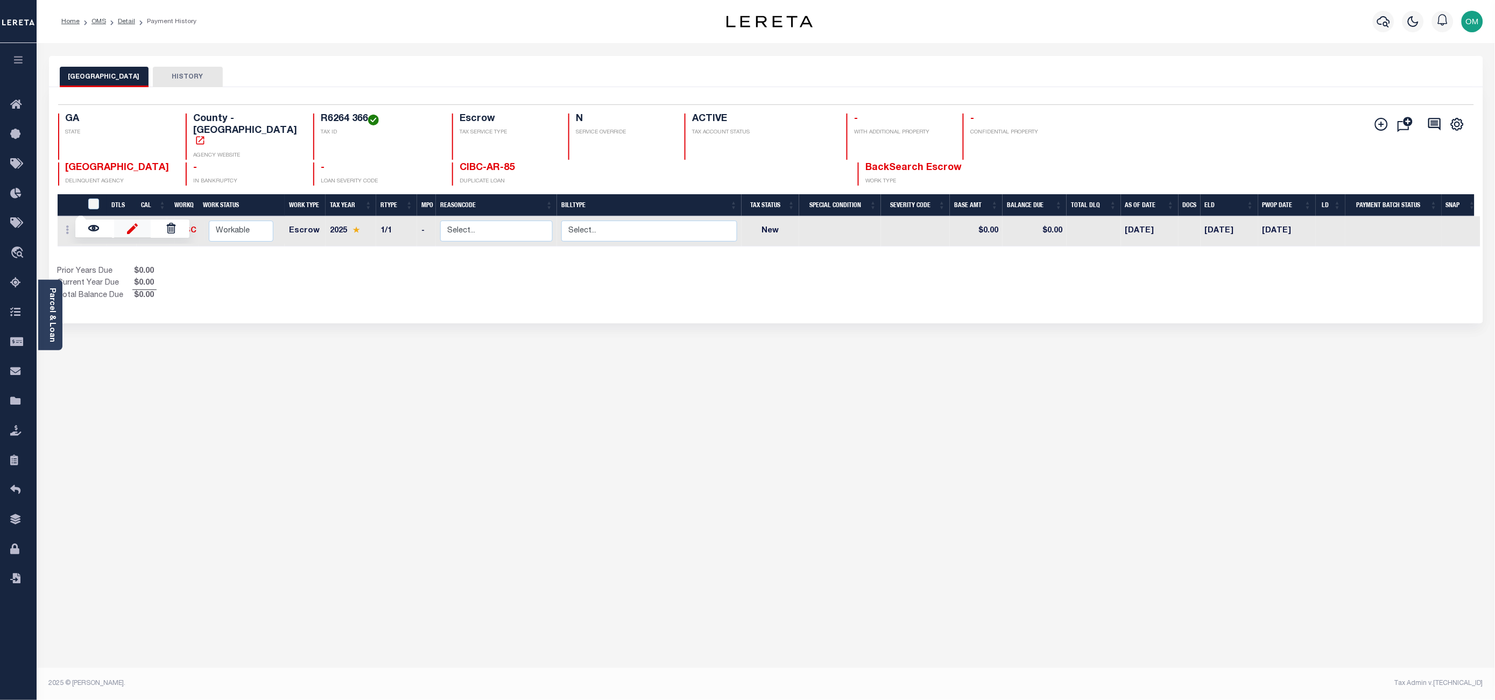
type input "[DATE]"
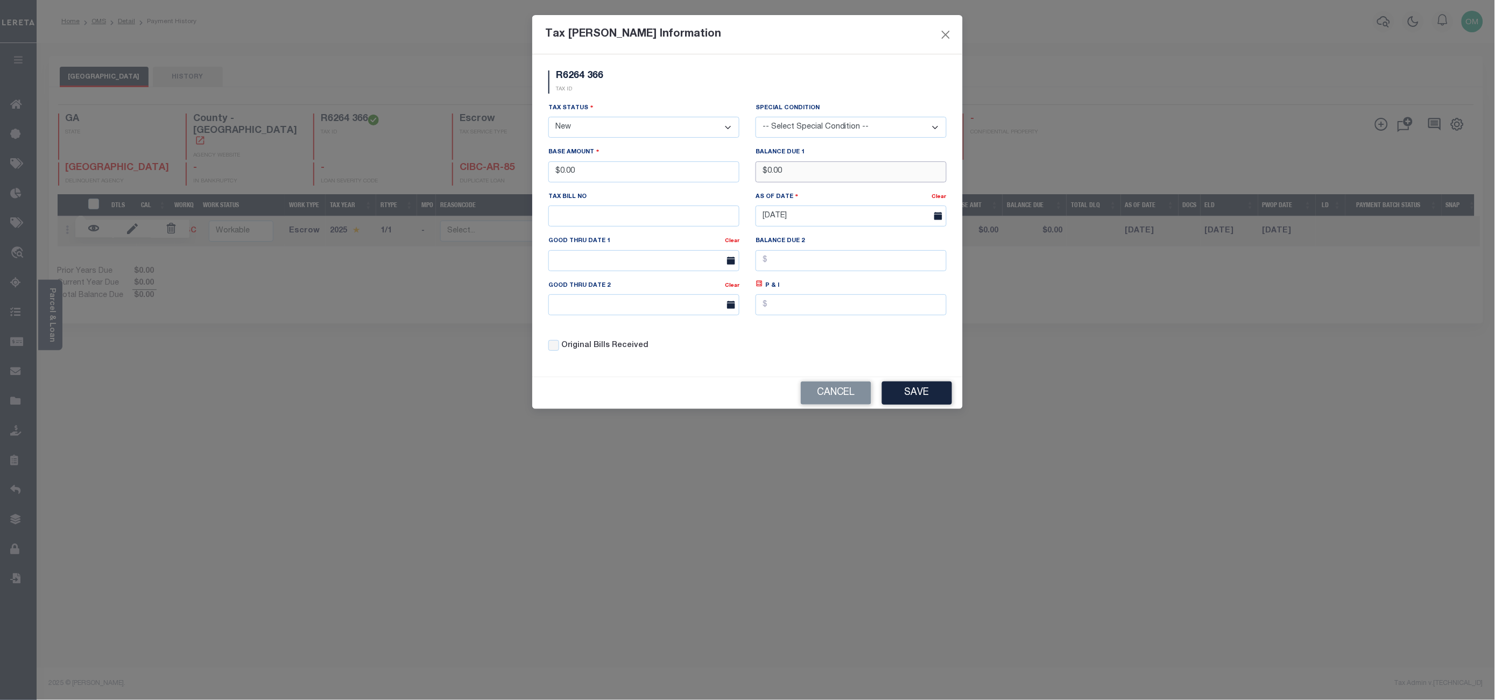
drag, startPoint x: 816, startPoint y: 174, endPoint x: 753, endPoint y: 180, distance: 63.8
click at [753, 180] on div "Balance Due 1 $0.00" at bounding box center [851, 168] width 207 height 44
click at [784, 177] on input "$0.00" at bounding box center [851, 171] width 191 height 21
drag, startPoint x: 828, startPoint y: 176, endPoint x: 699, endPoint y: 185, distance: 129.5
click at [699, 185] on div "Tax Status - Select Status - Open Due/Unpaid Paid Incomplete No Tax Due Interna…" at bounding box center [747, 231] width 414 height 258
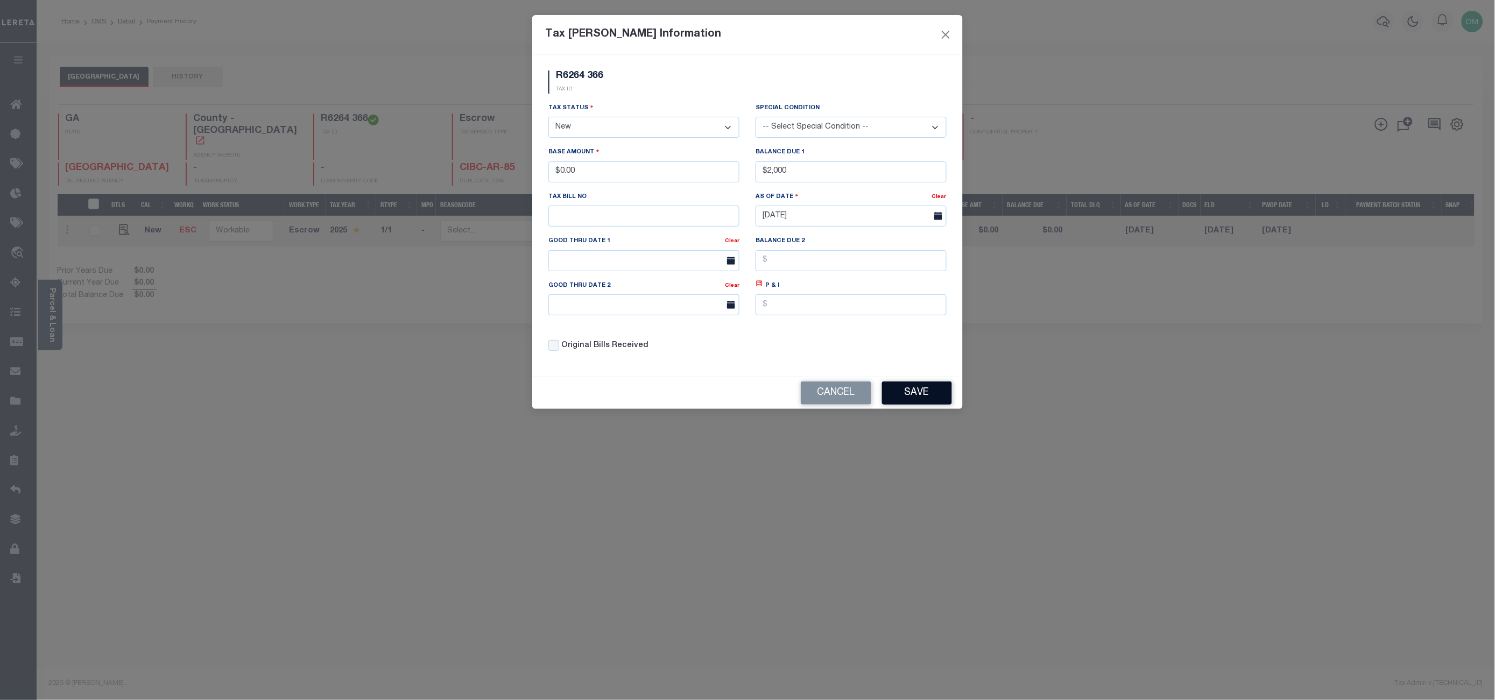
type input "$2,000.00"
click at [922, 391] on button "Save" at bounding box center [917, 393] width 70 height 23
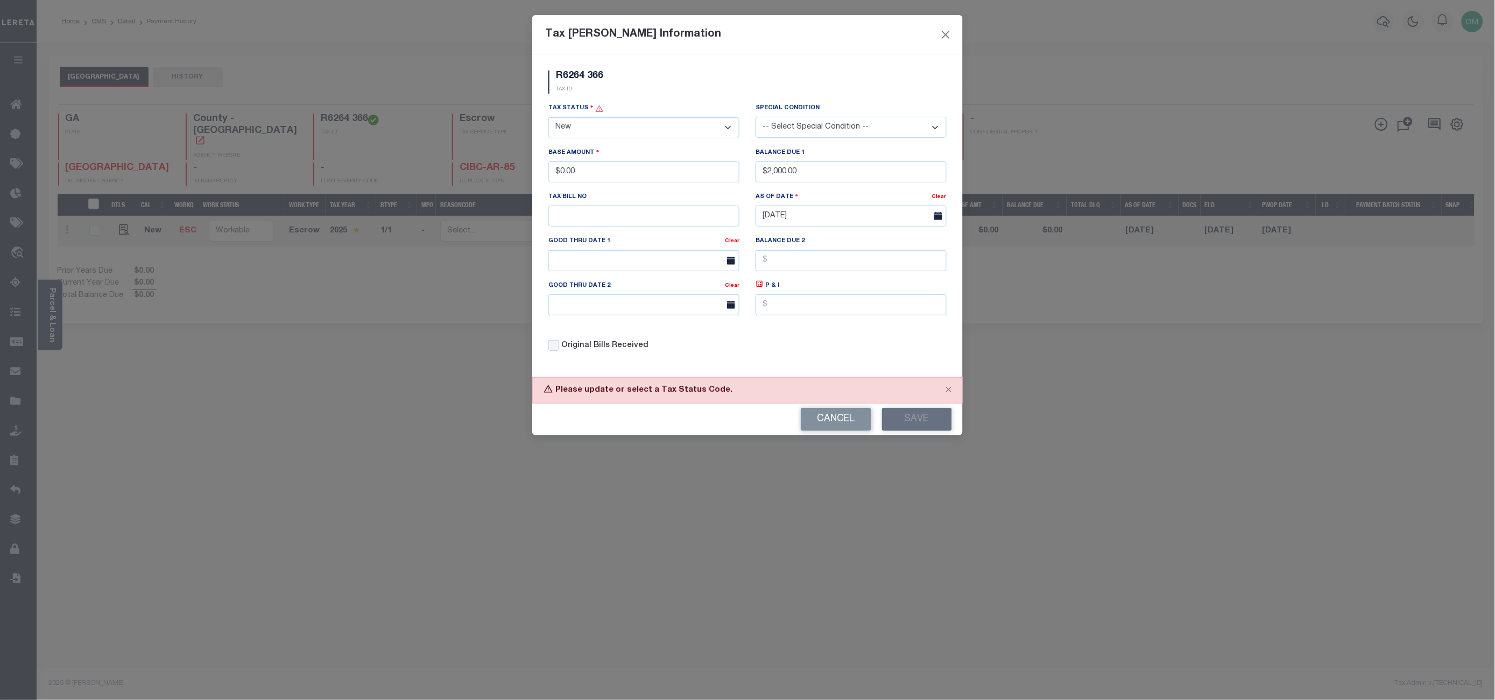
click at [637, 127] on select "- Select Status - Open Due/Unpaid Paid Incomplete No Tax Due Internal Refund Pr…" at bounding box center [644, 127] width 191 height 21
select select "DUE"
click at [549, 117] on select "- Select Status - Open Due/Unpaid Paid Incomplete No Tax Due Internal Refund Pr…" at bounding box center [644, 127] width 191 height 21
click at [902, 420] on button "Save" at bounding box center [917, 419] width 70 height 23
drag, startPoint x: 846, startPoint y: 174, endPoint x: 722, endPoint y: 186, distance: 124.4
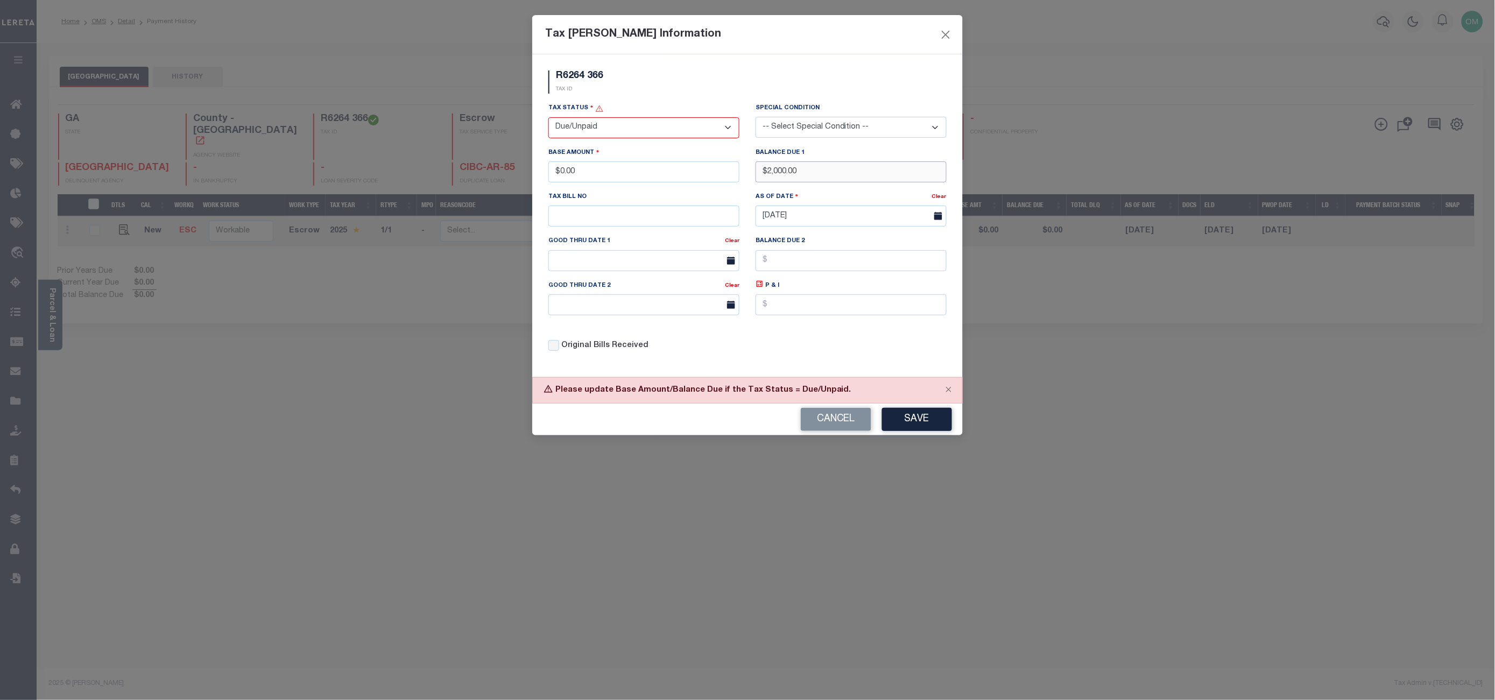
click at [722, 186] on div "Tax Status - Select Status - Open Due/Unpaid Paid Incomplete No Tax Due Interna…" at bounding box center [747, 231] width 414 height 258
click at [650, 163] on div "Base Amount $0.00" at bounding box center [644, 165] width 191 height 36
drag, startPoint x: 641, startPoint y: 175, endPoint x: 503, endPoint y: 185, distance: 138.1
click at [503, 185] on div "Tax Bill Amount Information R6264 366 TAX ID Installment: TaxID: R6264 366 Tax …" at bounding box center [747, 350] width 1495 height 700
drag, startPoint x: 620, startPoint y: 173, endPoint x: 509, endPoint y: 179, distance: 111.6
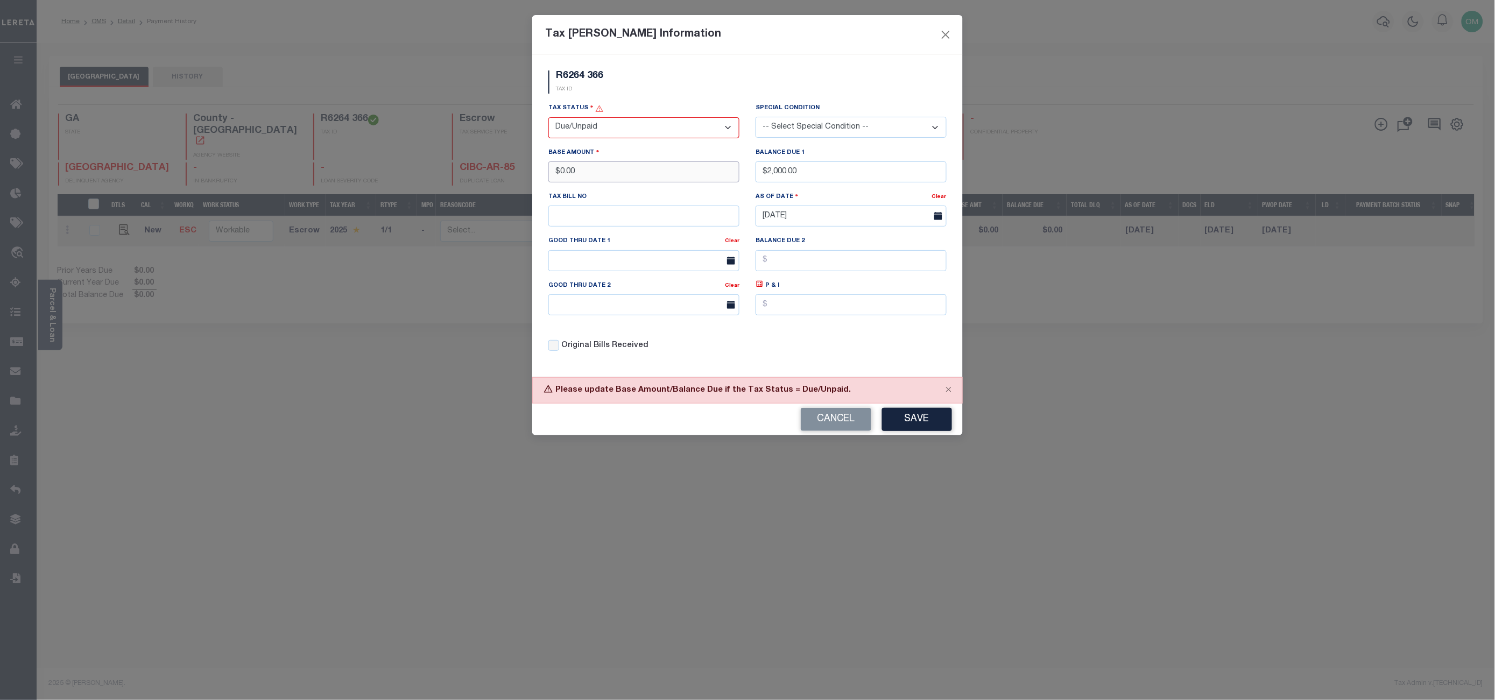
click at [509, 179] on div "Tax Bill Amount Information R6264 366 TAX ID Installment: TaxID: R6264 366 Tax …" at bounding box center [747, 350] width 1495 height 700
paste input "2"
drag, startPoint x: 619, startPoint y: 173, endPoint x: 508, endPoint y: 185, distance: 111.5
click at [508, 185] on div "Tax Bill Amount Information R6264 366 TAX ID Installment: TaxID: R6264 366 Tax …" at bounding box center [747, 350] width 1495 height 700
type input "$2,000.00"
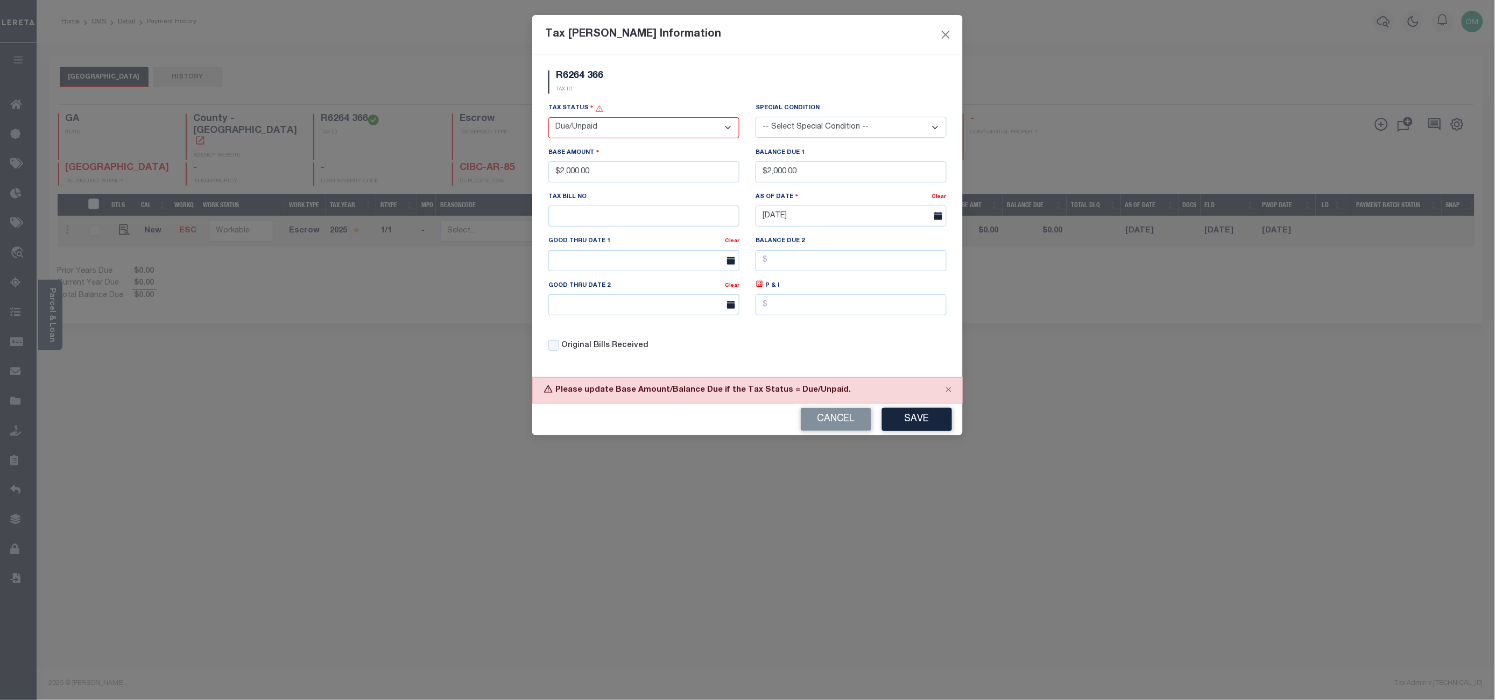
click at [914, 409] on div "Cancel Save" at bounding box center [747, 420] width 431 height 32
click at [915, 417] on button "Save" at bounding box center [917, 419] width 70 height 23
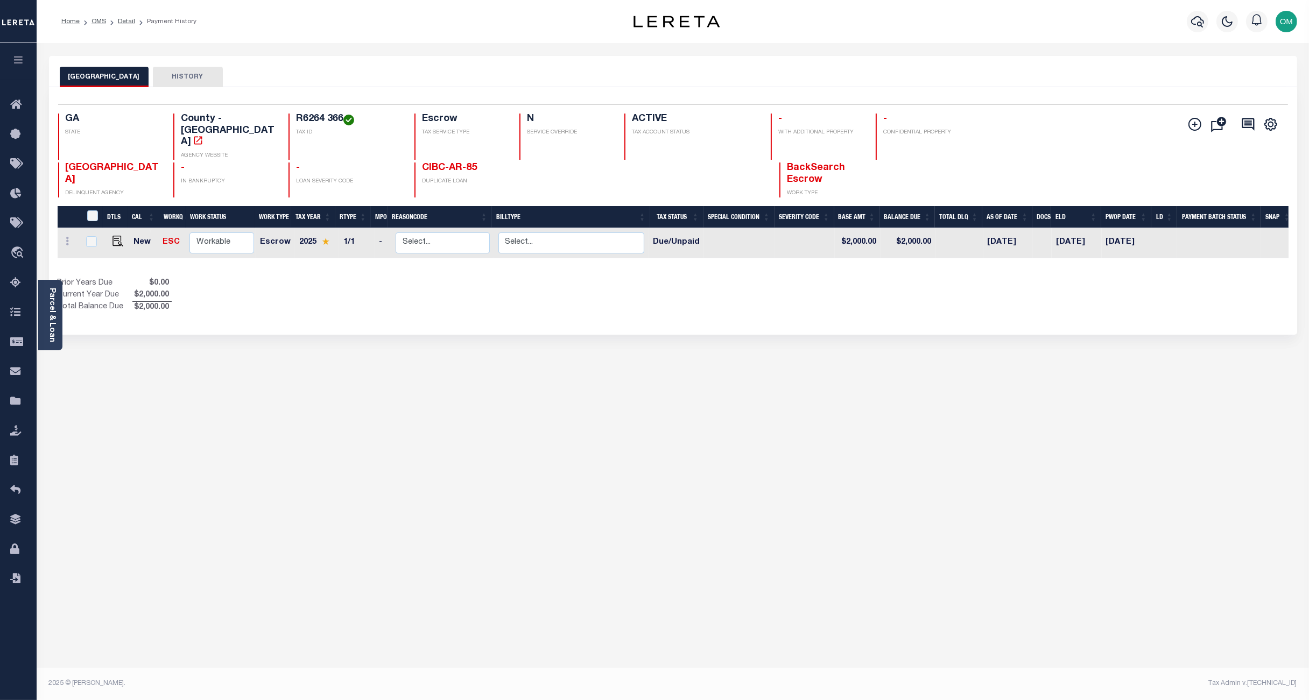
click at [280, 445] on div "GWINNETT COUNTY HISTORY Selected 1 Result" at bounding box center [673, 360] width 1264 height 608
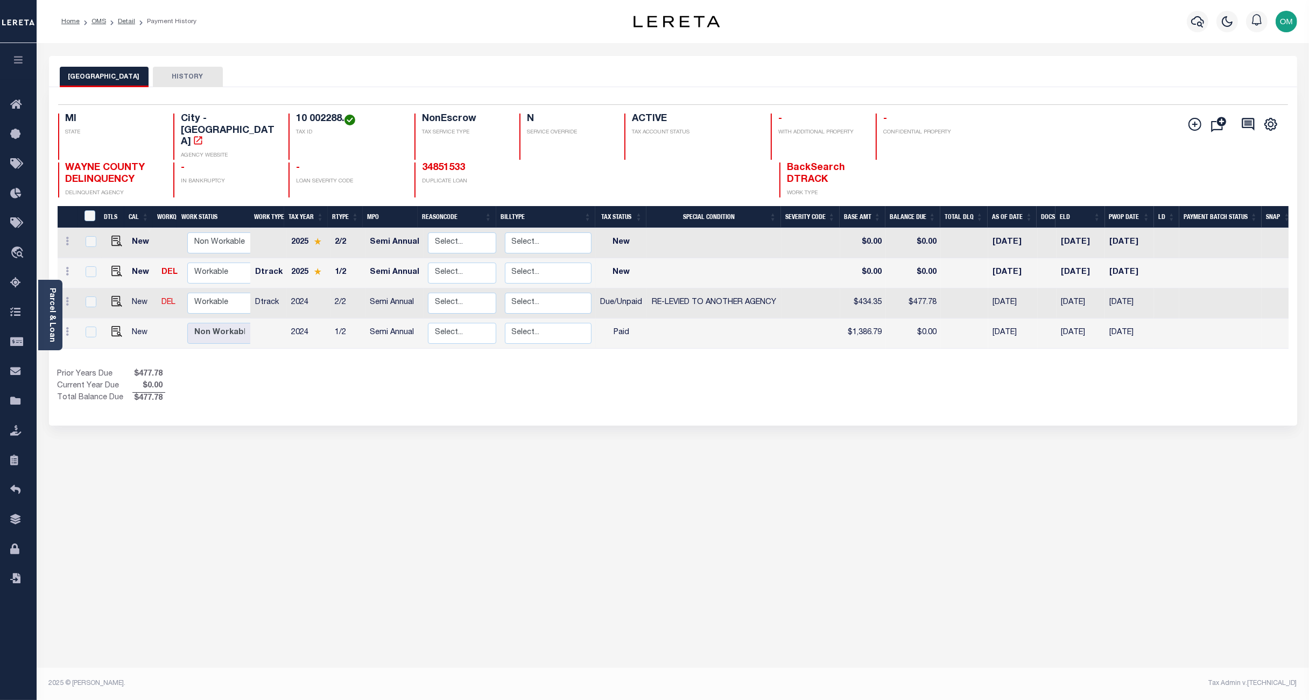
click at [161, 76] on button "HISTORY" at bounding box center [188, 77] width 70 height 20
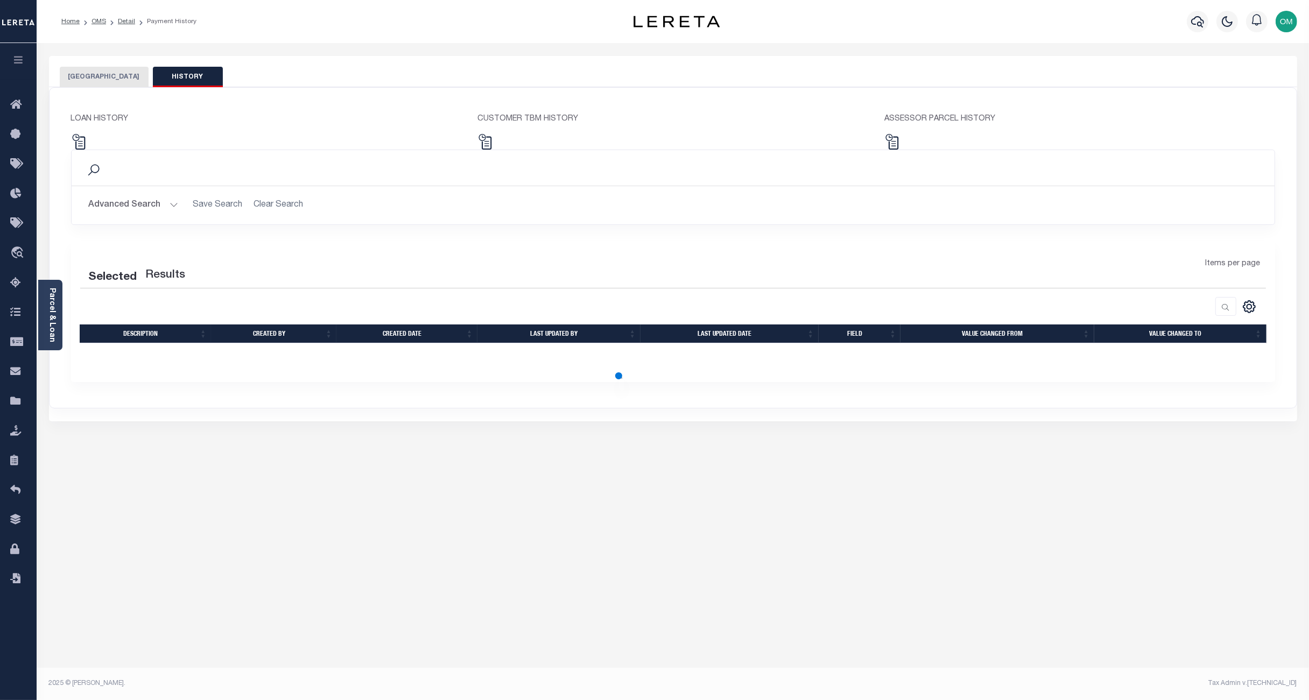
click at [82, 72] on button "[GEOGRAPHIC_DATA]" at bounding box center [104, 77] width 89 height 20
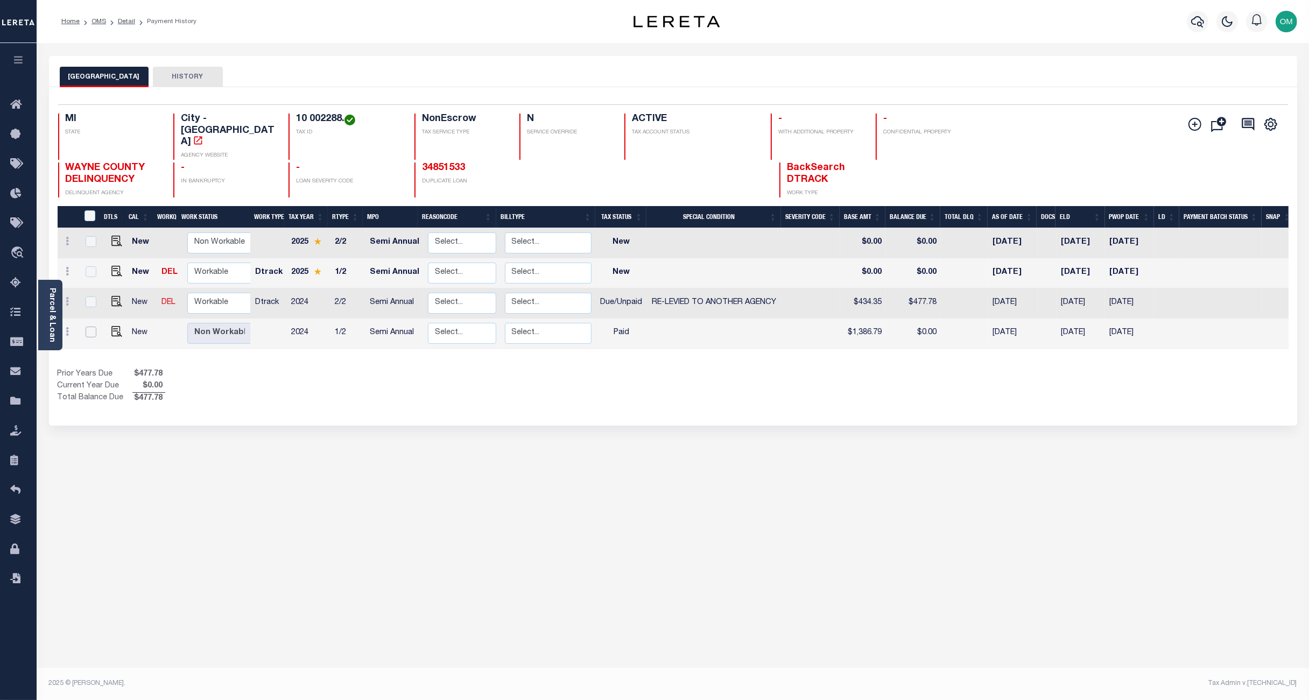
click at [88, 327] on input "checkbox" at bounding box center [91, 332] width 11 height 11
checkbox input "true"
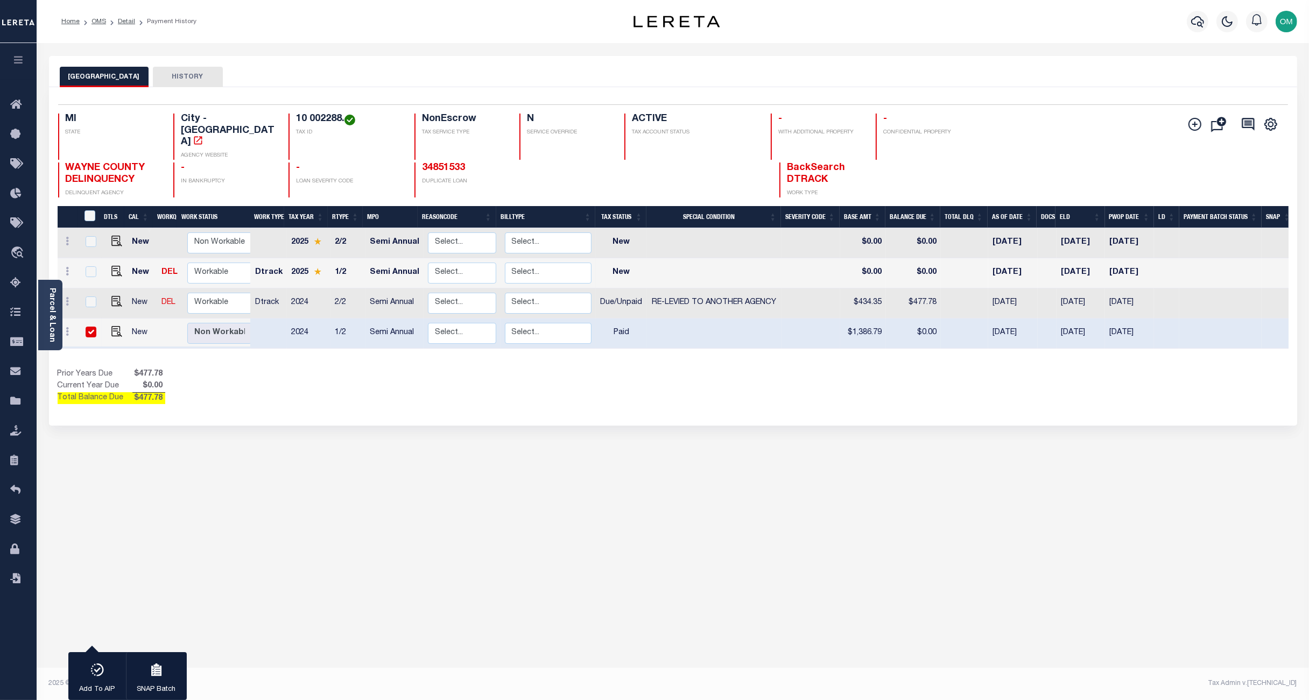
click at [89, 327] on input "checkbox" at bounding box center [91, 332] width 11 height 11
checkbox input "false"
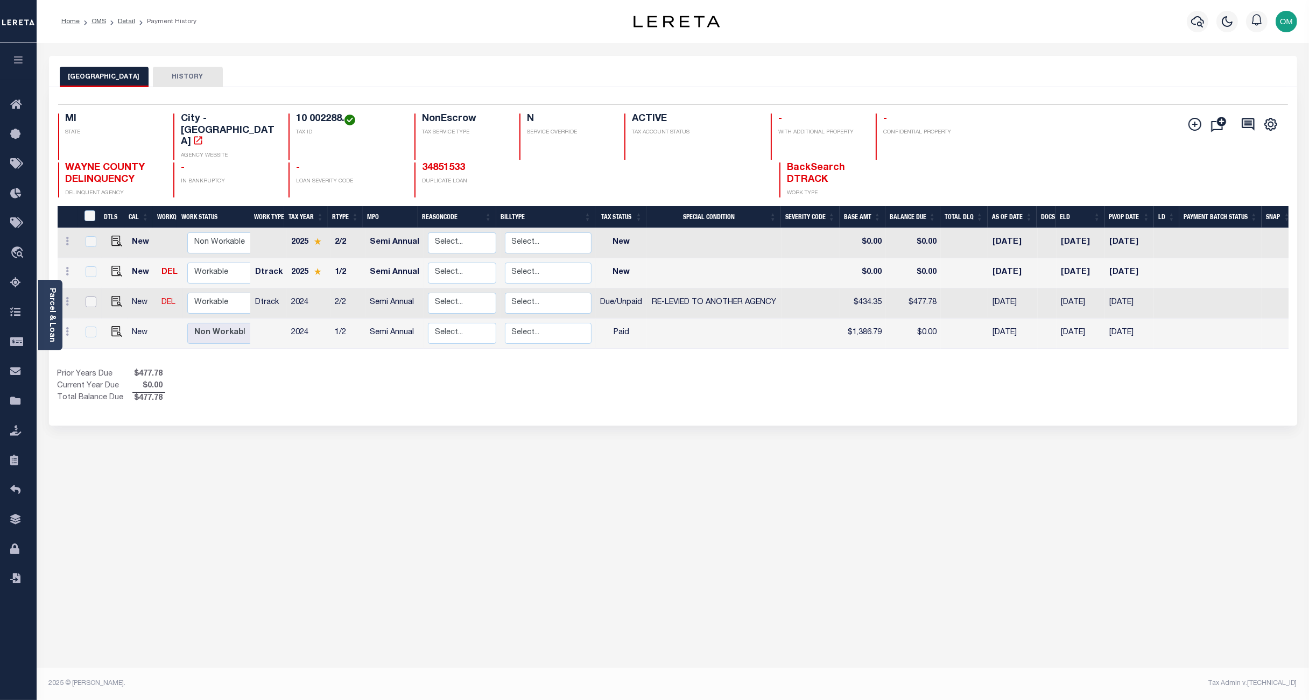
click at [86, 297] on input "checkbox" at bounding box center [91, 302] width 11 height 11
checkbox input "true"
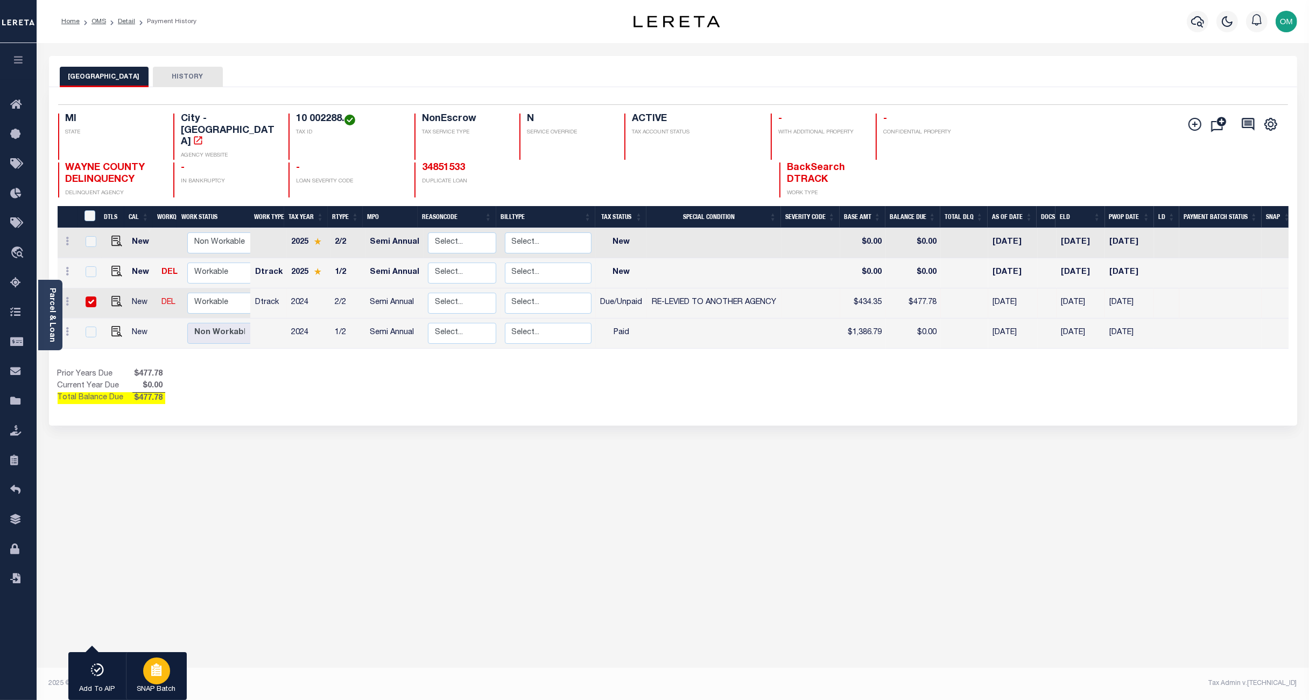
click at [157, 662] on div "button" at bounding box center [156, 671] width 27 height 27
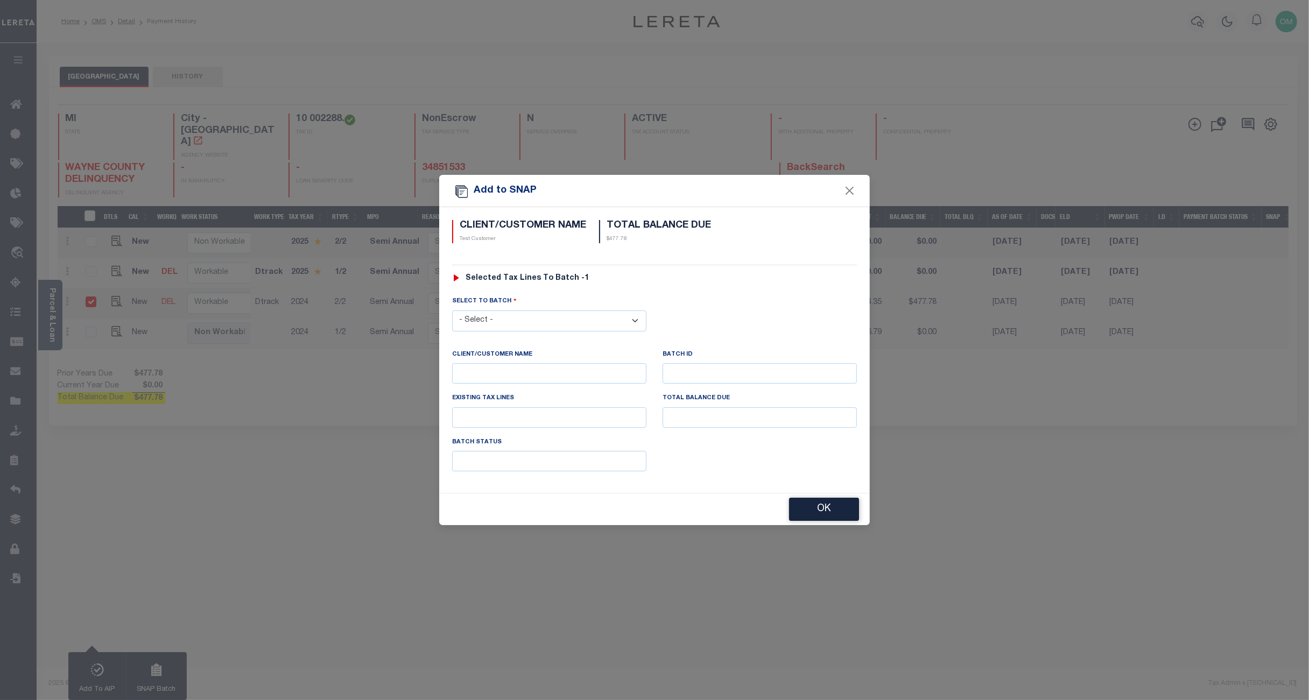
click at [576, 315] on select "- Select -" at bounding box center [549, 321] width 194 height 21
click at [572, 331] on div "SELECT TO BATCH - Select -" at bounding box center [654, 322] width 421 height 52
click at [572, 319] on select "- Select -" at bounding box center [549, 321] width 194 height 21
click at [579, 364] on p at bounding box center [549, 373] width 194 height 20
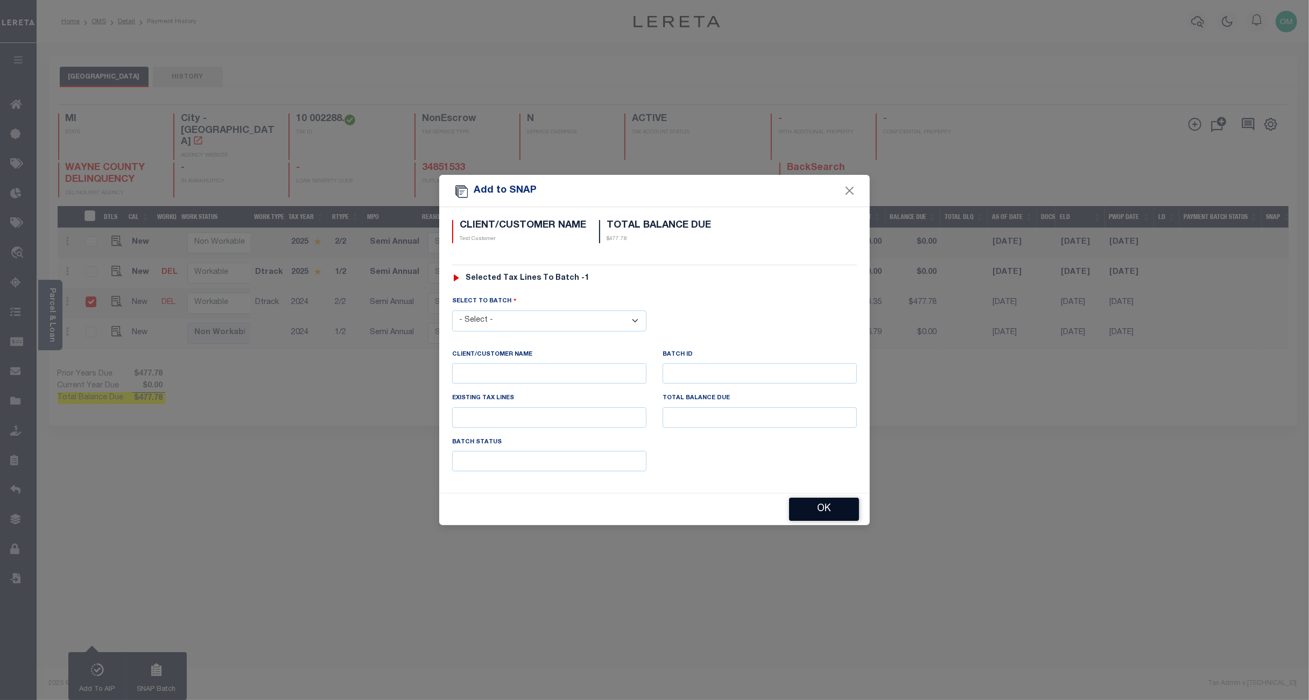
click at [837, 514] on button "OK" at bounding box center [824, 509] width 70 height 23
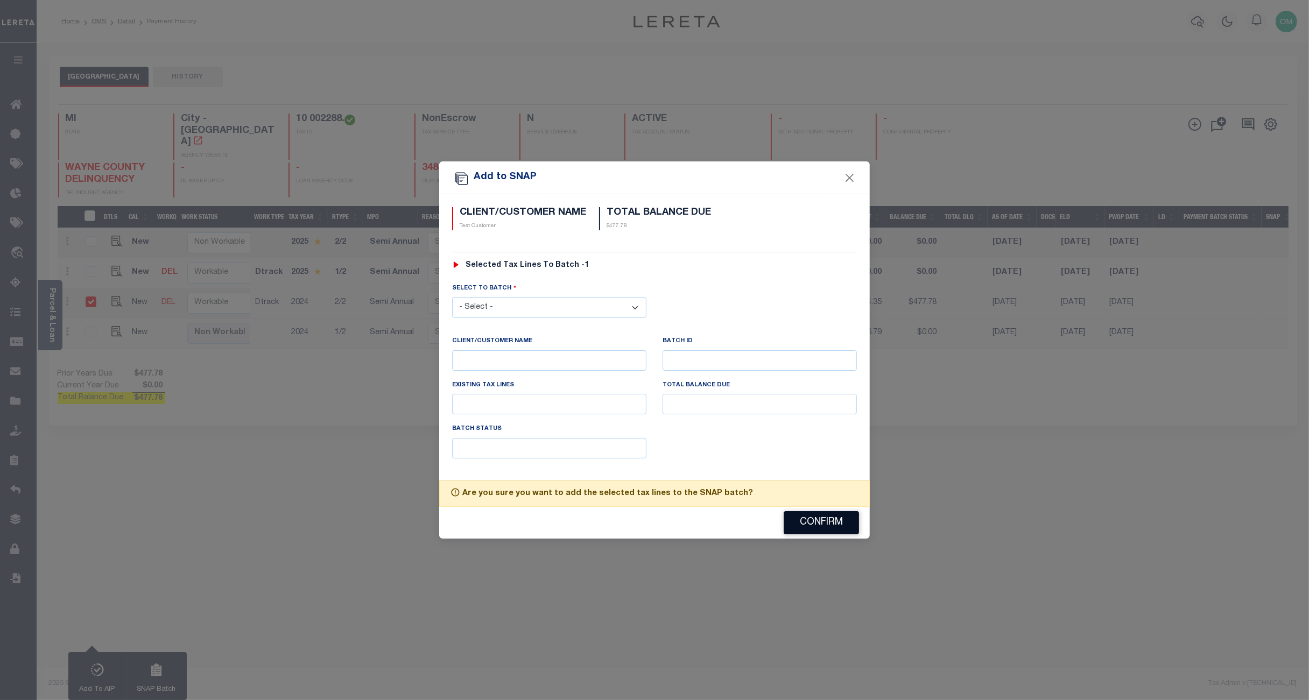
click at [834, 518] on button "Confirm" at bounding box center [821, 522] width 75 height 23
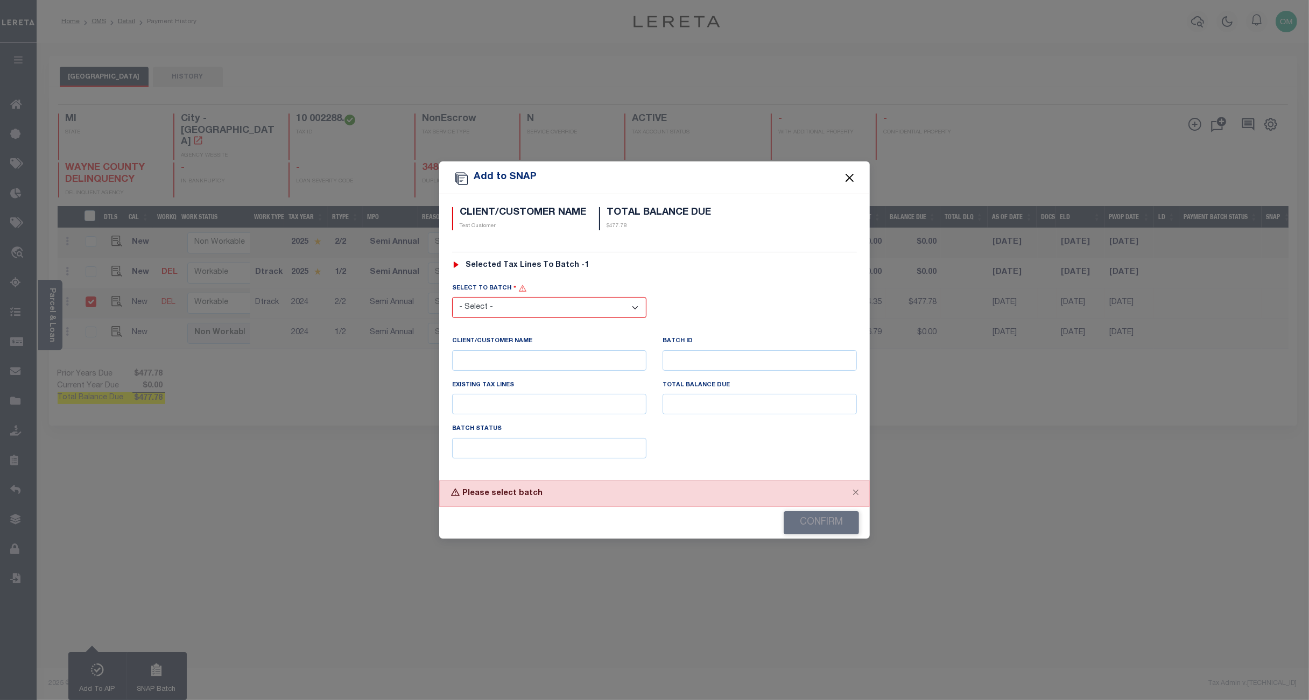
click at [849, 173] on button "Close" at bounding box center [850, 178] width 14 height 14
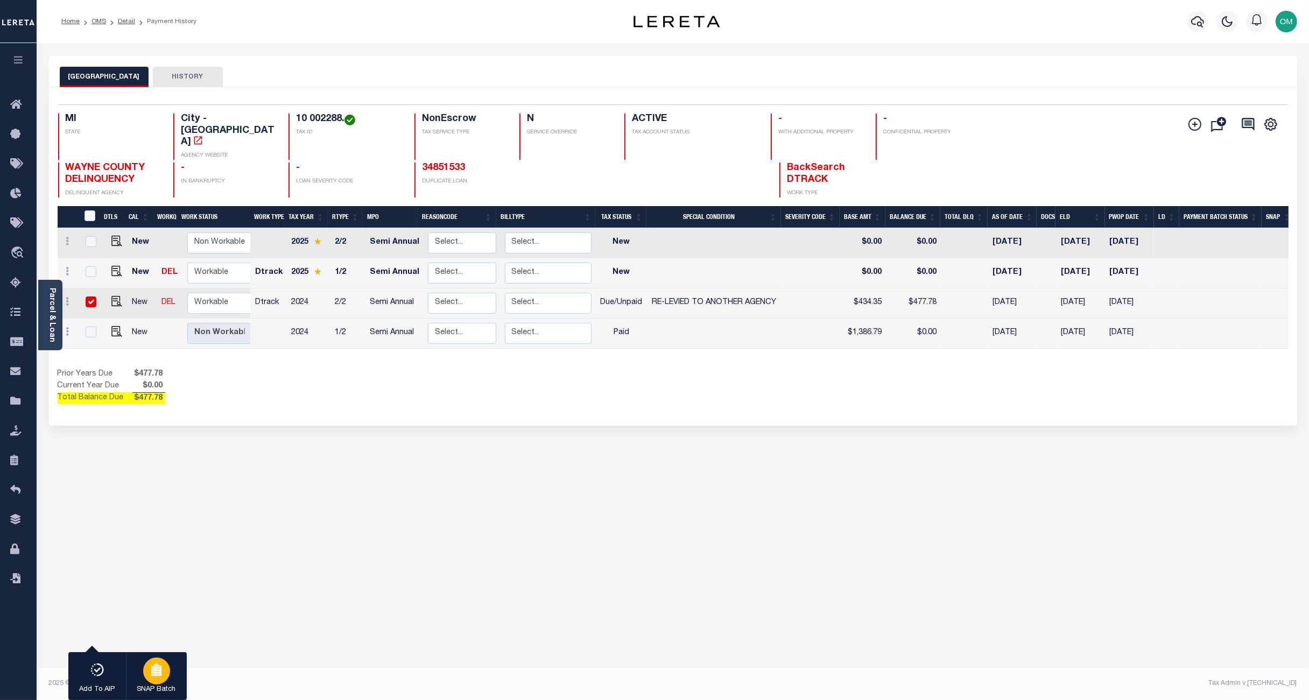
click at [171, 676] on button "SNAP Batch" at bounding box center [156, 676] width 61 height 48
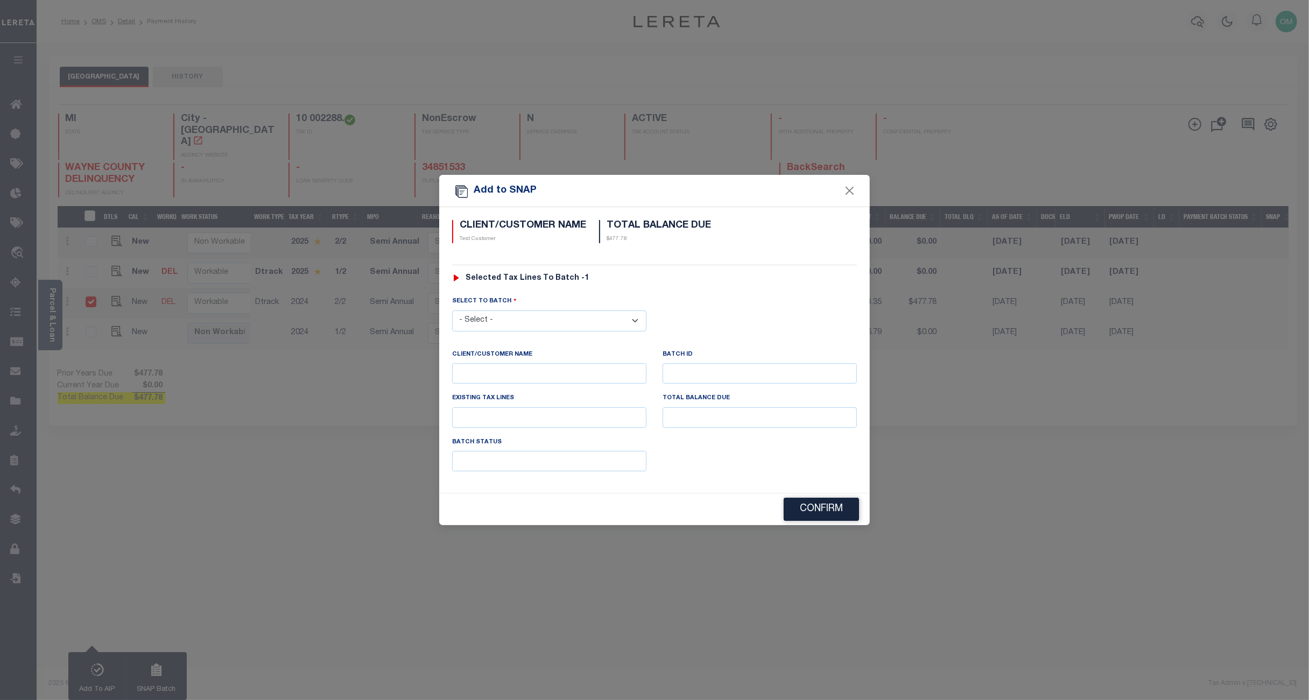
click at [496, 316] on select "- Select -" at bounding box center [549, 321] width 194 height 21
click at [513, 319] on select "- Select -" at bounding box center [549, 321] width 194 height 21
click at [848, 185] on button "Close" at bounding box center [850, 191] width 14 height 14
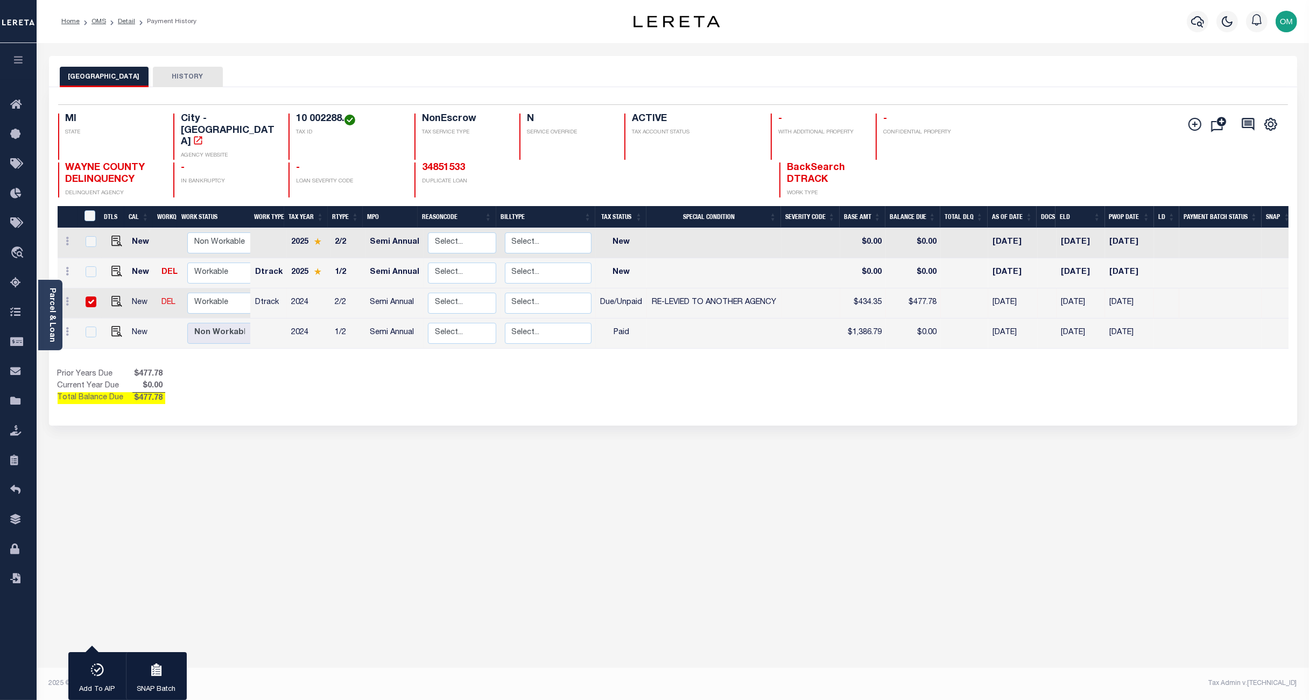
click at [22, 57] on icon "button" at bounding box center [18, 60] width 12 height 10
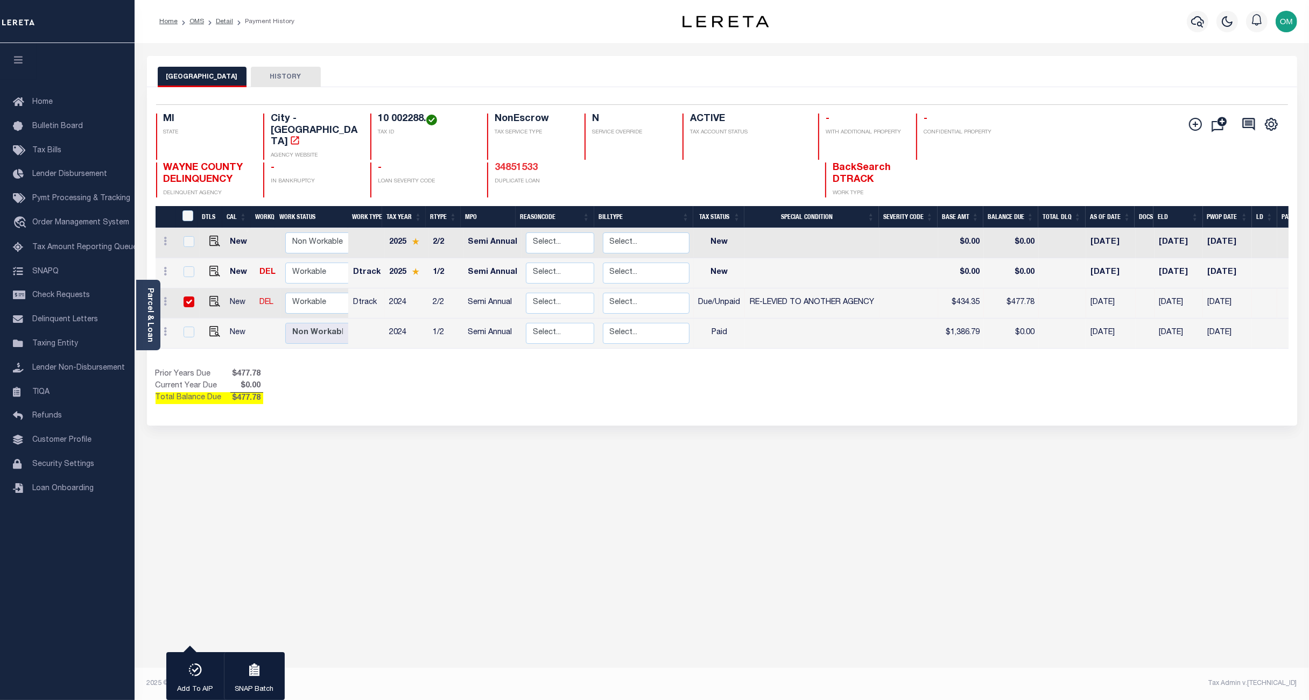
click at [529, 163] on link "34851533" at bounding box center [516, 168] width 43 height 10
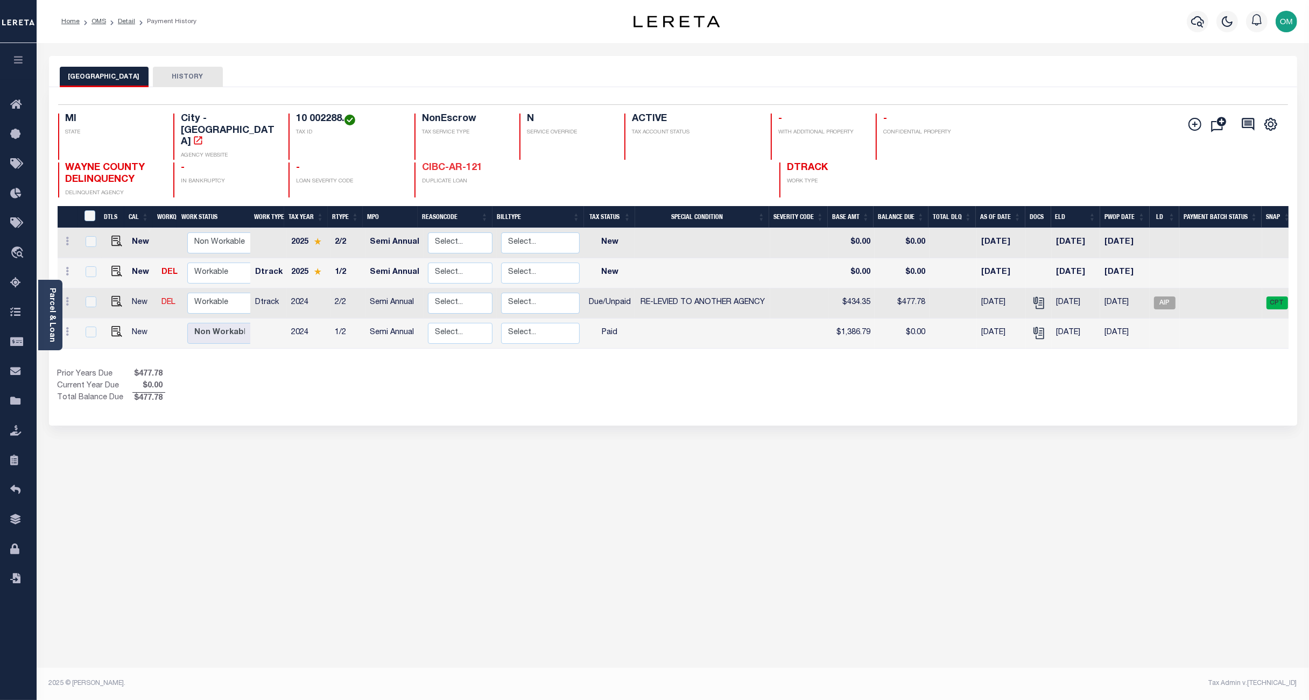
click at [470, 163] on link "CIBC-AR-121" at bounding box center [452, 168] width 60 height 10
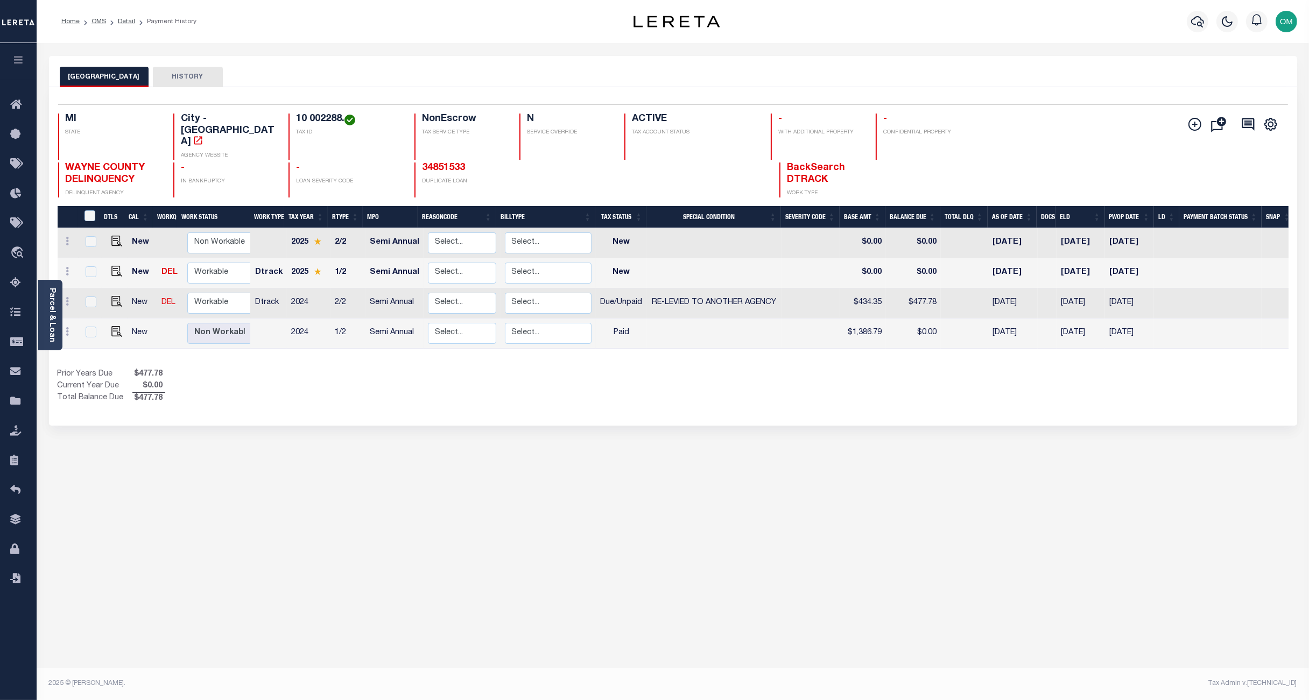
click at [497, 494] on div "DETROIT CITY HISTORY Selected 4 Results" at bounding box center [673, 360] width 1264 height 608
click at [53, 308] on link "Parcel & Loan" at bounding box center [52, 315] width 8 height 54
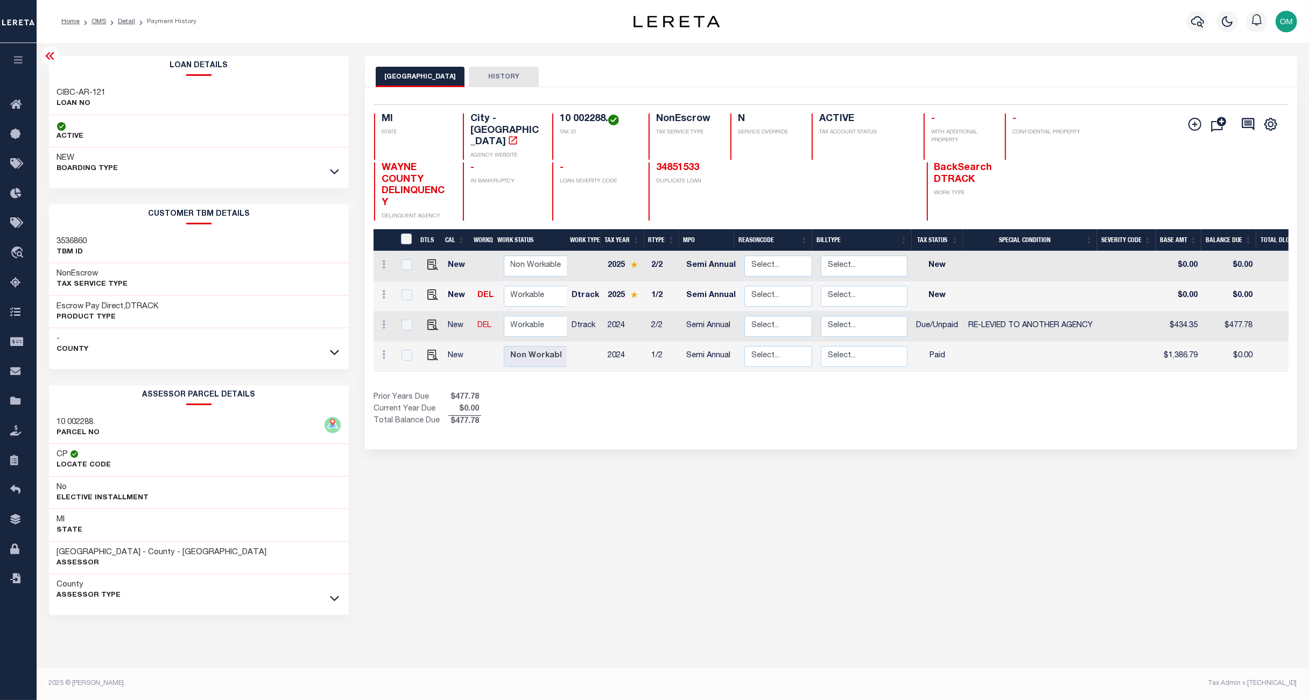
click at [450, 490] on div "DETROIT CITY HISTORY Selected 4 Results" at bounding box center [831, 360] width 949 height 608
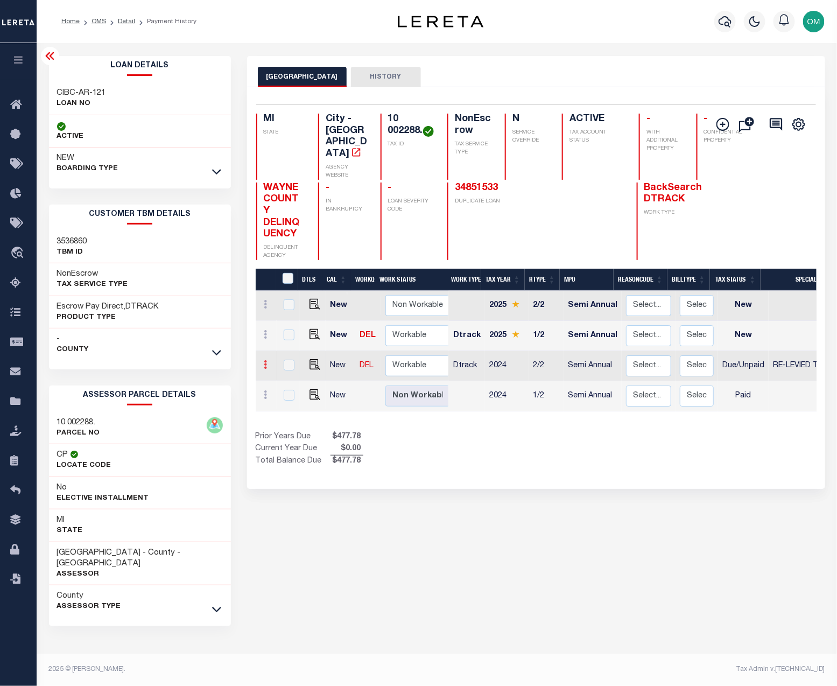
click at [264, 360] on icon at bounding box center [265, 364] width 3 height 9
click at [292, 337] on img at bounding box center [291, 342] width 11 height 11
select select "DUE"
select select "31"
type input "$434.35"
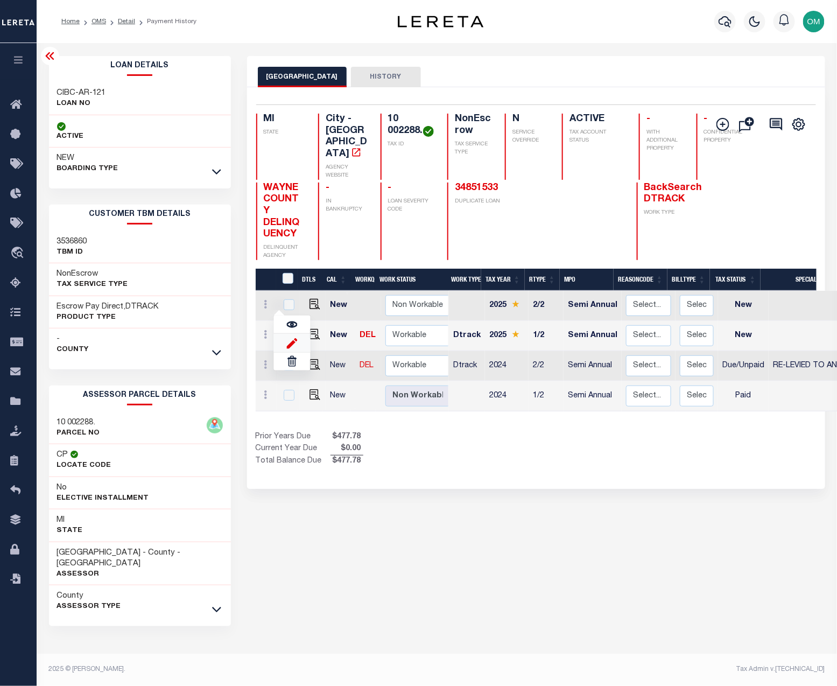
type input "$477.78"
type input "[DATE]"
type input "08/31/2025"
type input "$43.43"
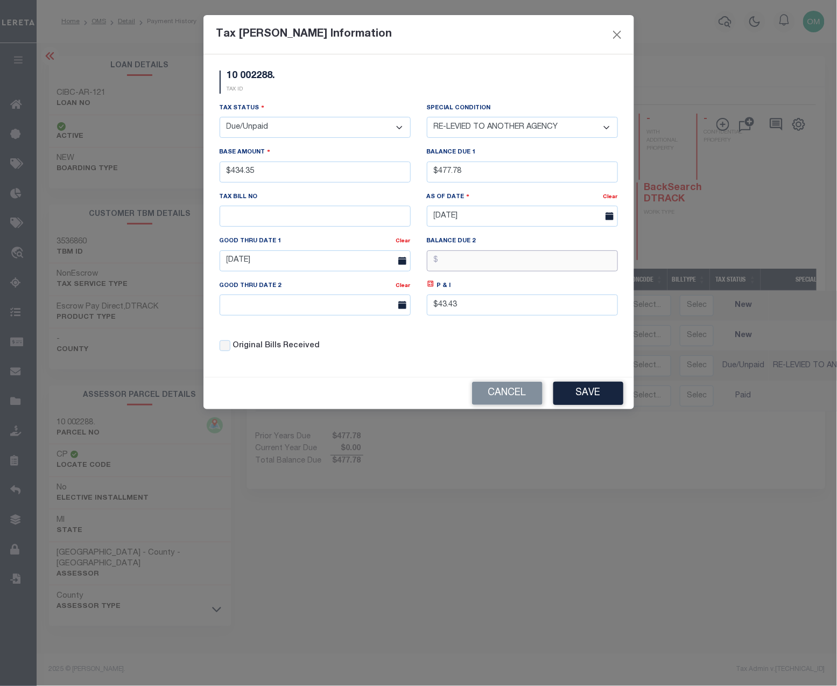
click at [455, 256] on input "text" at bounding box center [522, 260] width 191 height 21
drag, startPoint x: 462, startPoint y: 168, endPoint x: 416, endPoint y: 171, distance: 46.3
click at [416, 171] on div "Tax Status - Select Status - Open Due/Unpaid Paid Incomplete No Tax Due Interna…" at bounding box center [419, 231] width 414 height 258
click at [493, 265] on input "text" at bounding box center [522, 260] width 191 height 21
drag, startPoint x: 480, startPoint y: 175, endPoint x: 427, endPoint y: 175, distance: 52.8
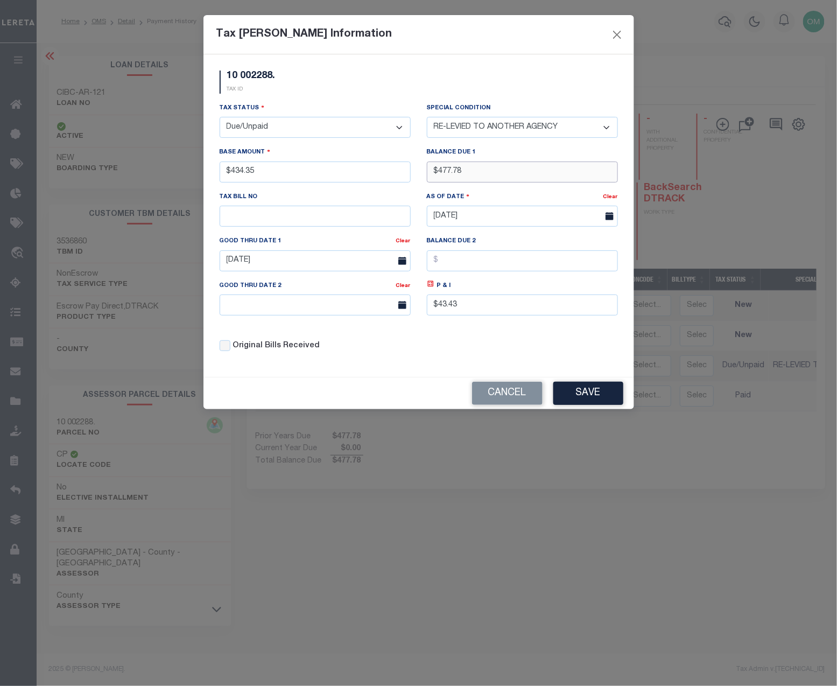
click at [427, 175] on input "$477.78" at bounding box center [522, 171] width 191 height 21
click at [482, 258] on input "text" at bounding box center [522, 260] width 191 height 21
click at [499, 258] on input "text" at bounding box center [522, 260] width 191 height 21
type input "$477.78"
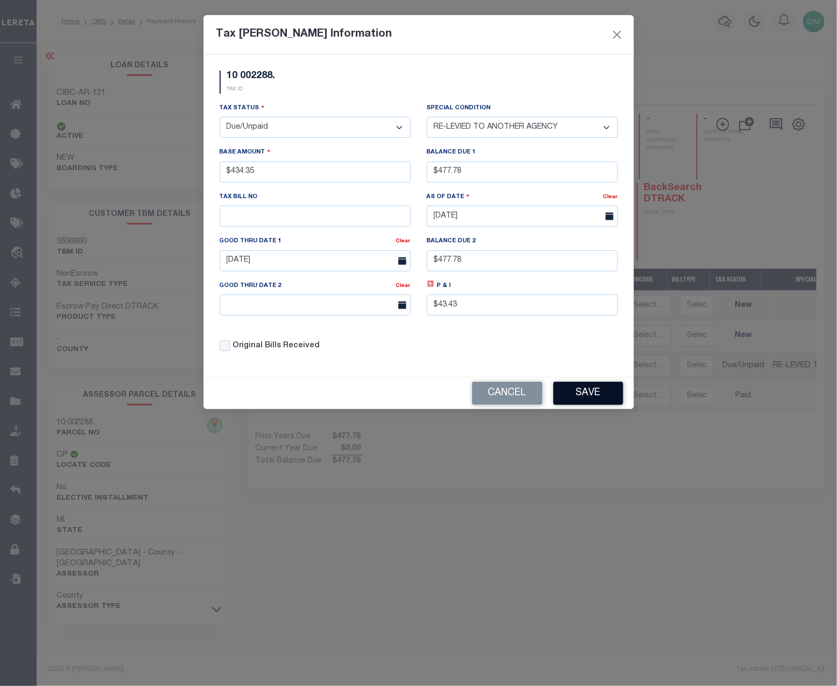
click at [580, 397] on button "Save" at bounding box center [588, 393] width 70 height 23
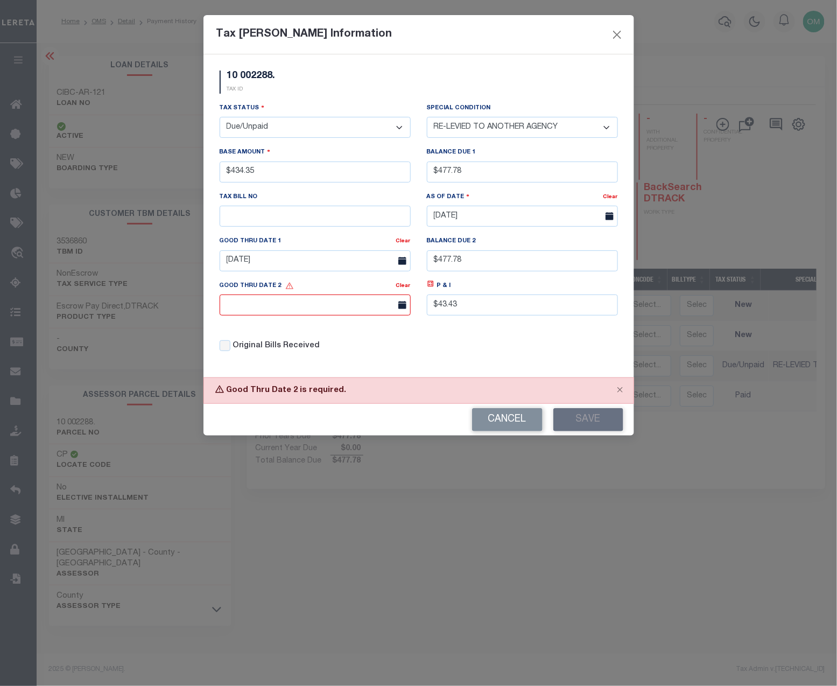
click at [394, 312] on span at bounding box center [401, 304] width 19 height 21
click at [399, 309] on icon at bounding box center [402, 305] width 8 height 8
click at [386, 307] on div at bounding box center [315, 304] width 191 height 21
click at [360, 305] on input "text" at bounding box center [315, 304] width 191 height 21
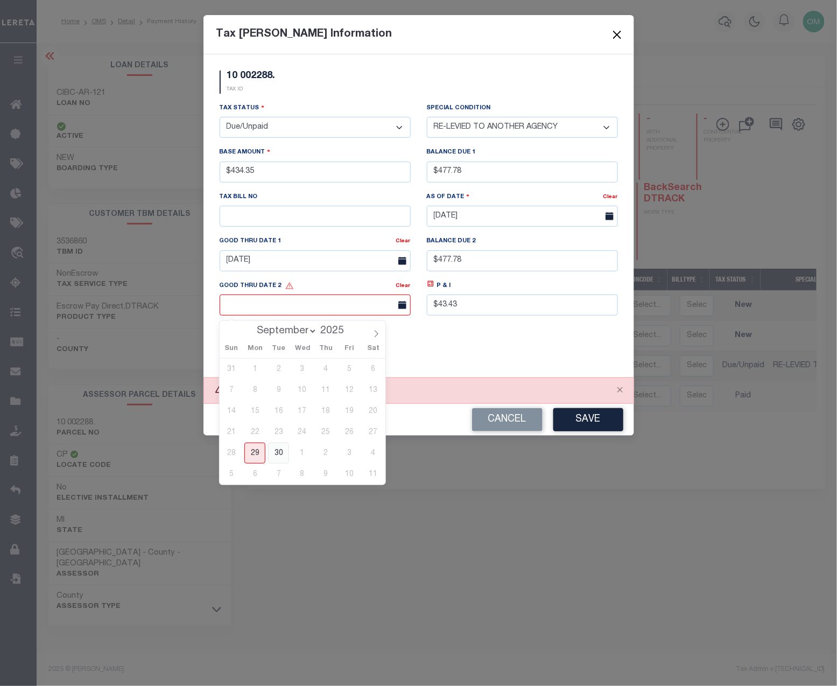
click at [284, 453] on span "30" at bounding box center [278, 452] width 21 height 21
type input "09/30/2025"
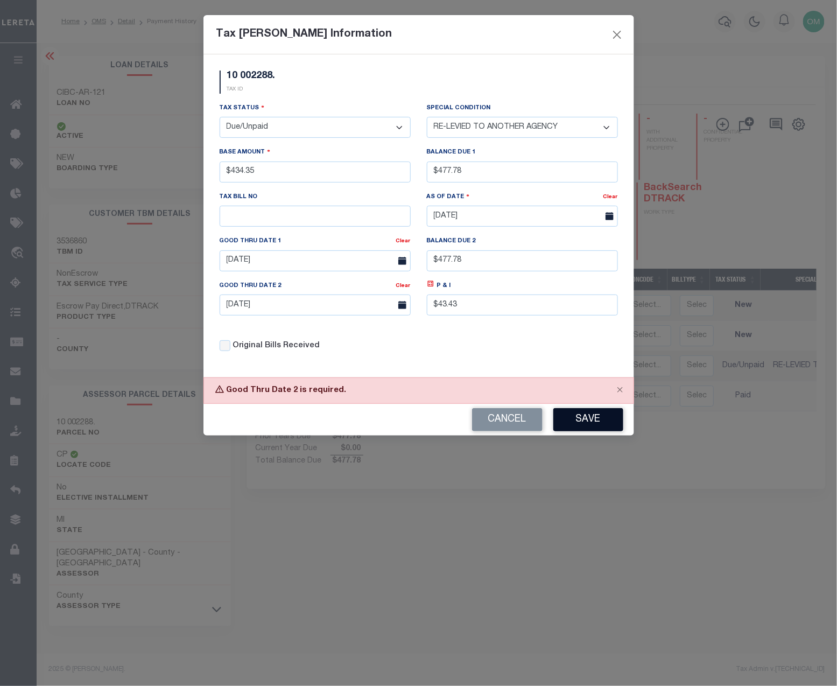
click at [589, 416] on button "Save" at bounding box center [588, 419] width 70 height 23
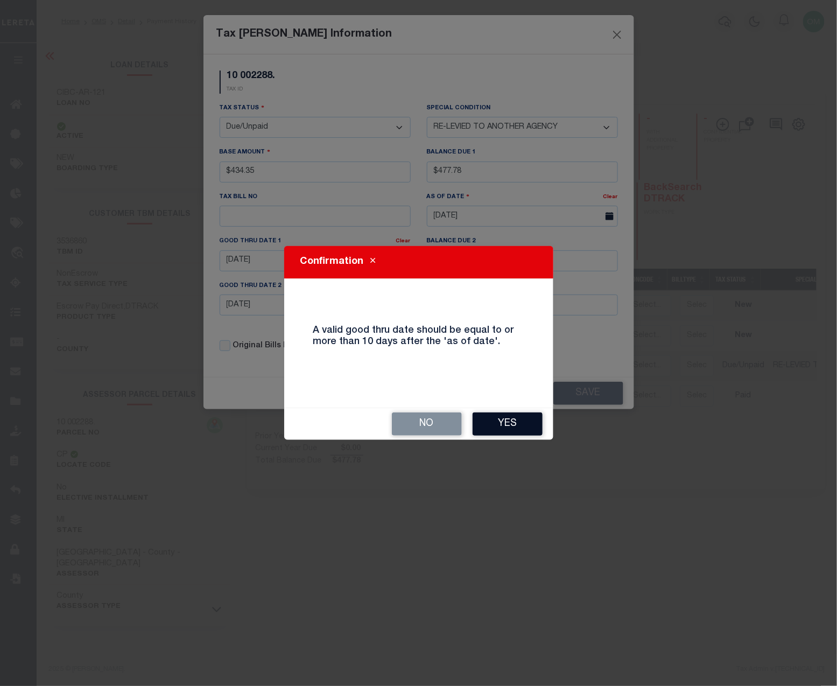
click at [518, 420] on button "Yes" at bounding box center [508, 423] width 70 height 23
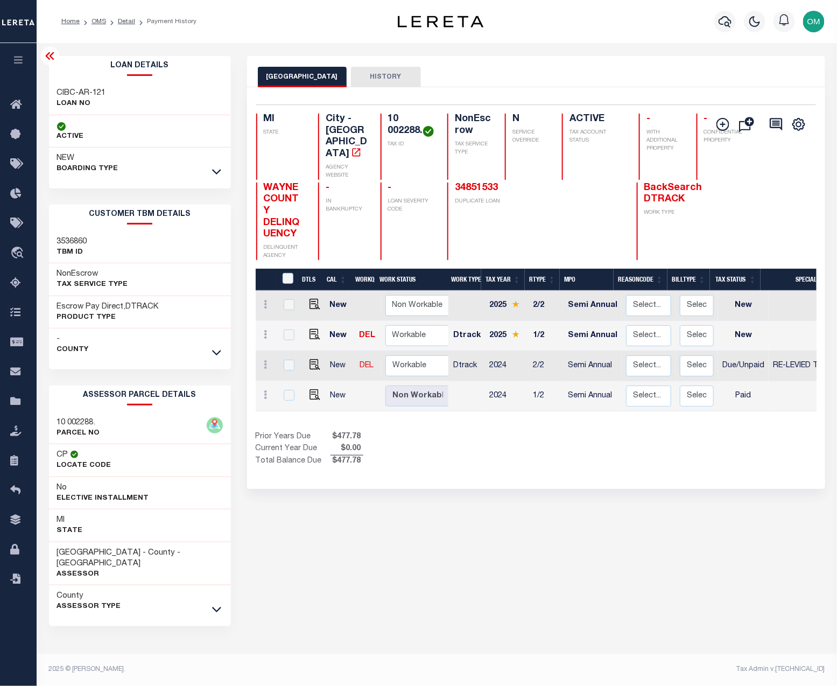
click at [434, 555] on div "DETROIT CITY HISTORY Selected 4 Results" at bounding box center [536, 365] width 594 height 619
click at [47, 55] on icon at bounding box center [49, 56] width 9 height 8
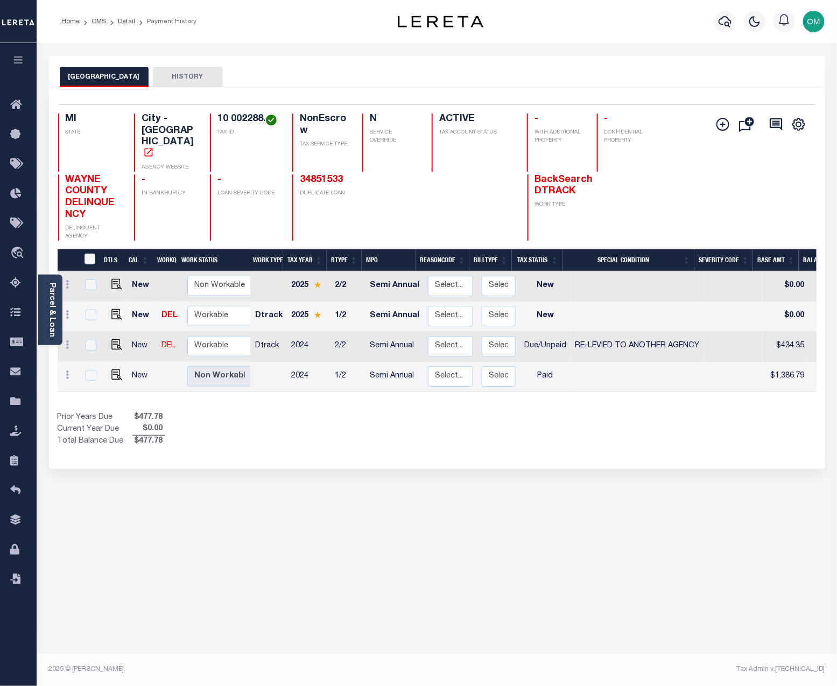
click at [22, 58] on icon "button" at bounding box center [18, 60] width 12 height 10
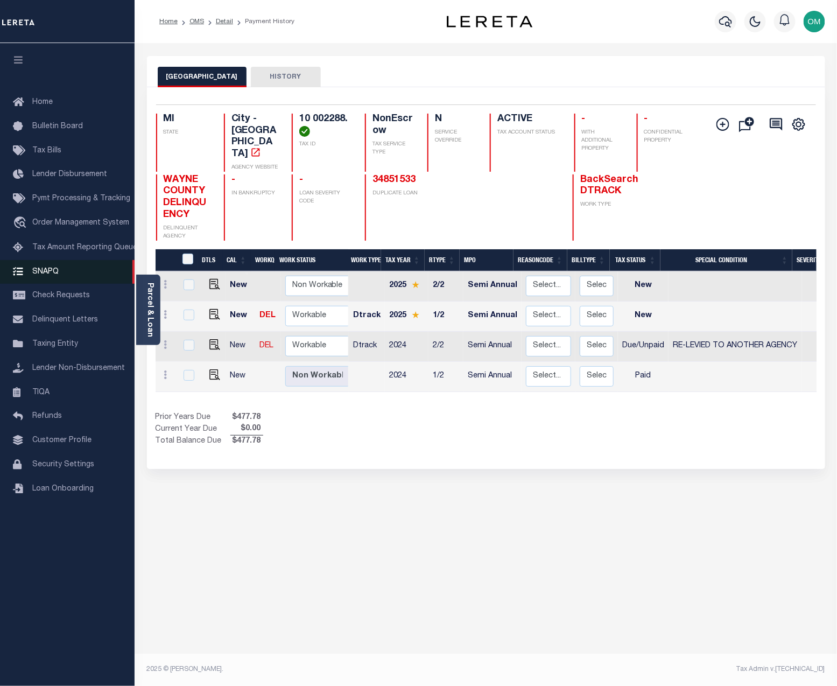
click at [45, 266] on link "SNAPQ" at bounding box center [67, 272] width 135 height 24
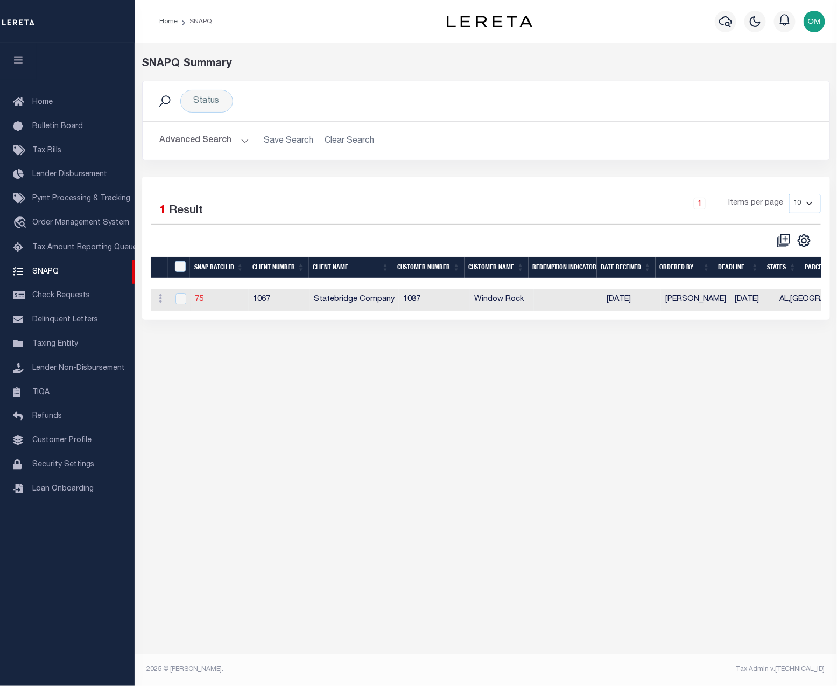
click at [196, 300] on link "75" at bounding box center [199, 300] width 9 height 8
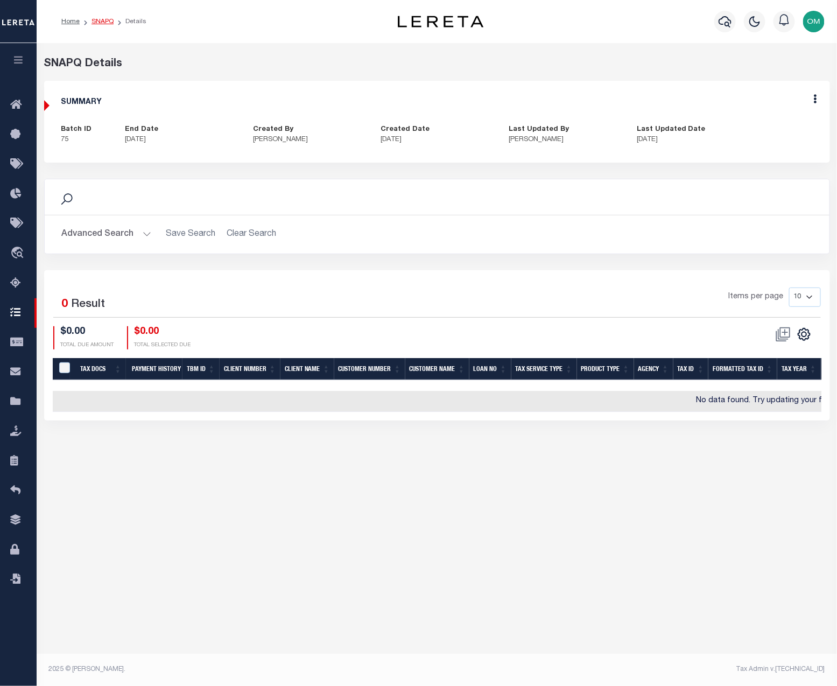
click at [104, 20] on link "SNAPQ" at bounding box center [103, 21] width 22 height 6
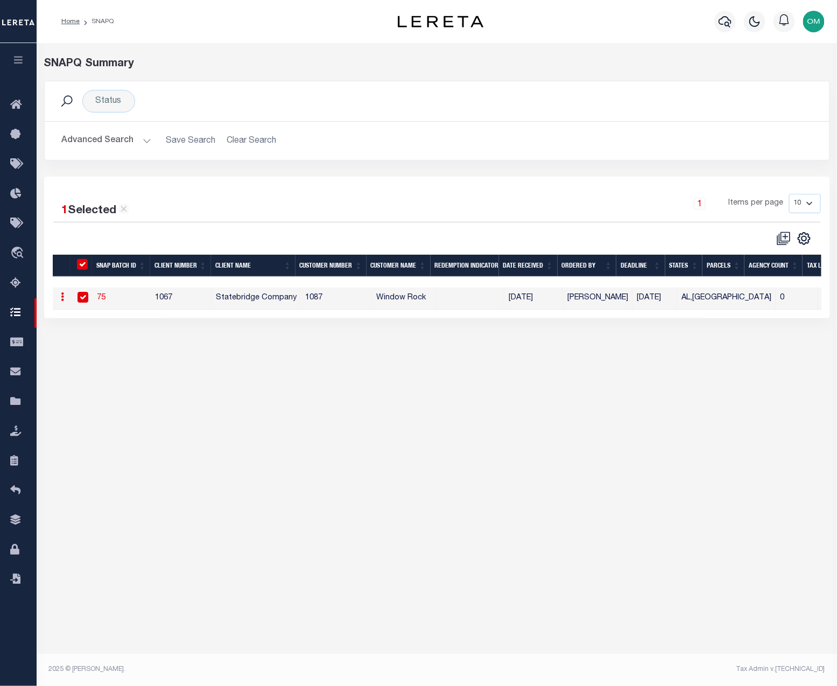
click at [143, 143] on button "Advanced Search" at bounding box center [106, 140] width 89 height 21
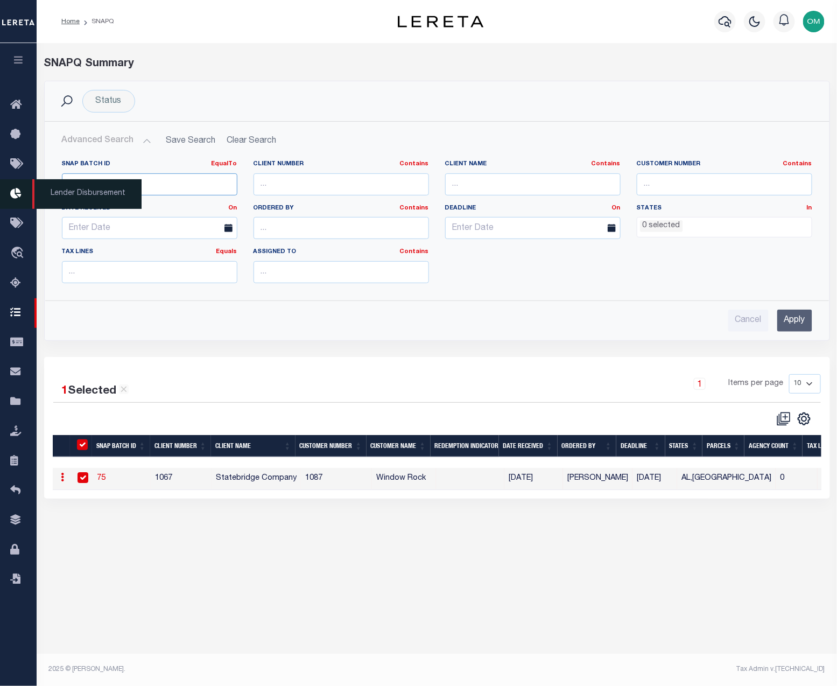
drag, startPoint x: 201, startPoint y: 182, endPoint x: 33, endPoint y: 192, distance: 168.8
click at [33, 192] on div "Home SNAPQ Profile" at bounding box center [418, 330] width 837 height 661
click at [797, 321] on input "Apply" at bounding box center [794, 321] width 35 height 22
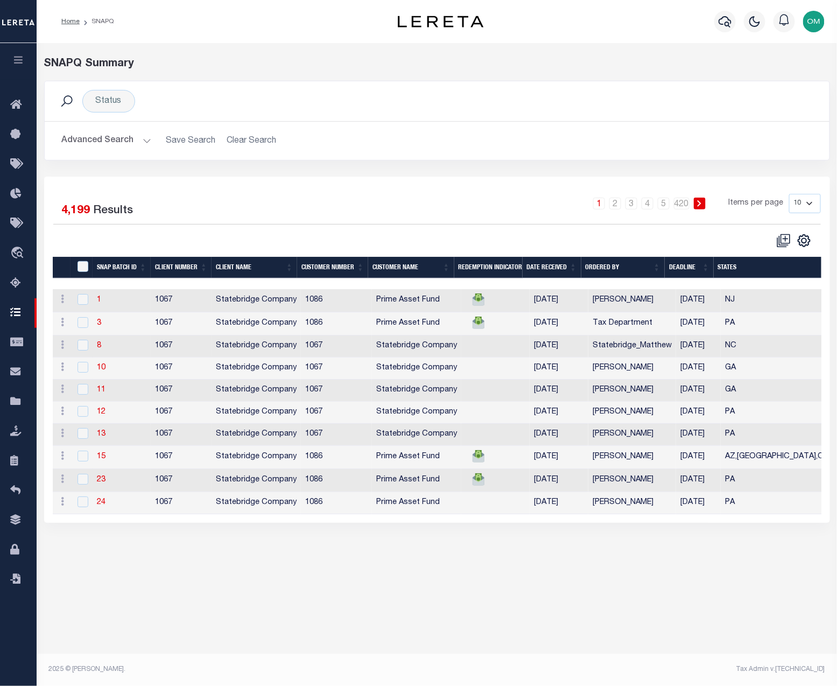
click at [517, 572] on div "SNAPQ Summary Status Search Advanced Search Save Search Clear Search EqualTo Eq…" at bounding box center [437, 351] width 800 height 617
click at [132, 135] on button "Advanced Search" at bounding box center [106, 140] width 89 height 21
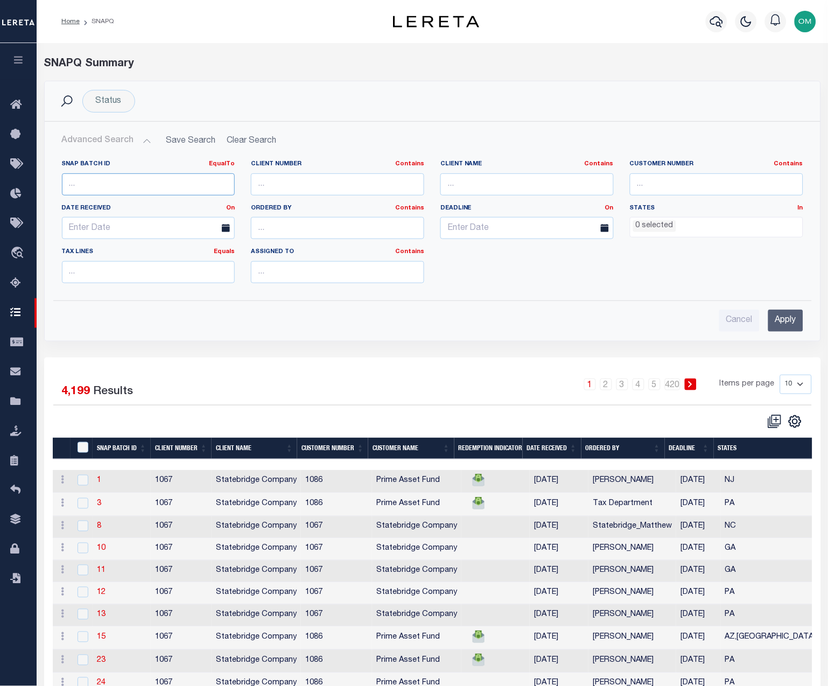
click at [131, 179] on input "number" at bounding box center [148, 184] width 173 height 22
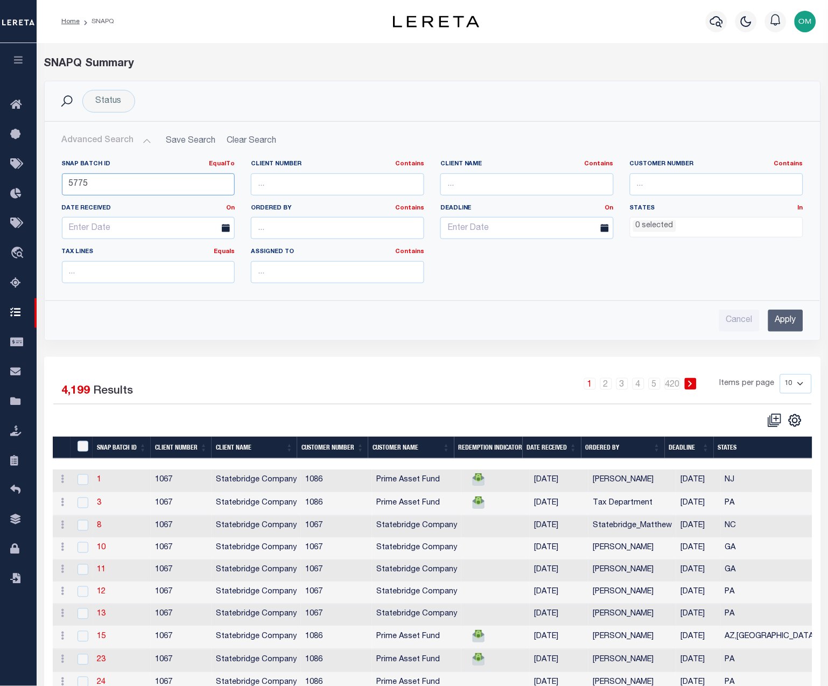
type input "5775"
click at [777, 319] on input "Apply" at bounding box center [785, 321] width 35 height 22
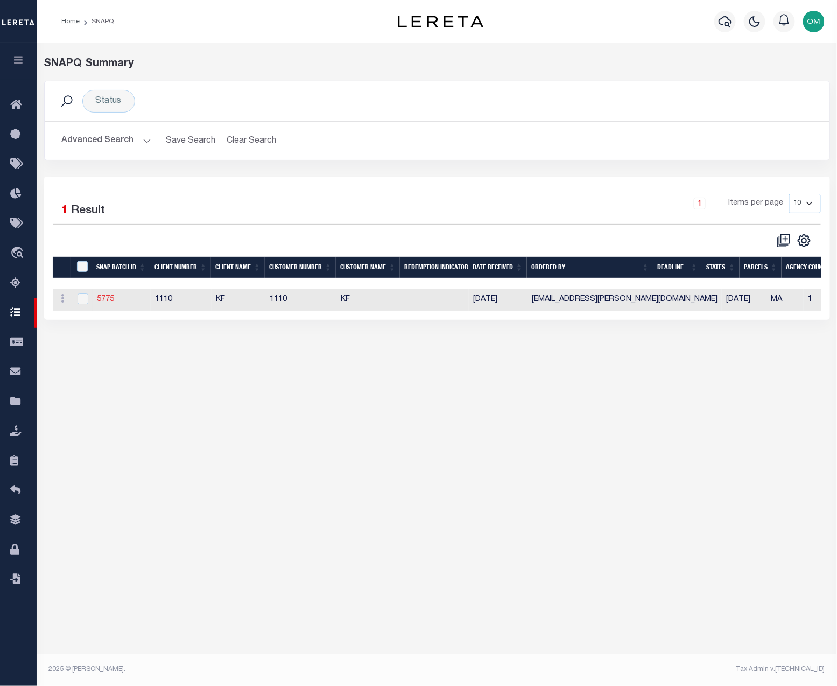
click at [106, 301] on link "5775" at bounding box center [105, 300] width 17 height 8
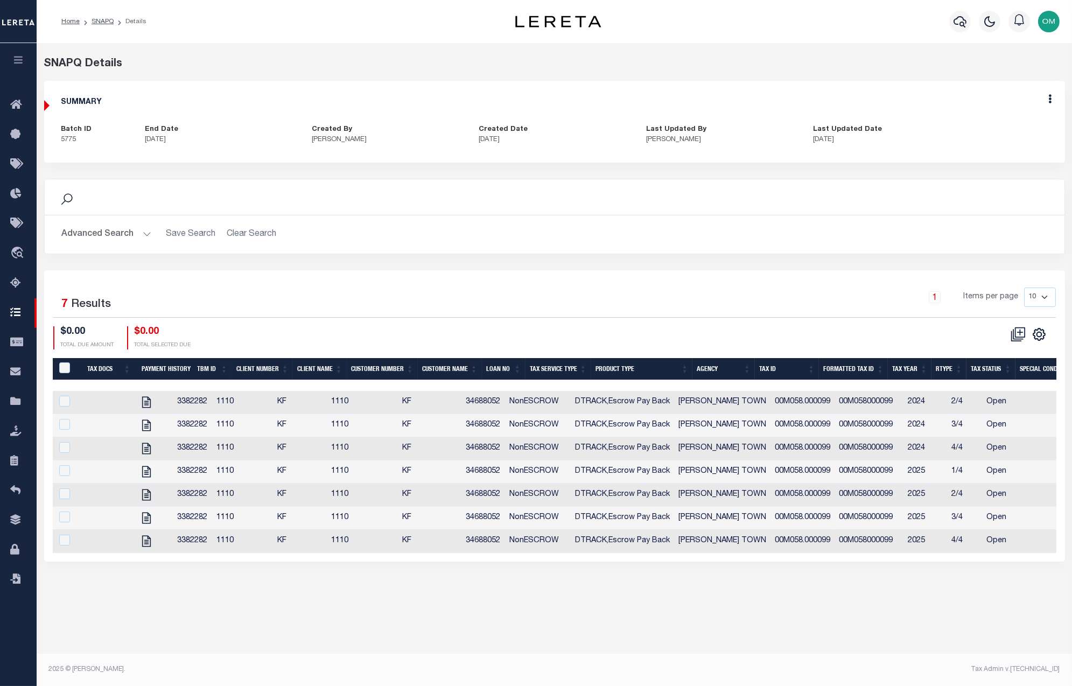
click at [144, 232] on button "Advanced Search" at bounding box center [106, 234] width 89 height 21
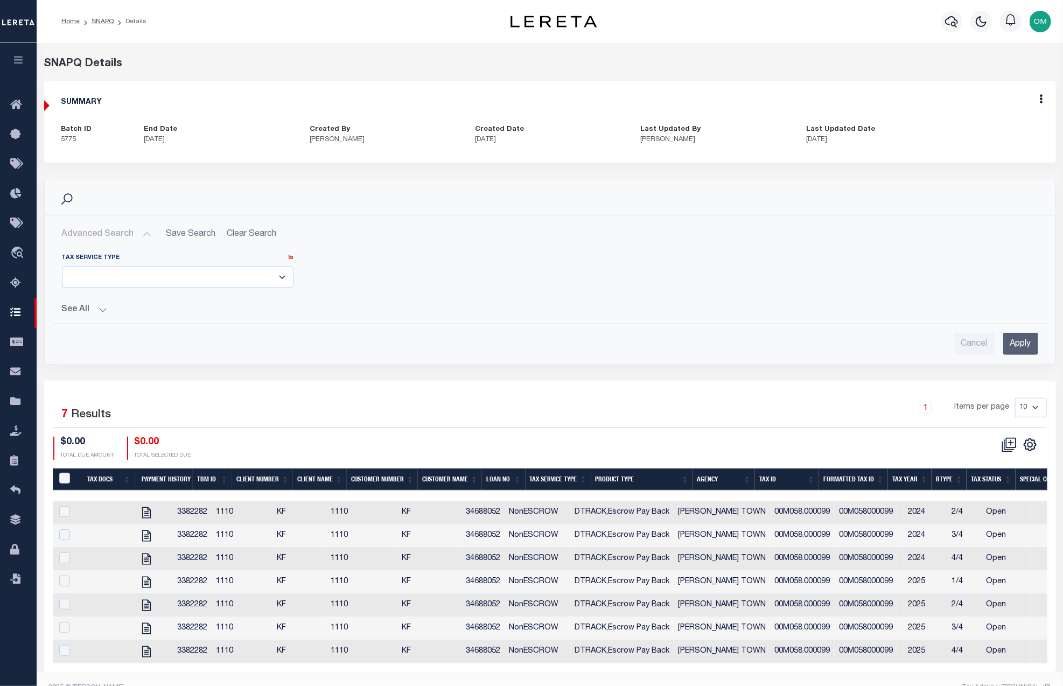
click at [144, 231] on button "Advanced Search" at bounding box center [106, 234] width 89 height 21
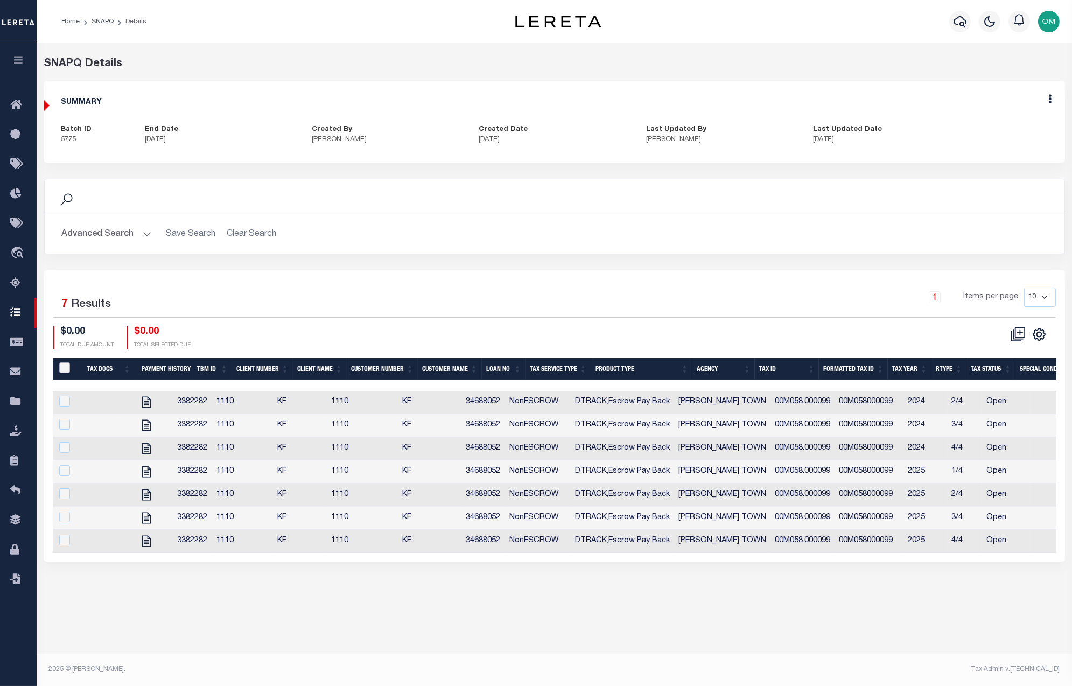
click at [65, 368] on input "QID" at bounding box center [64, 367] width 11 height 11
checkbox input "true"
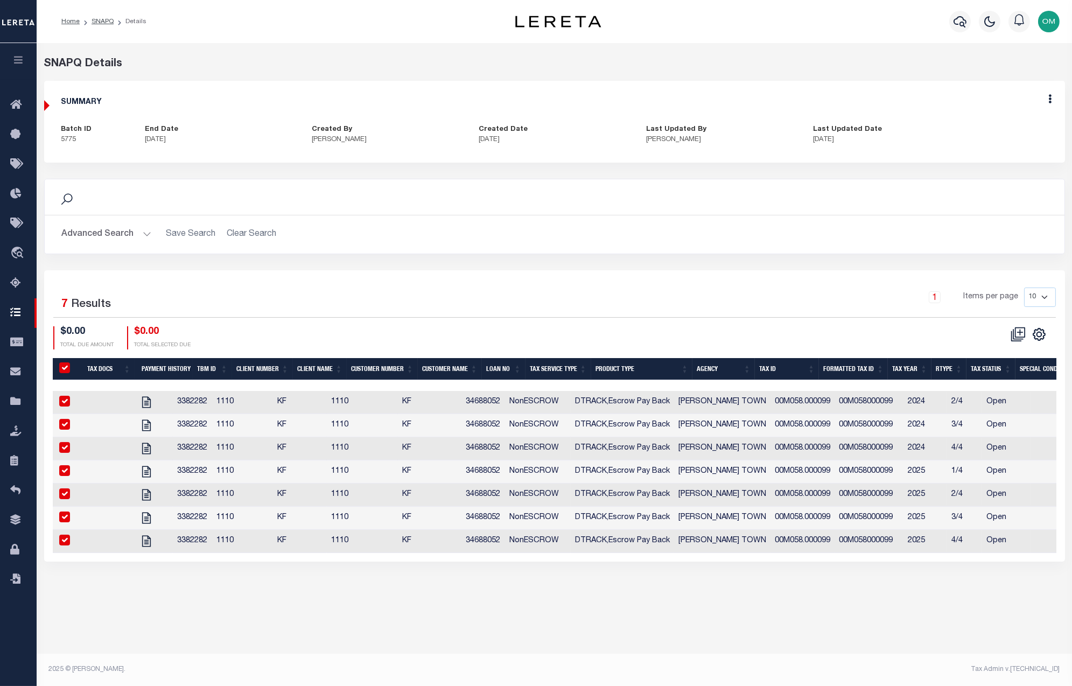
checkbox input "true"
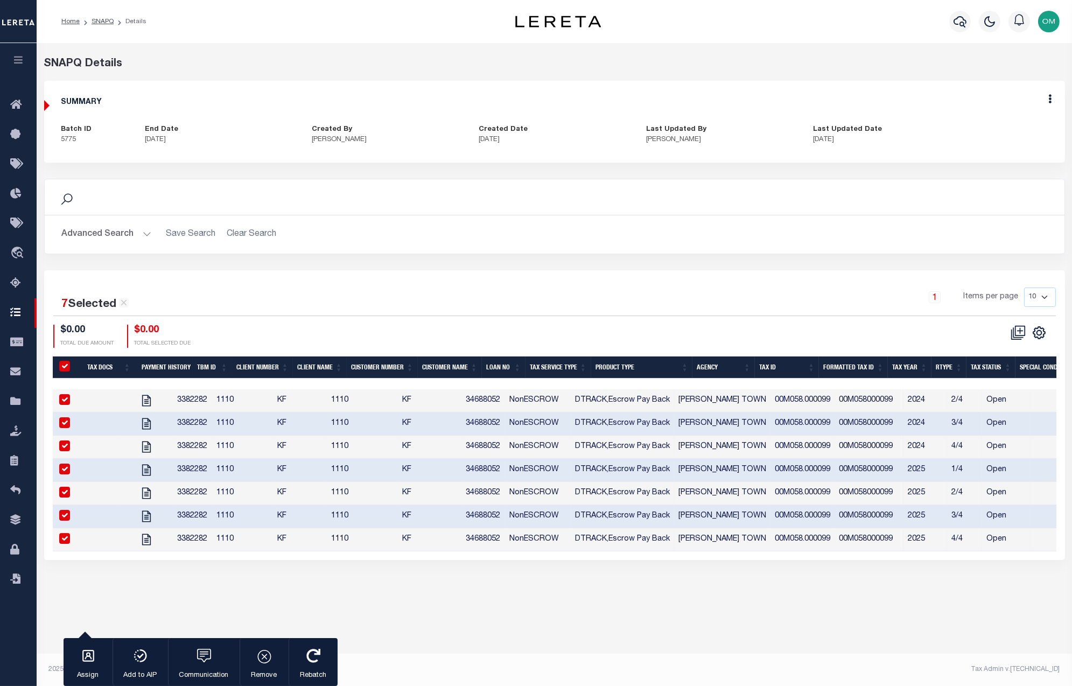
click at [816, 605] on div "SNAPQ Summary Status Search Advanced Search Save Search Clear Search SNAPQSumma…" at bounding box center [554, 351] width 1035 height 617
click at [741, 625] on div "SNAPQ Summary Status Search Advanced Search Save Search Clear Search SNAPQSumma…" at bounding box center [554, 351] width 1035 height 617
click at [828, 606] on div "SNAPQ Summary Status Search Advanced Search Save Search Clear Search SNAPQSumma…" at bounding box center [554, 351] width 1035 height 617
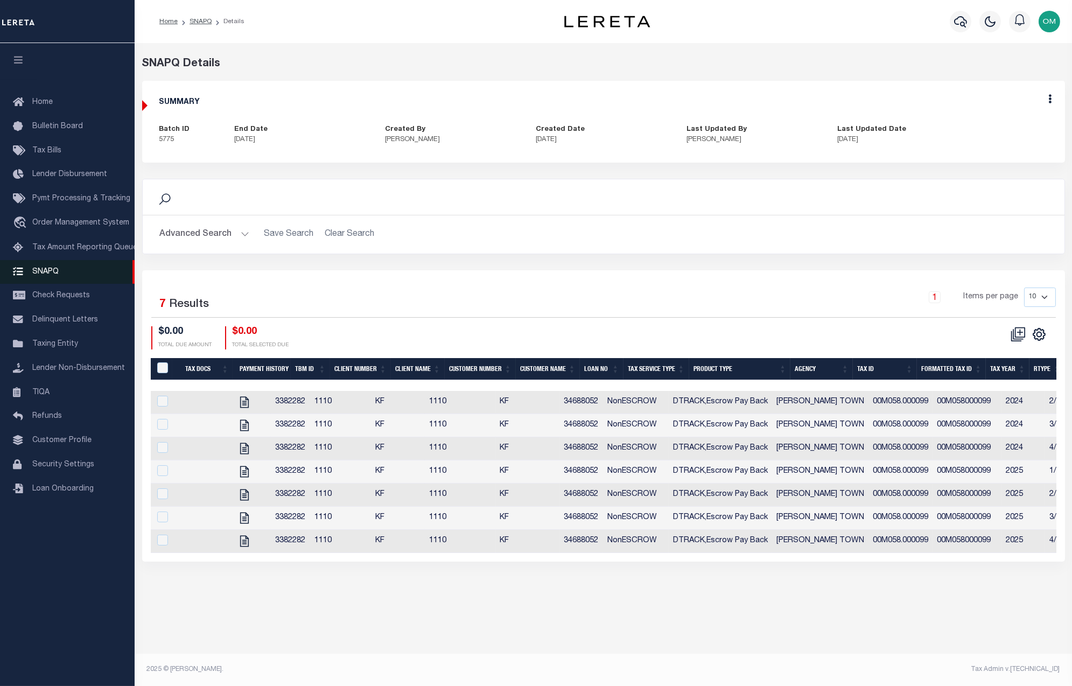
click at [44, 270] on span "SNAPQ" at bounding box center [45, 272] width 26 height 8
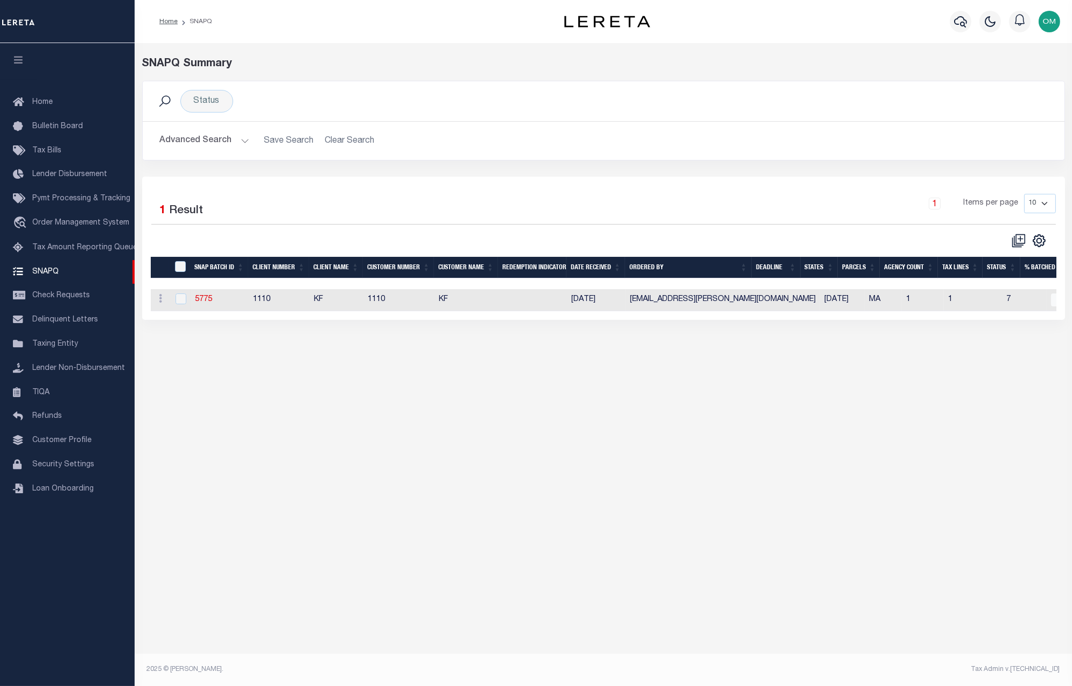
click at [505, 438] on div "SNAPQ Summary Status Search Advanced Search Save Search Clear Search SNAPQSumma…" at bounding box center [603, 351] width 937 height 617
click at [478, 470] on div "SNAPQ Summary Status Search Advanced Search Save Search Clear Search SNAPQSumma…" at bounding box center [603, 351] width 937 height 617
click at [233, 137] on button "Advanced Search" at bounding box center [204, 140] width 89 height 21
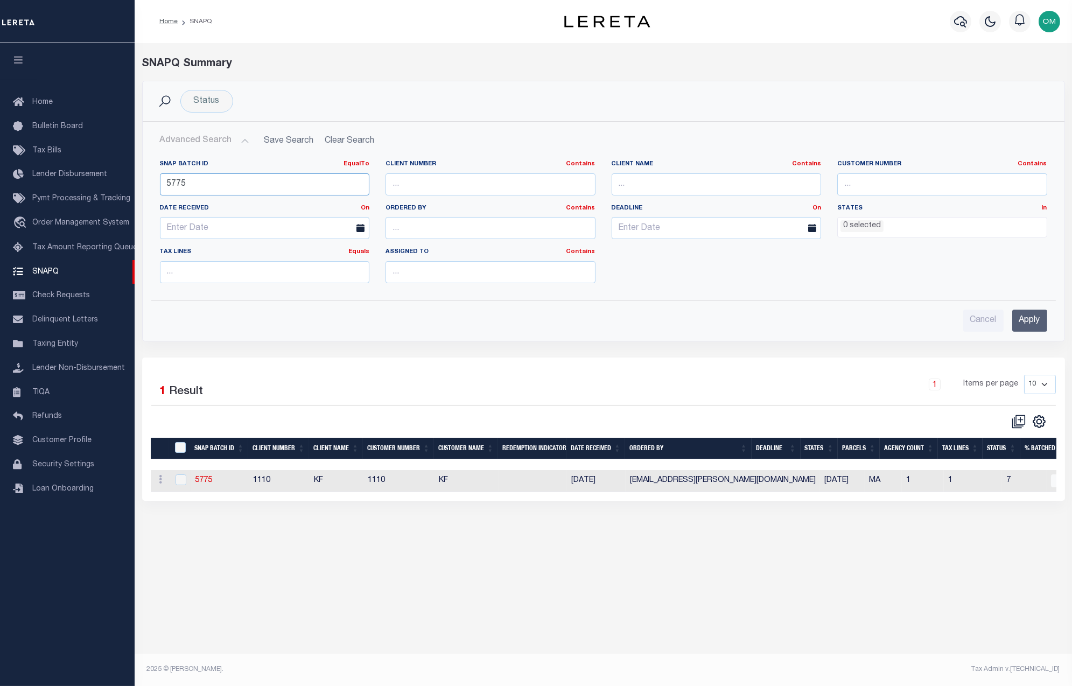
drag, startPoint x: 229, startPoint y: 180, endPoint x: 149, endPoint y: 185, distance: 80.3
click at [149, 185] on div "SNAP BATCH ID EqualTo Equals Is Not Equal To Is Greater Than Is Less Than 5775 …" at bounding box center [603, 221] width 921 height 140
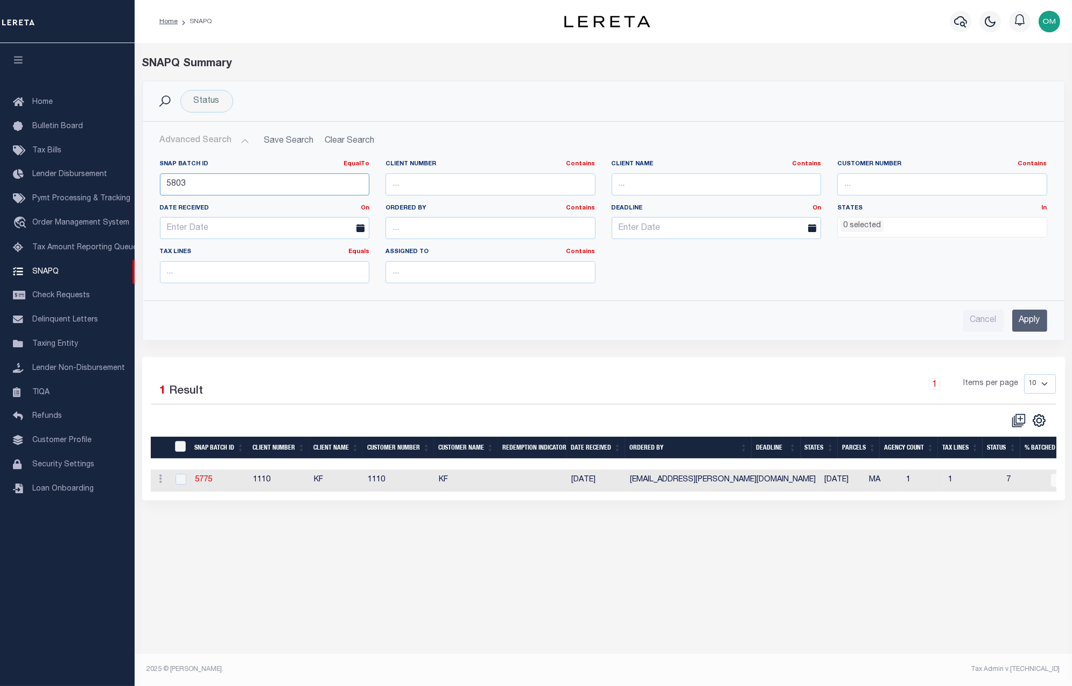
type input "5803"
click at [1036, 320] on input "Apply" at bounding box center [1029, 321] width 35 height 22
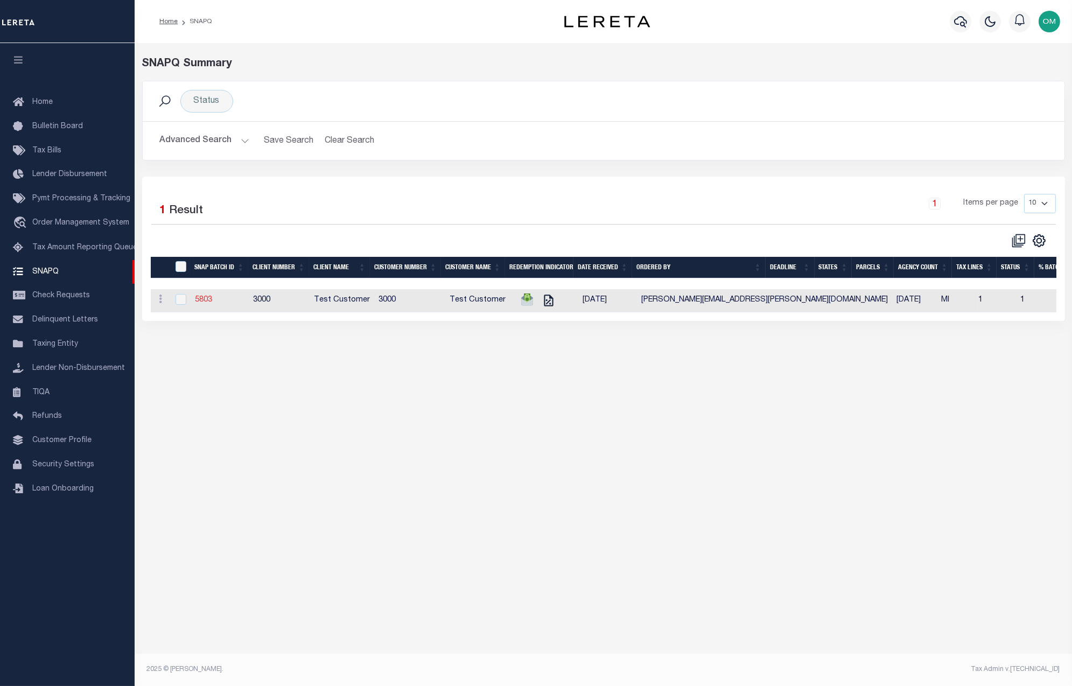
click at [208, 299] on link "5803" at bounding box center [203, 300] width 17 height 8
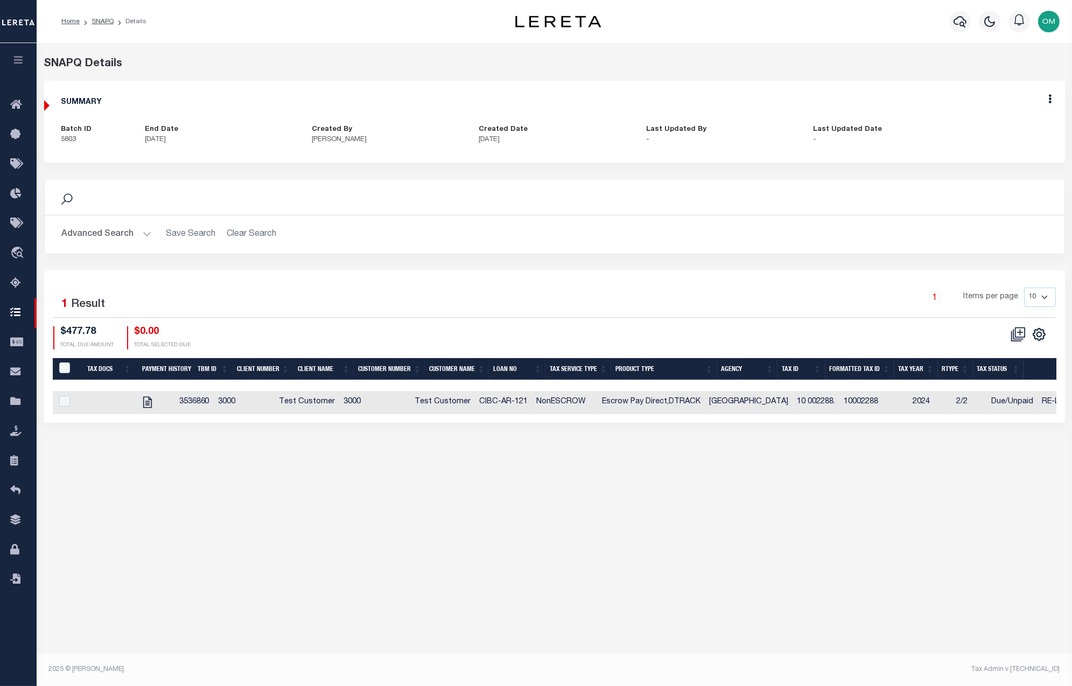
click at [357, 528] on div "SNAPQ Summary Status Search Advanced Search Save Search Clear Search SNAPQSumma…" at bounding box center [554, 351] width 1035 height 617
click at [368, 604] on div "SNAPQ Summary Status Search Advanced Search Save Search Clear Search SNAPQSumma…" at bounding box center [554, 351] width 1035 height 617
click at [1022, 331] on icon at bounding box center [1017, 334] width 15 height 15
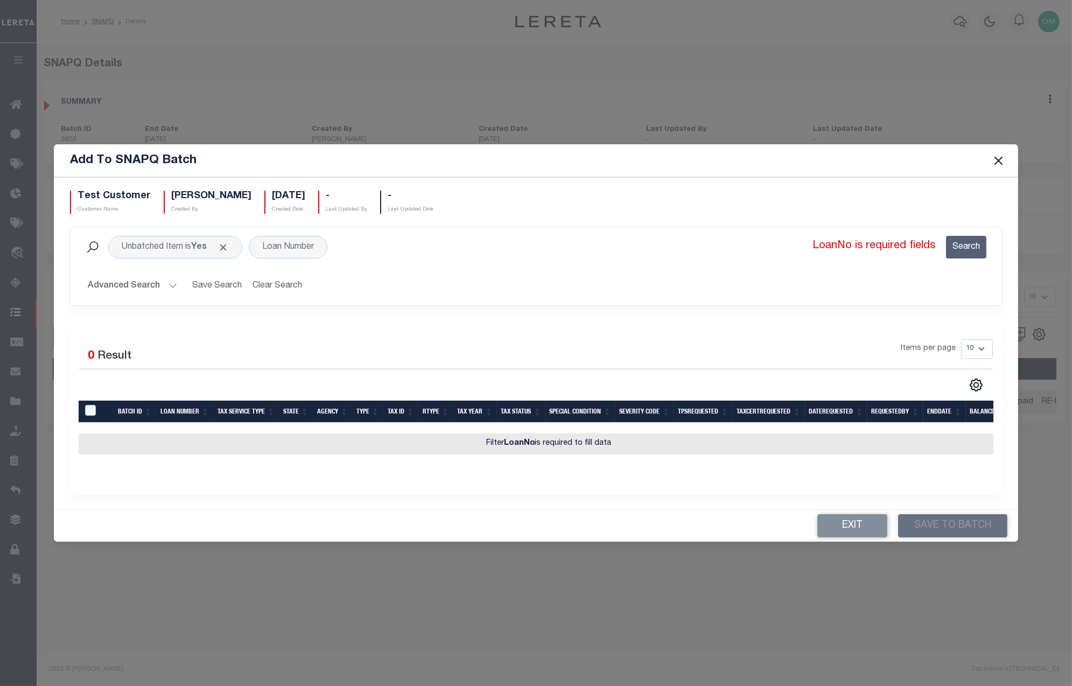
click at [164, 276] on button "Advanced Search" at bounding box center [132, 286] width 89 height 21
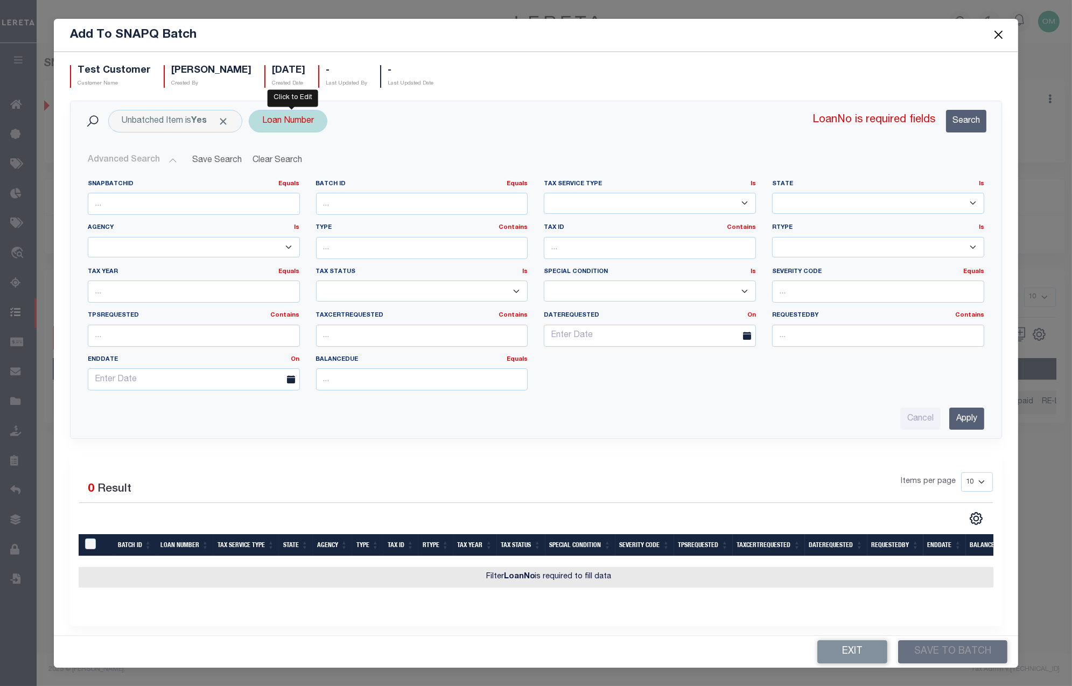
click at [281, 119] on div "Loan Number" at bounding box center [288, 121] width 79 height 23
type input "CIBC-AR-121"
click at [955, 412] on input "Apply" at bounding box center [966, 419] width 35 height 22
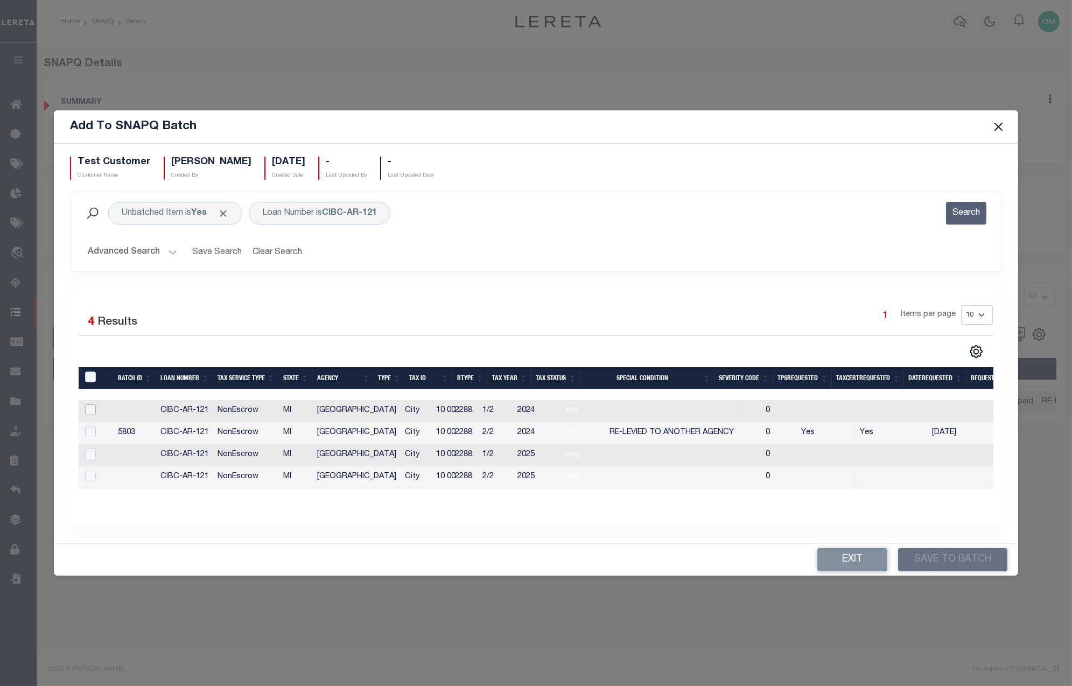
click at [93, 404] on input "checkbox" at bounding box center [90, 409] width 11 height 11
checkbox input "true"
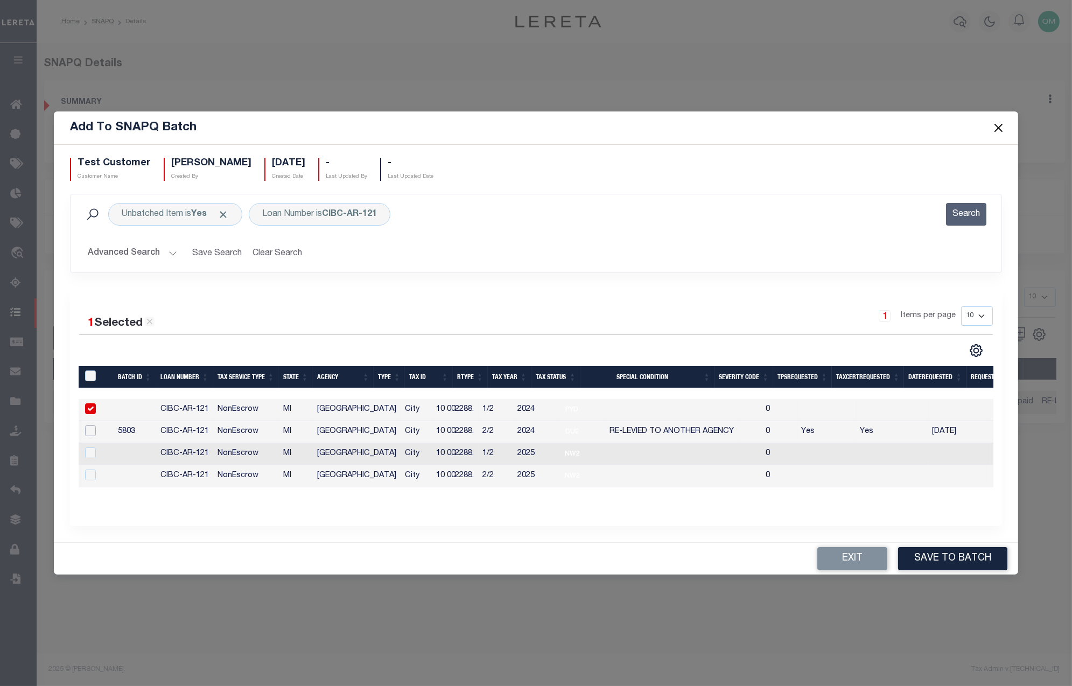
click at [92, 428] on input "checkbox" at bounding box center [90, 430] width 11 height 11
checkbox input "true"
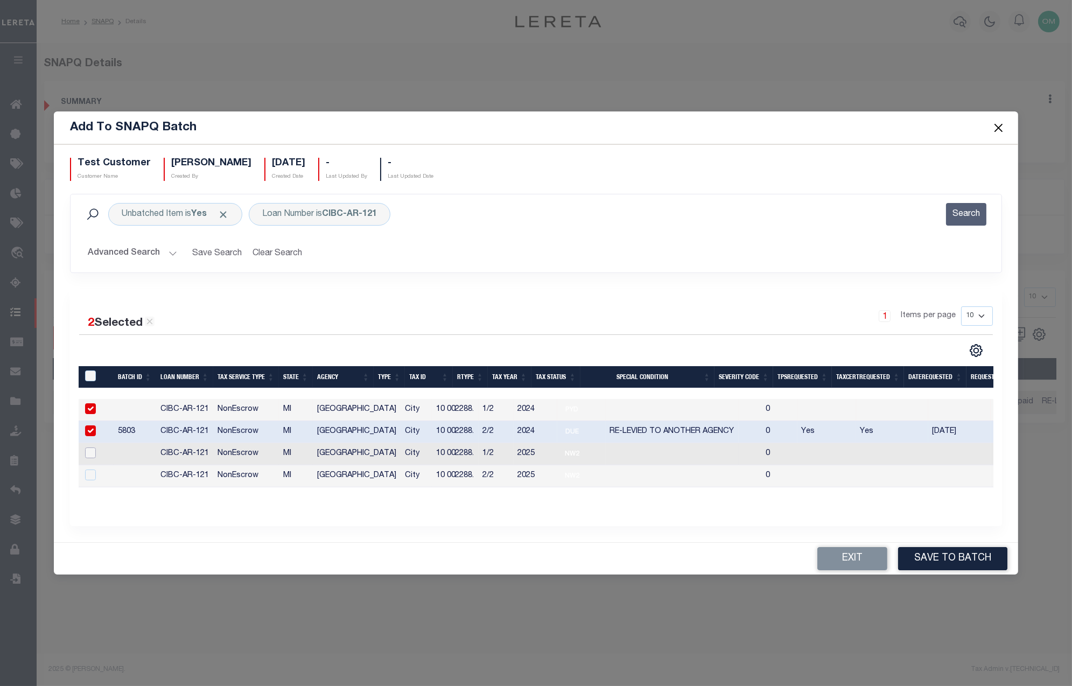
click at [90, 449] on input "checkbox" at bounding box center [90, 452] width 11 height 11
checkbox input "true"
click at [93, 472] on input "checkbox" at bounding box center [90, 474] width 11 height 11
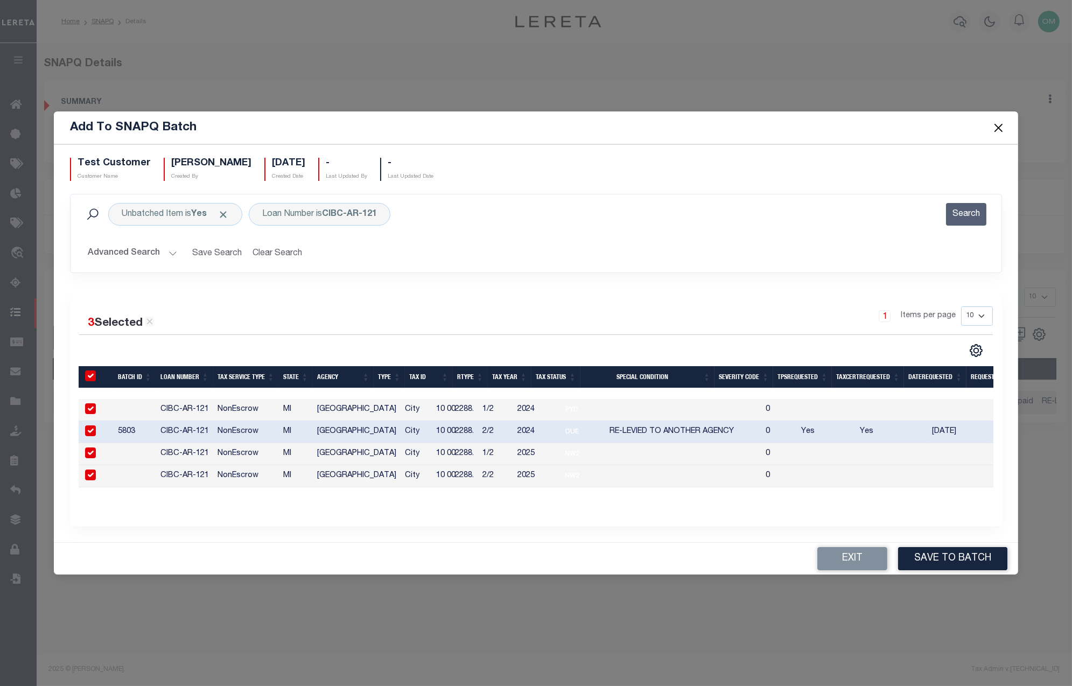
checkbox input "true"
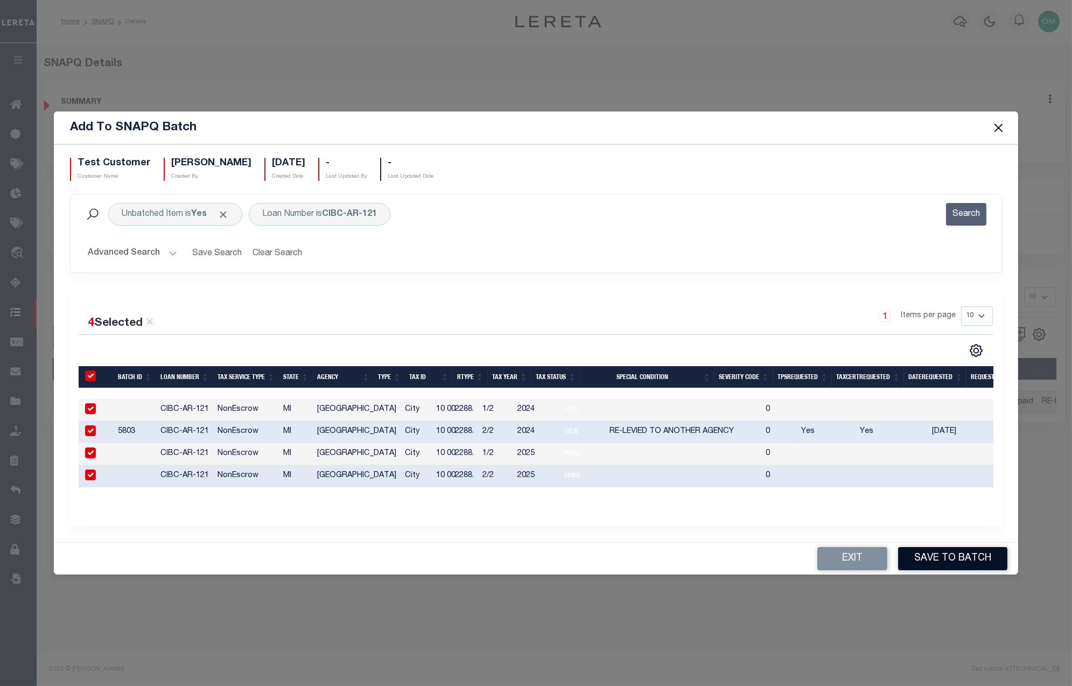
click at [928, 558] on button "Save to Batch" at bounding box center [952, 558] width 109 height 23
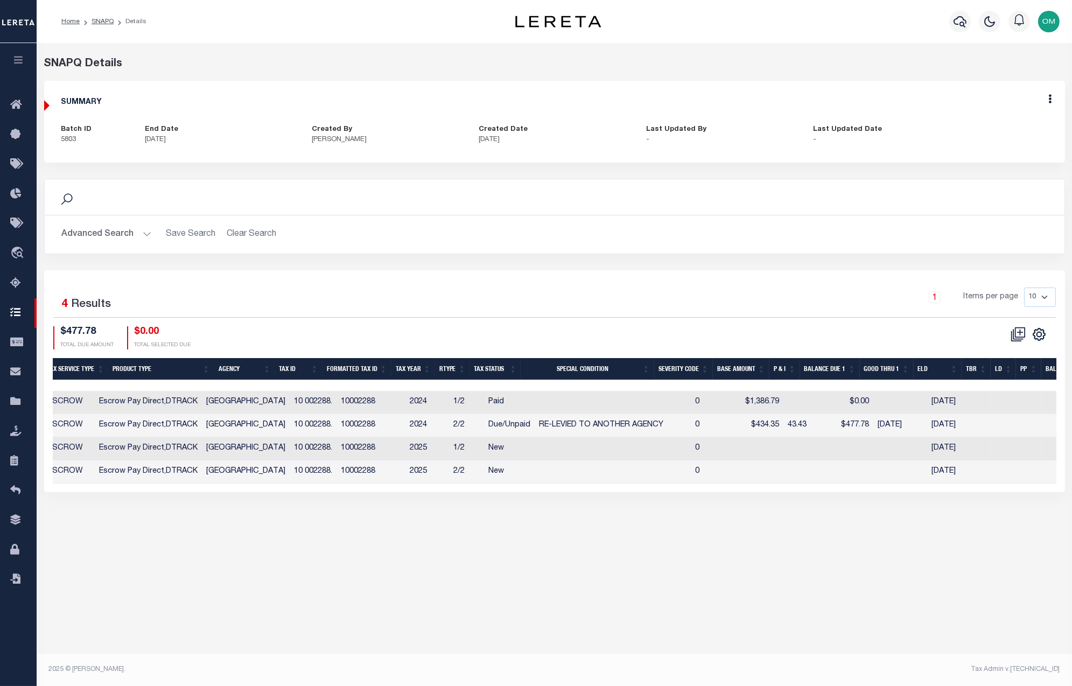
click at [249, 564] on div "SNAPQ Summary Status Search Advanced Search Save Search Clear Search SNAPQSumma…" at bounding box center [554, 351] width 1035 height 617
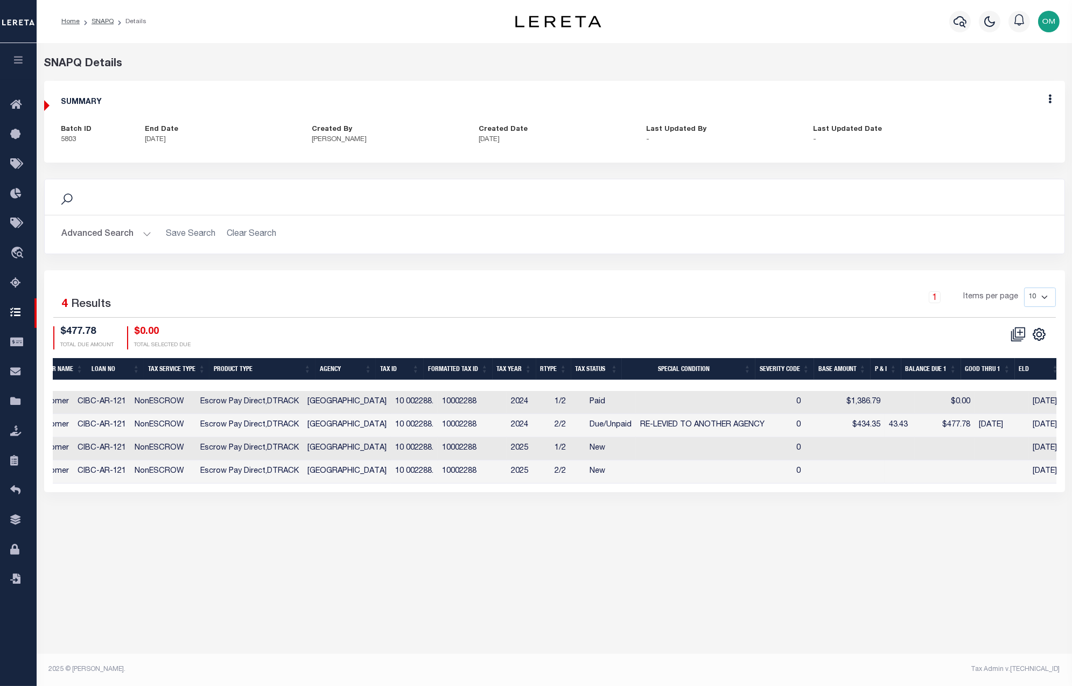
scroll to position [0, 281]
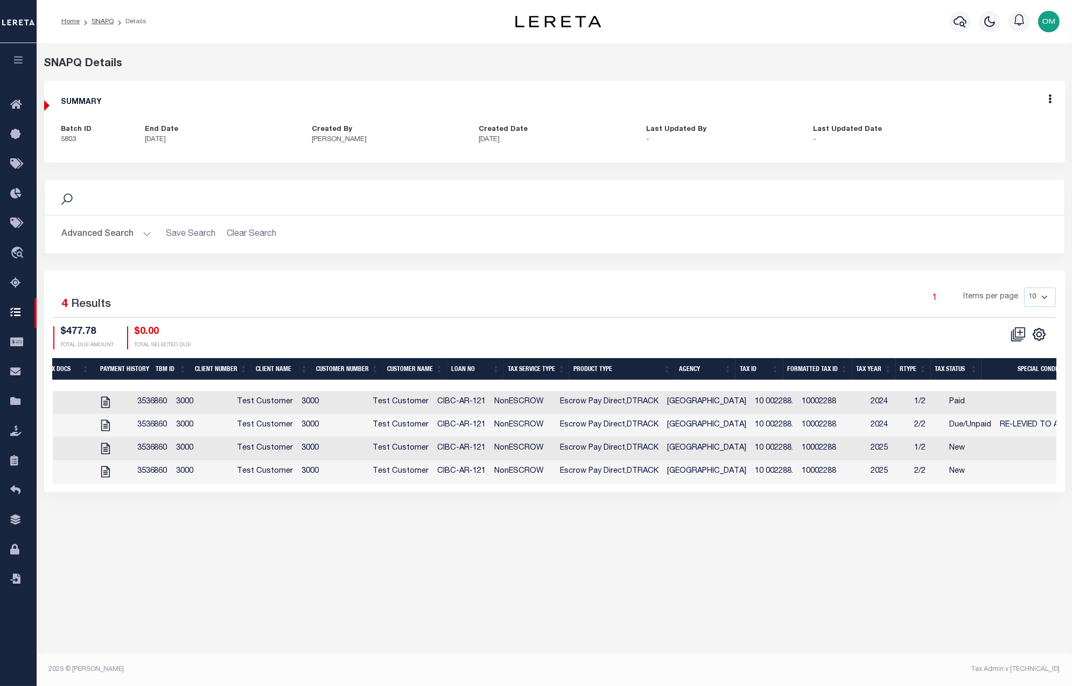
click at [259, 587] on div "SNAPQ Summary Status Search Advanced Search Save Search Clear Search SNAPQSumma…" at bounding box center [554, 351] width 1035 height 617
click at [704, 568] on div "SNAPQ Summary Status Search Advanced Search Save Search Clear Search SNAPQSumma…" at bounding box center [554, 351] width 1035 height 617
click at [174, 584] on div "SNAPQ Summary Status Search Advanced Search Save Search Clear Search SNAPQSumma…" at bounding box center [554, 351] width 1035 height 617
click at [229, 567] on div "SNAPQ Summary Status Search Advanced Search Save Search Clear Search SNAPQSumma…" at bounding box center [554, 351] width 1035 height 617
click at [138, 230] on button "Advanced Search" at bounding box center [106, 234] width 89 height 21
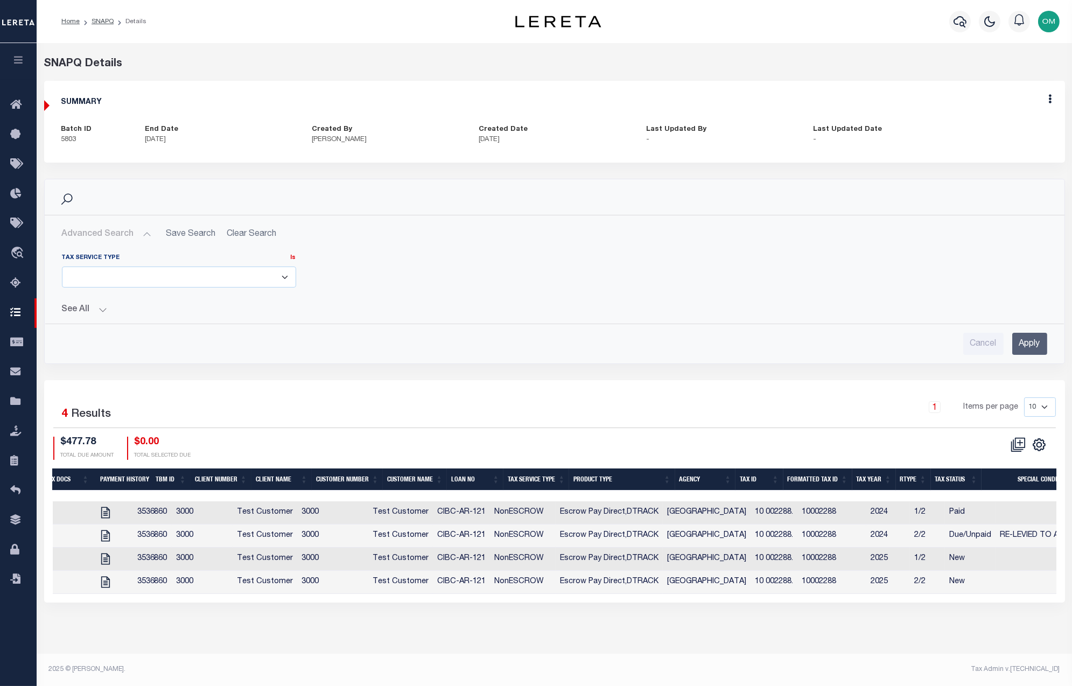
click at [102, 308] on button "See All" at bounding box center [554, 310] width 985 height 10
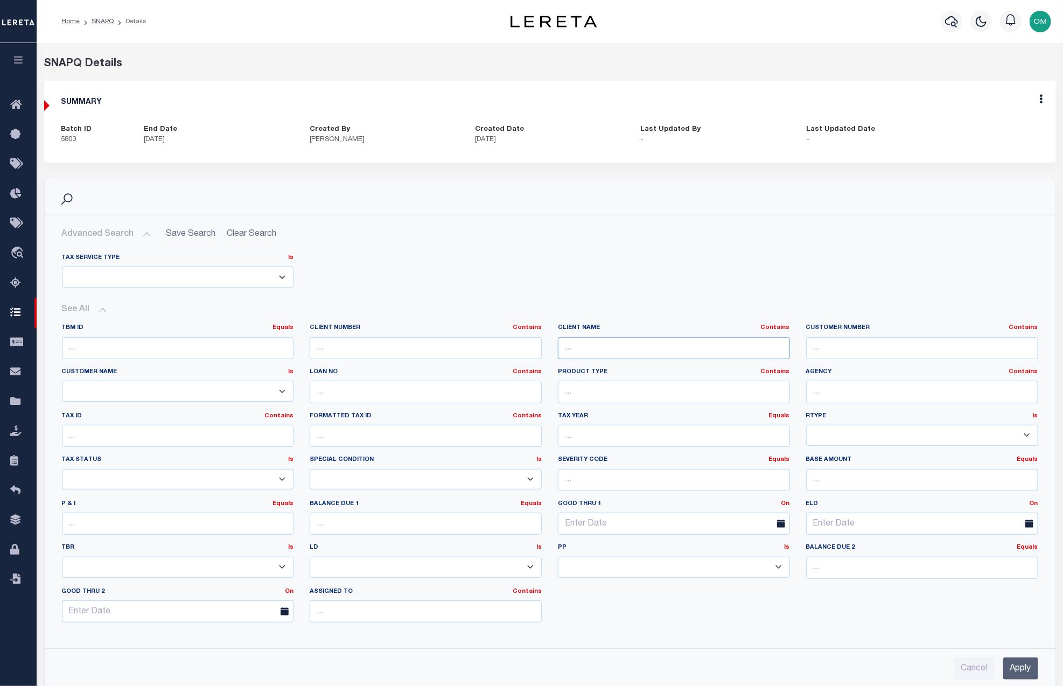
click at [648, 341] on input "text" at bounding box center [674, 348] width 232 height 22
type input "CIBC"
click at [1023, 668] on input "Apply" at bounding box center [1020, 668] width 35 height 22
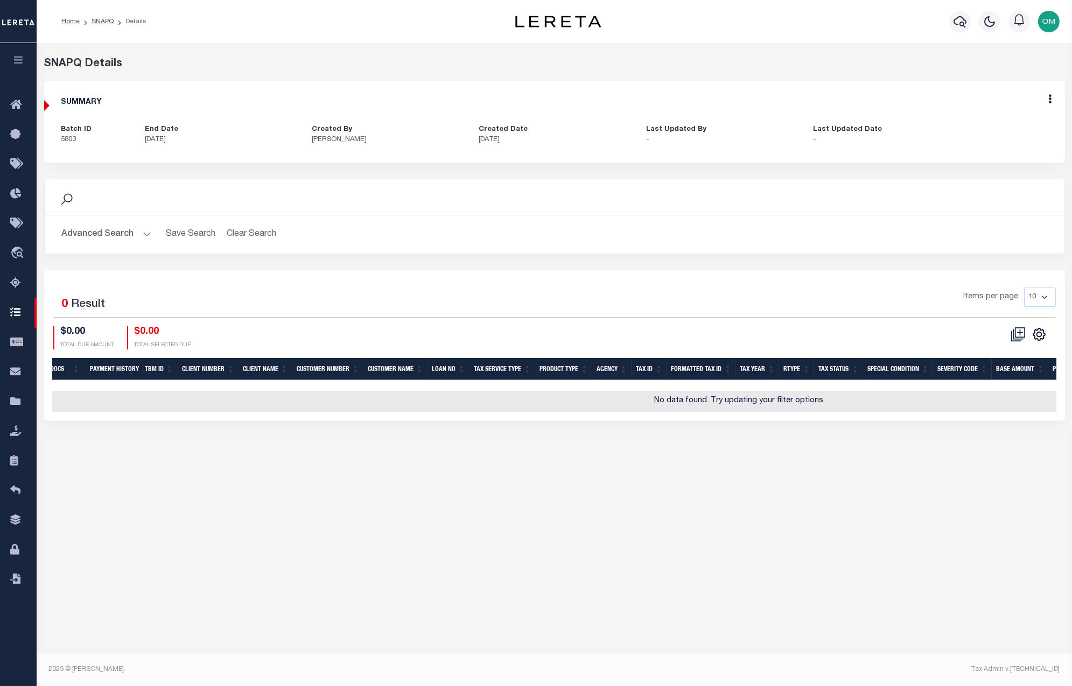
click at [137, 230] on button "Advanced Search" at bounding box center [106, 234] width 89 height 21
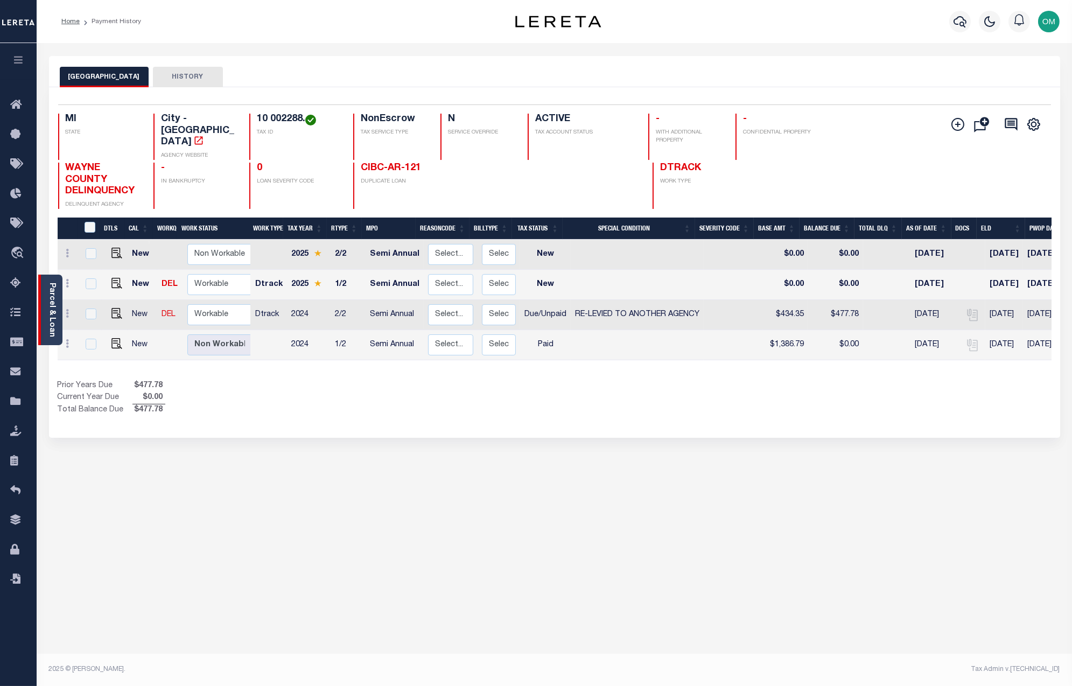
click at [52, 300] on link "Parcel & Loan" at bounding box center [52, 310] width 8 height 54
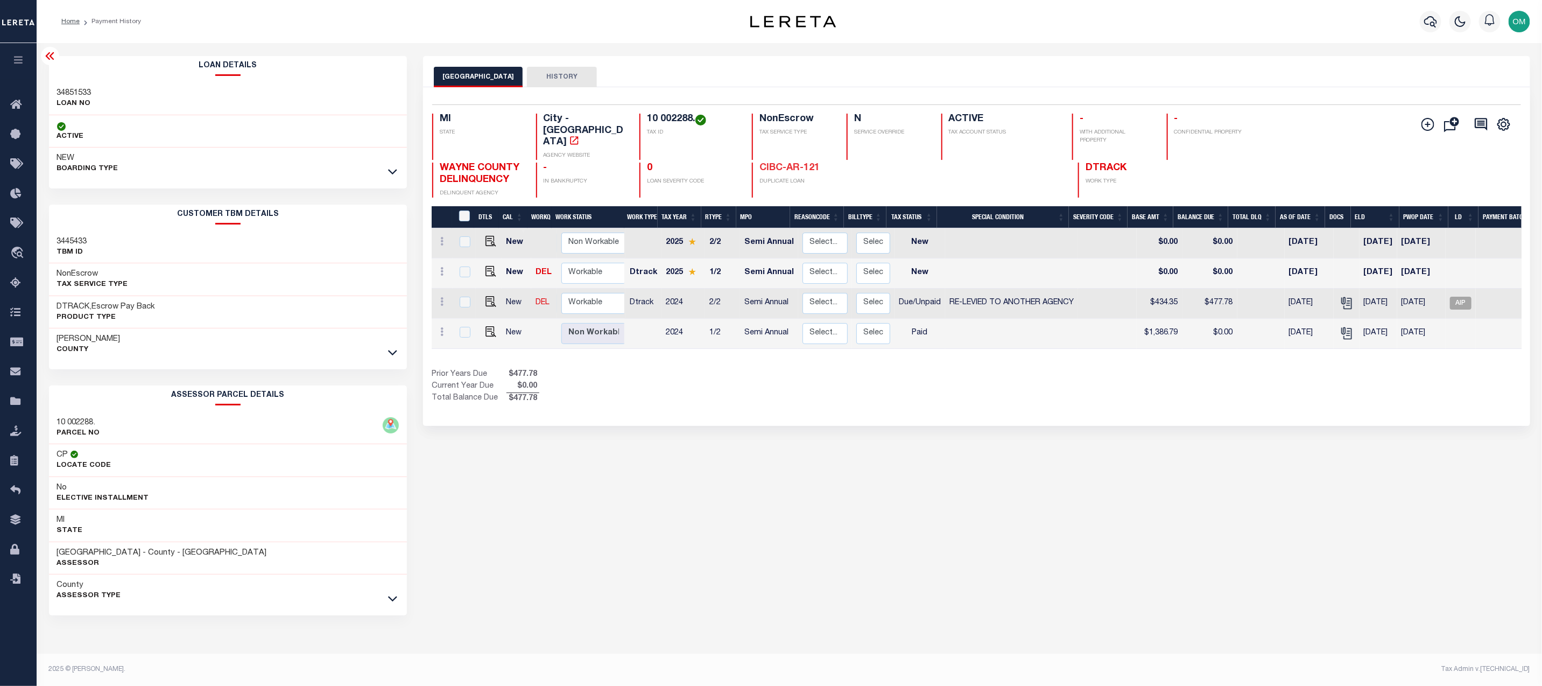
click at [801, 163] on link "CIBC-AR-121" at bounding box center [790, 168] width 60 height 10
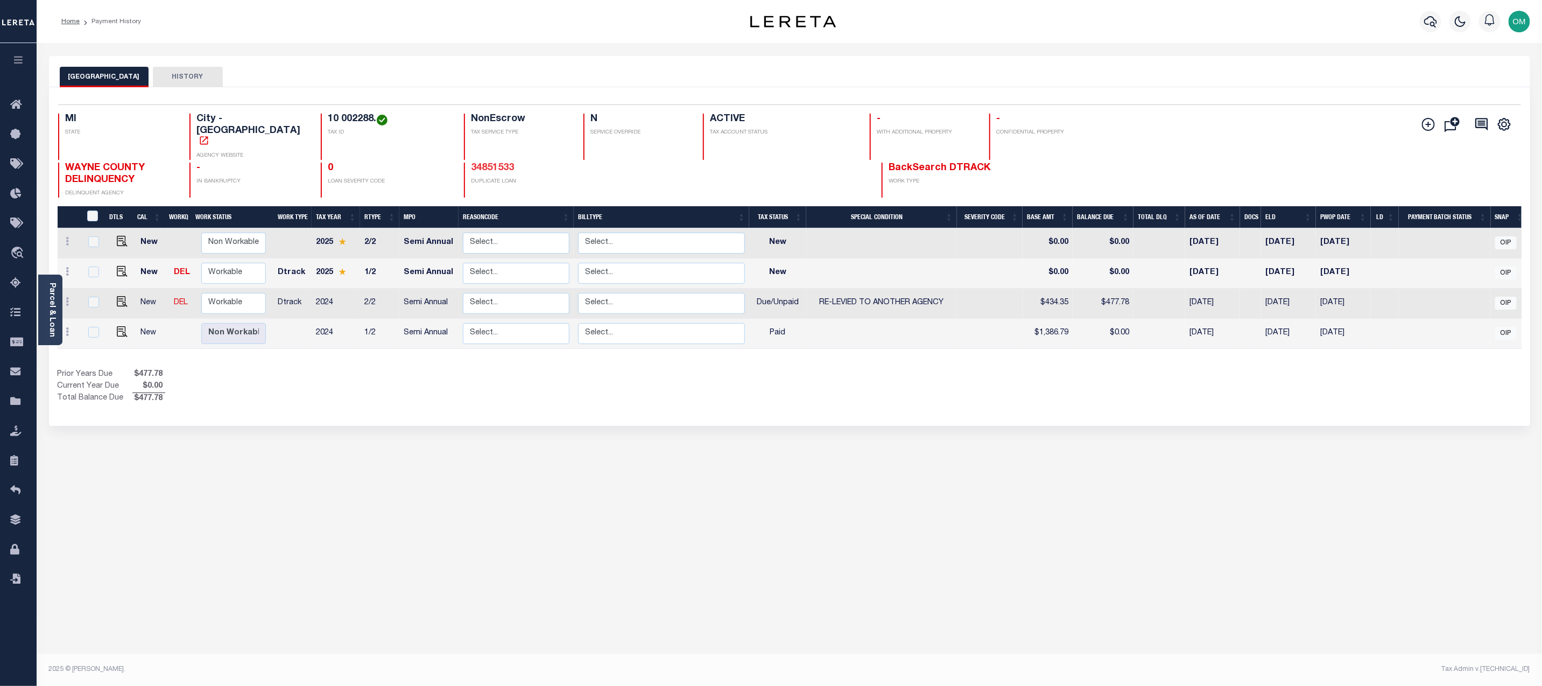
click at [472, 163] on link "34851533" at bounding box center [493, 168] width 43 height 10
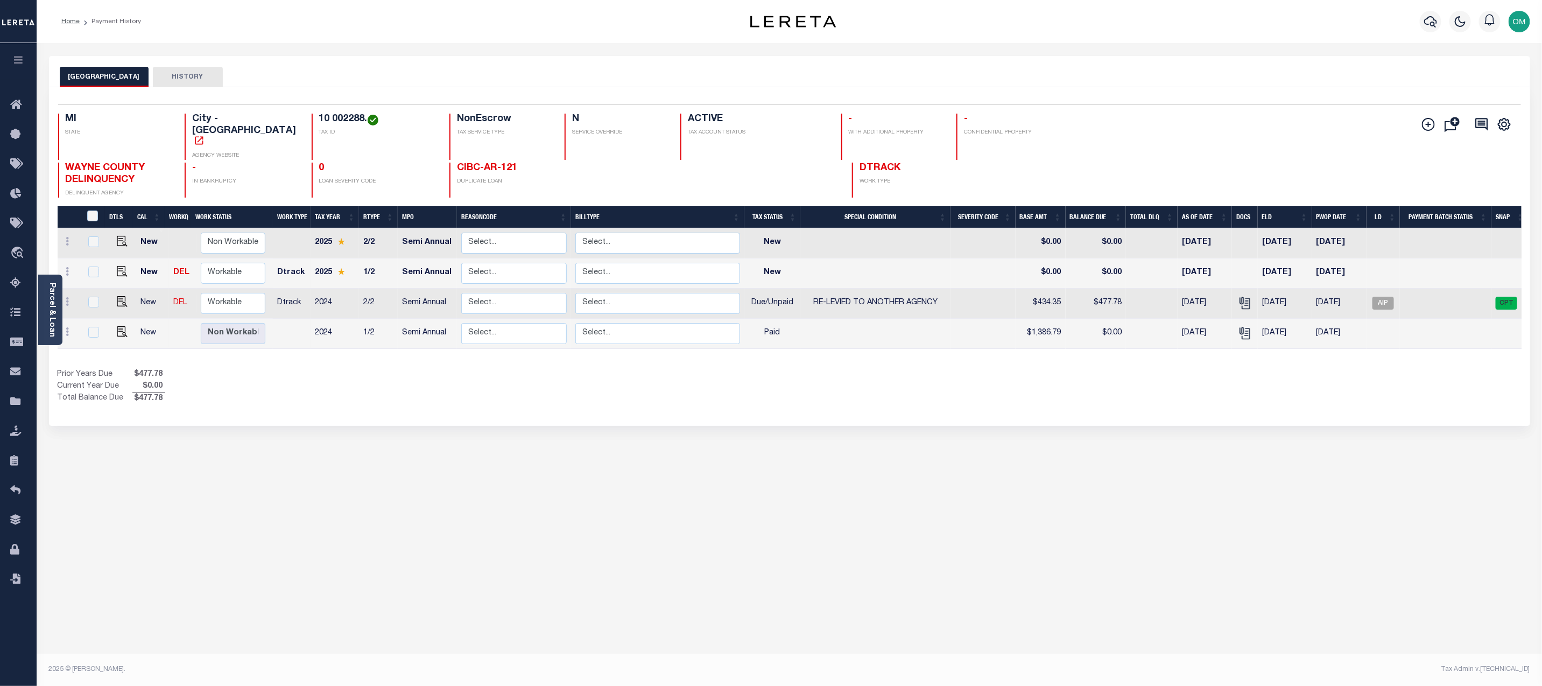
click at [862, 445] on div "DETROIT CITY HISTORY Selected 4 Results" at bounding box center [790, 360] width 1498 height 608
click at [60, 478] on div "DETROIT CITY HISTORY Selected 4 Results" at bounding box center [790, 360] width 1498 height 608
click at [51, 293] on link "Parcel & Loan" at bounding box center [52, 310] width 8 height 54
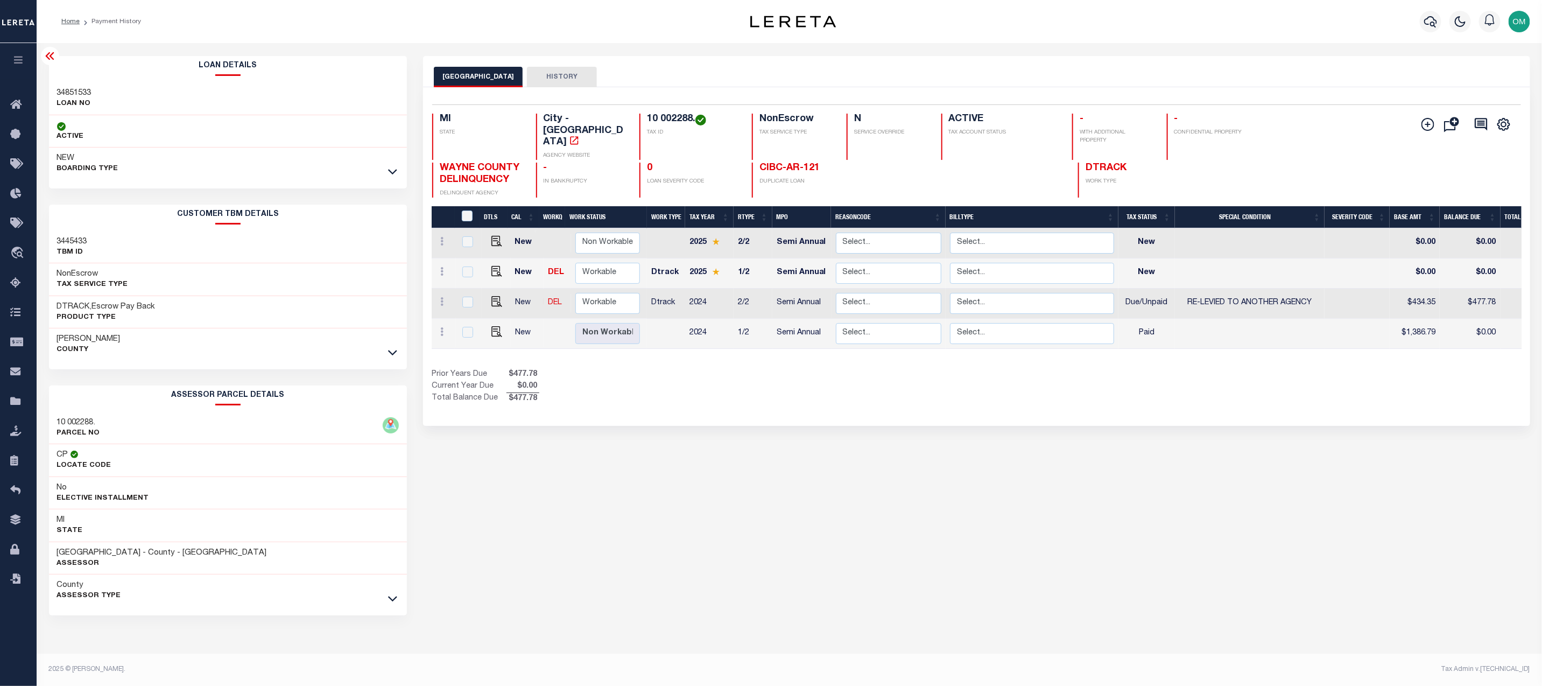
click at [1107, 616] on div "DETROIT CITY HISTORY Selected 4 Results" at bounding box center [976, 360] width 1123 height 608
